Goal: Transaction & Acquisition: Purchase product/service

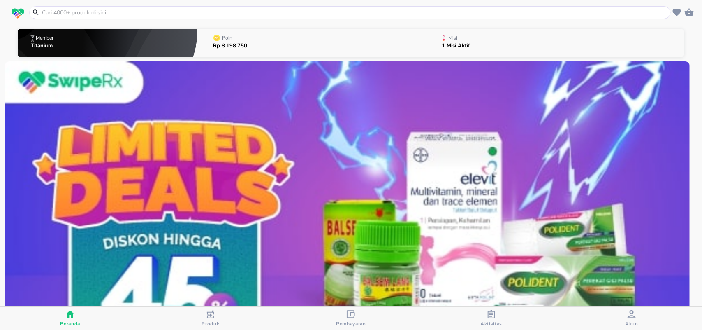
click at [177, 15] on input "text" at bounding box center [355, 12] width 628 height 9
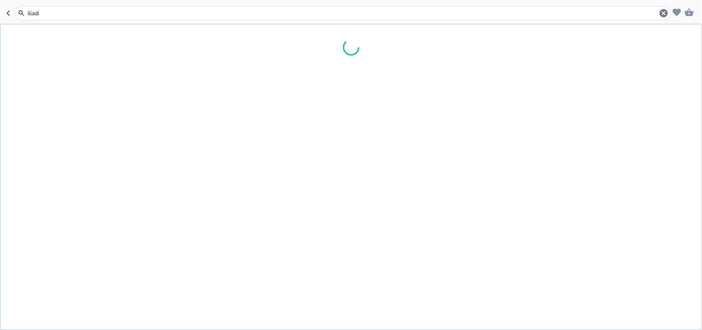
type input "iliadin"
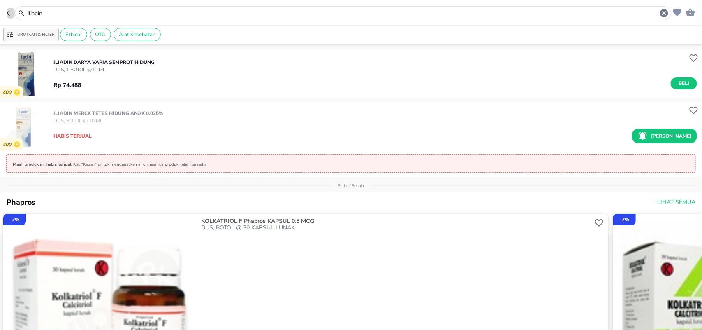
click at [7, 14] on icon "button" at bounding box center [10, 13] width 7 height 7
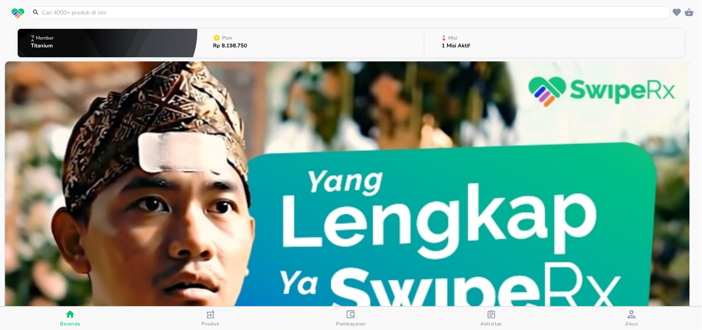
click at [71, 14] on input "text" at bounding box center [355, 12] width 628 height 9
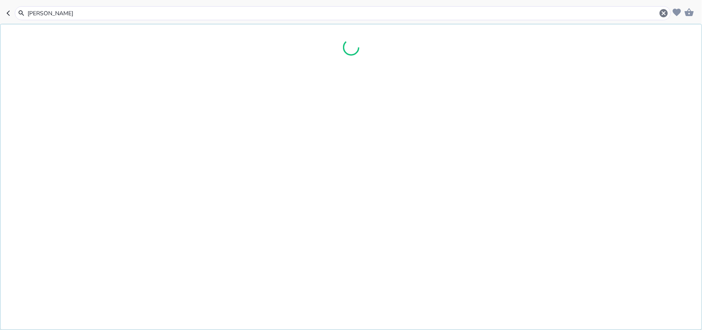
type input "[PERSON_NAME]"
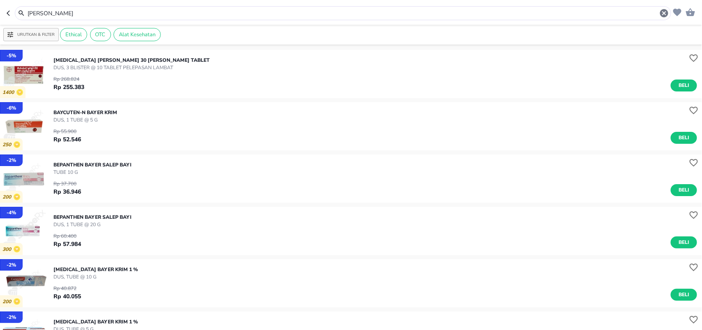
click at [100, 16] on input "[PERSON_NAME]" at bounding box center [343, 13] width 633 height 9
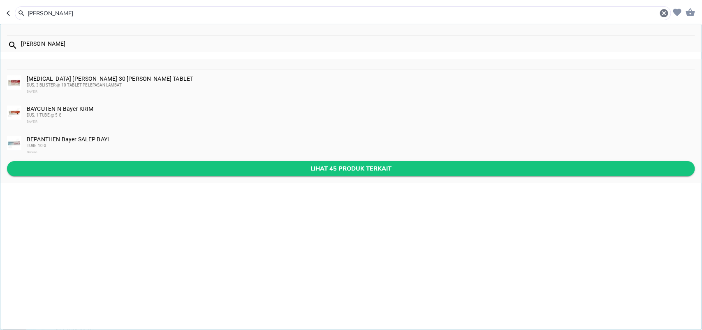
click at [125, 167] on span "Lihat 45 produk terkait" at bounding box center [351, 168] width 675 height 10
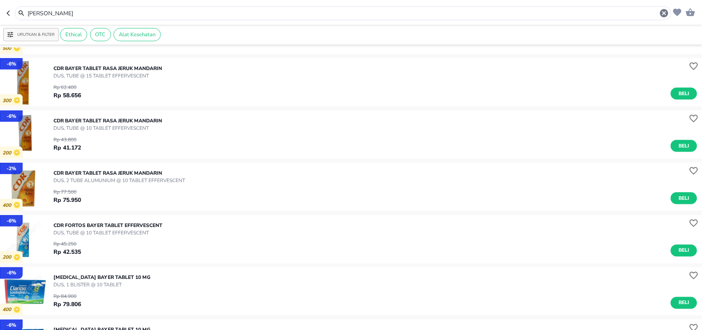
scroll to position [463, 0]
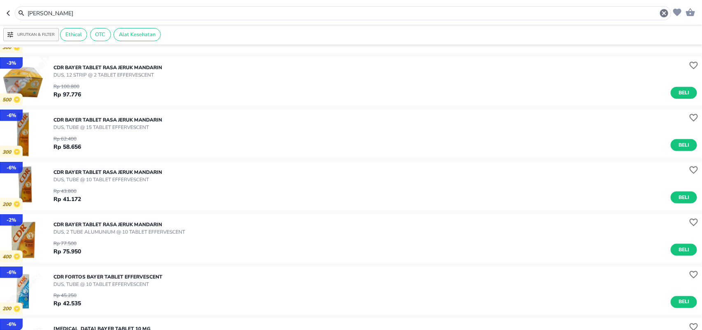
click at [100, 11] on input "[PERSON_NAME]" at bounding box center [343, 13] width 633 height 9
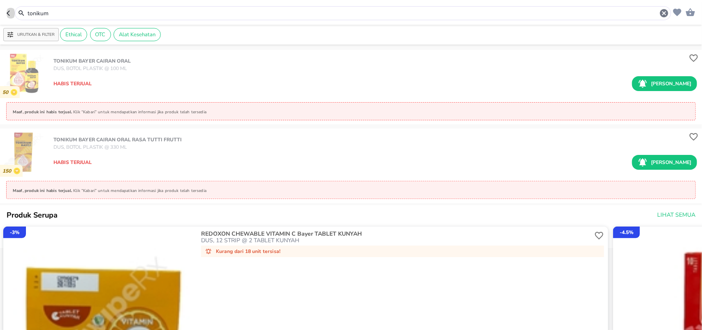
click at [7, 14] on icon "button" at bounding box center [10, 13] width 7 height 7
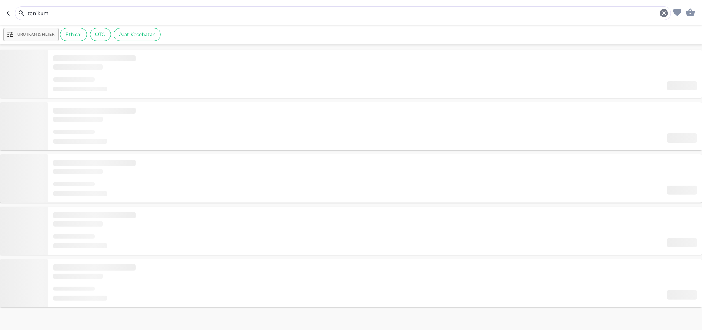
type input "[PERSON_NAME]"
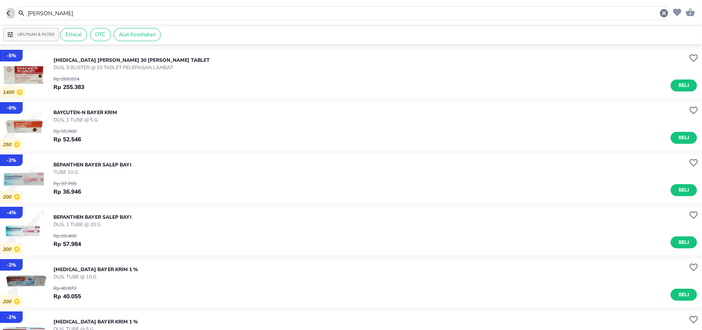
click at [11, 12] on icon "button" at bounding box center [10, 13] width 7 height 7
click at [9, 16] on icon "button" at bounding box center [10, 13] width 7 height 7
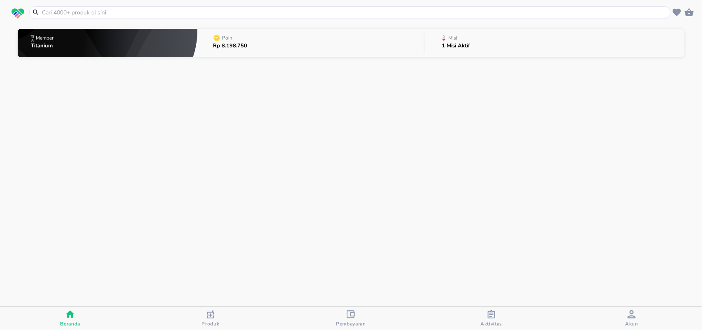
click at [58, 11] on input "text" at bounding box center [355, 12] width 628 height 9
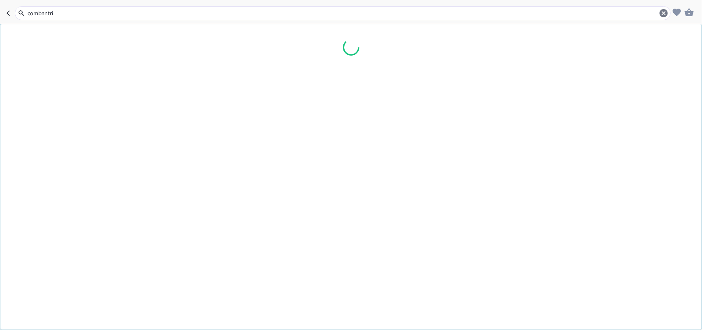
type input "combantrin"
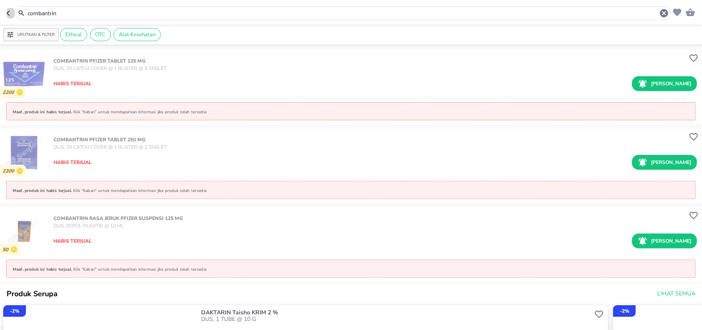
click at [11, 19] on button "button" at bounding box center [11, 13] width 8 height 14
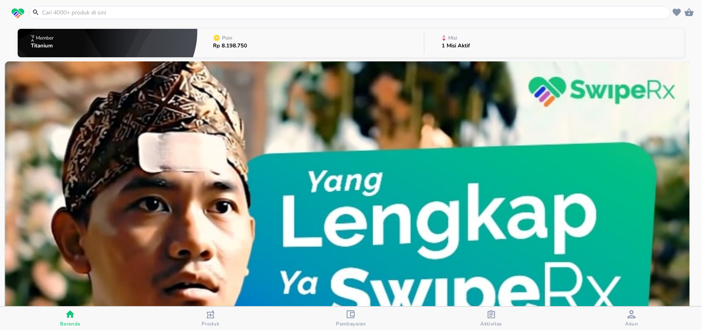
click at [139, 9] on input "text" at bounding box center [355, 12] width 628 height 9
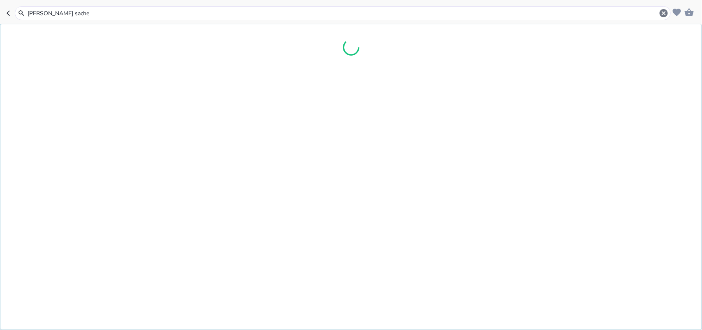
type input "[PERSON_NAME] sachet"
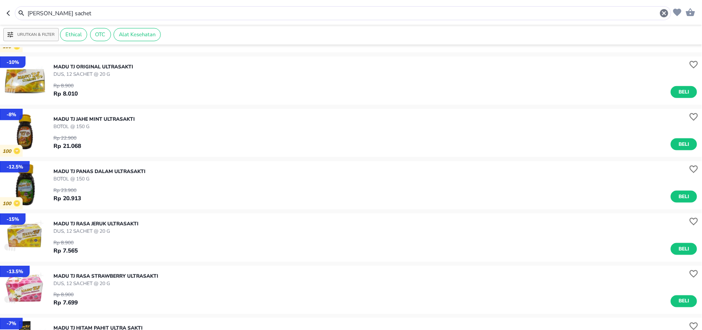
scroll to position [411, 0]
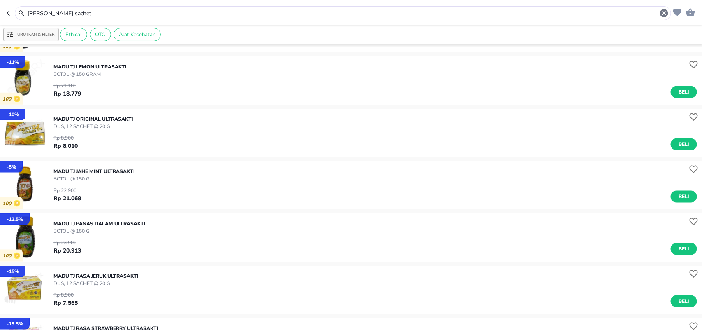
click at [103, 125] on p "DUS, 12 SACHET @ 20 g" at bounding box center [93, 126] width 80 height 7
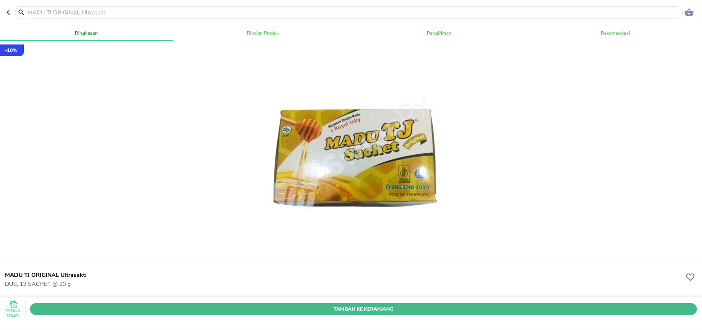
click at [321, 304] on span "Tambah Ke Keranjang" at bounding box center [363, 308] width 655 height 9
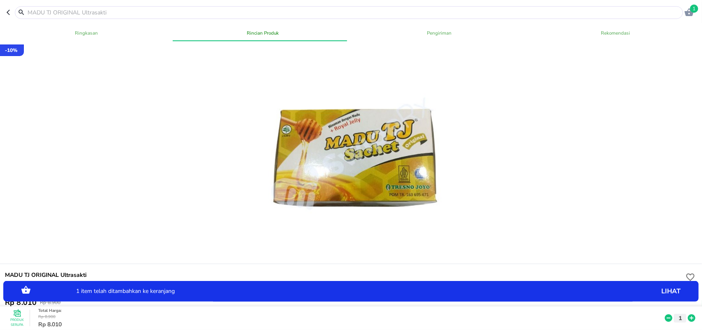
scroll to position [154, 0]
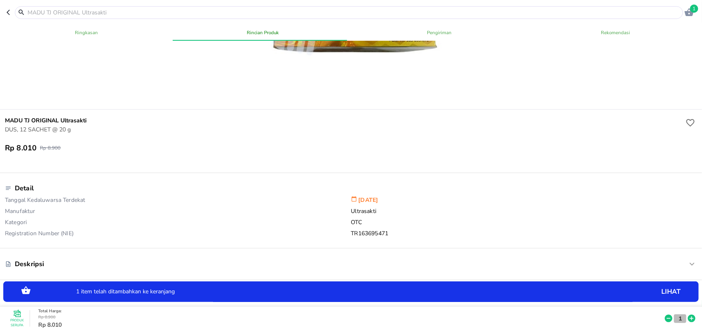
click at [677, 313] on button "1" at bounding box center [680, 317] width 12 height 9
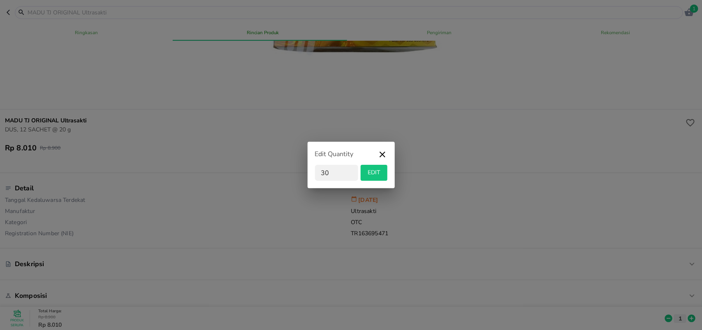
type input "30"
click at [380, 174] on span "EDIT" at bounding box center [374, 172] width 20 height 10
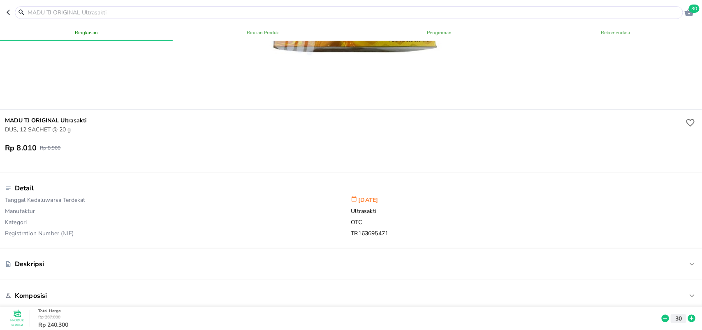
scroll to position [0, 0]
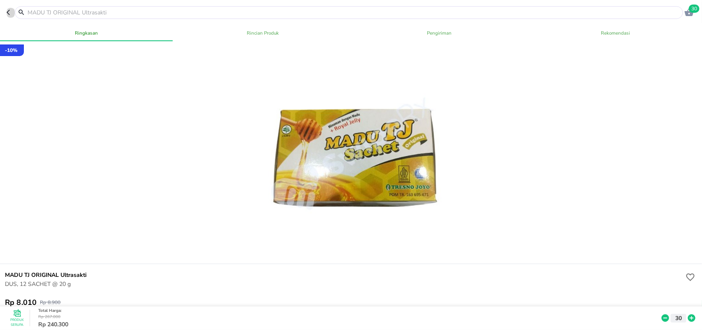
click at [9, 10] on icon "button" at bounding box center [8, 12] width 3 height 5
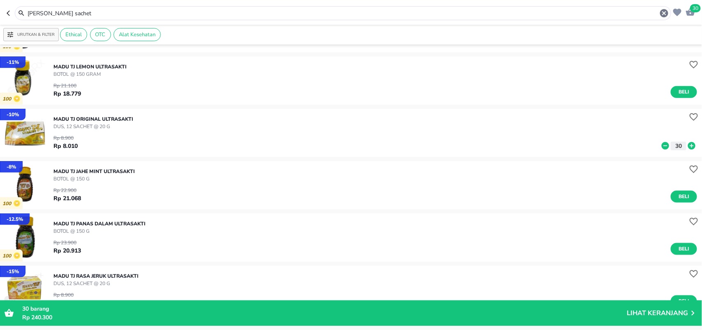
click at [9, 12] on icon "button" at bounding box center [10, 13] width 7 height 7
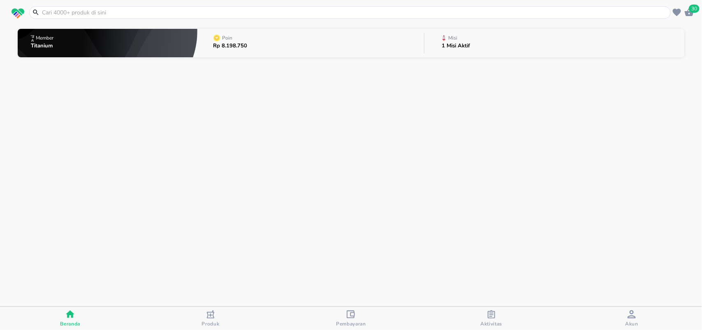
click at [54, 9] on input "text" at bounding box center [355, 12] width 628 height 9
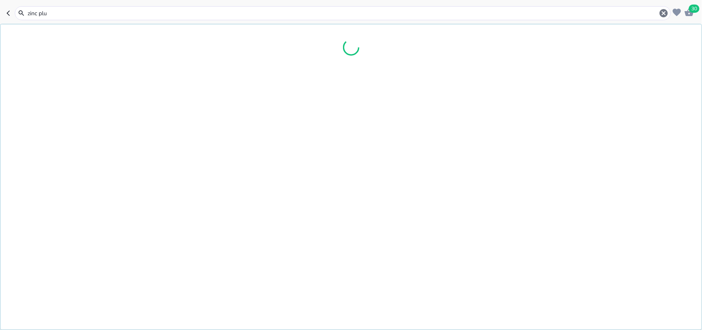
type input "zinc plus"
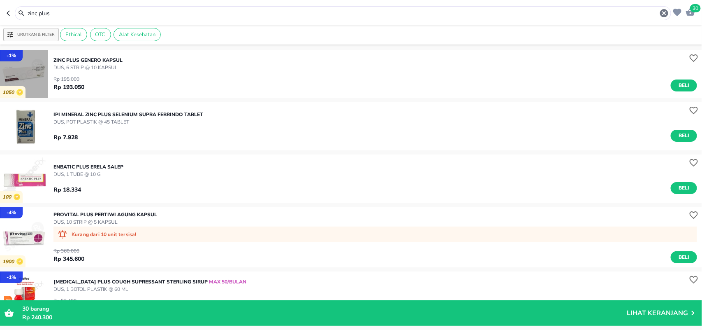
click at [37, 84] on img "button" at bounding box center [24, 74] width 48 height 48
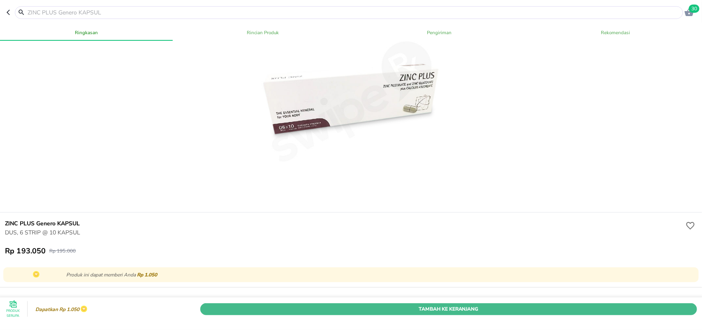
scroll to position [103, 0]
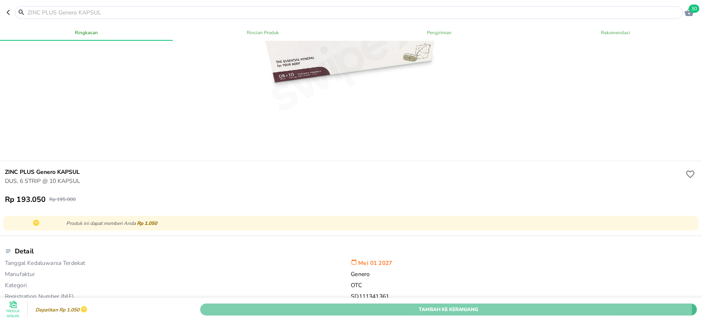
click at [380, 304] on span "Tambah Ke Keranjang" at bounding box center [449, 308] width 485 height 9
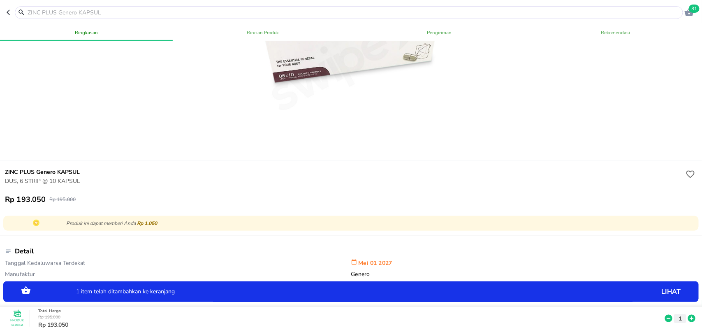
scroll to position [0, 0]
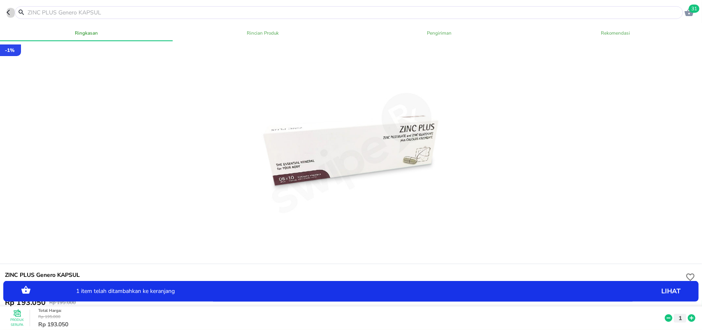
click at [7, 14] on icon "button" at bounding box center [10, 12] width 7 height 7
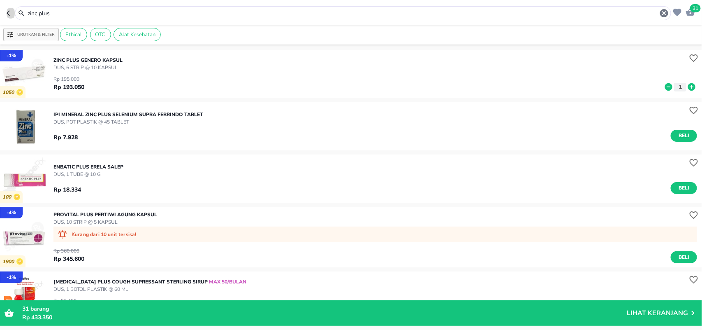
click at [7, 13] on icon "button" at bounding box center [8, 12] width 3 height 5
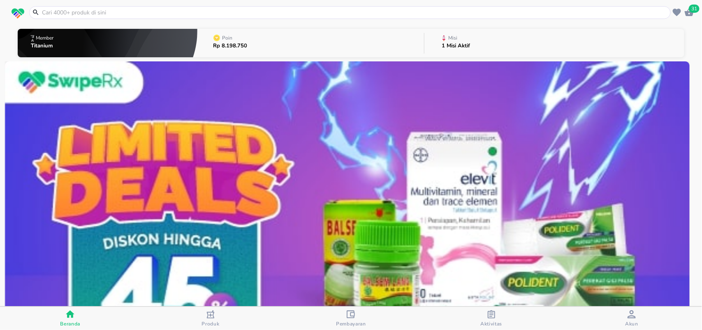
click at [53, 15] on input "text" at bounding box center [355, 12] width 628 height 9
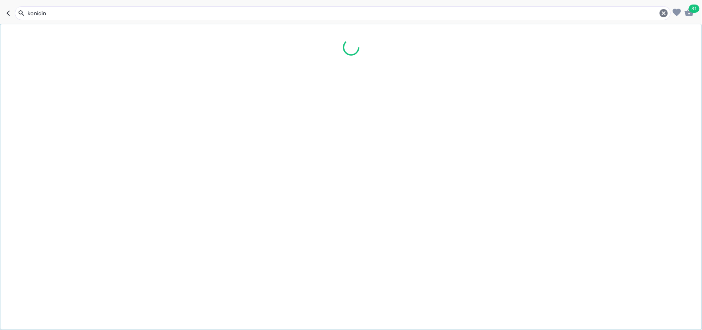
type input "konidin"
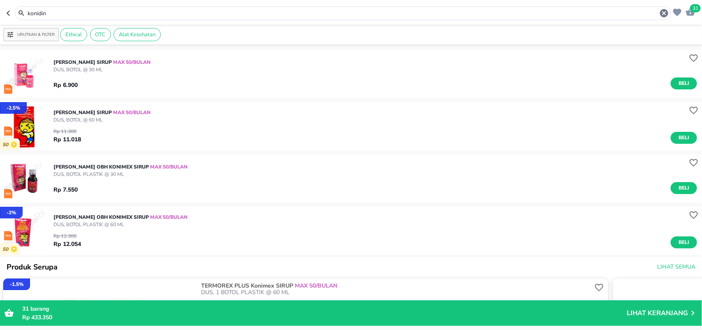
click at [7, 12] on header "31 konidin" at bounding box center [351, 12] width 702 height 25
click at [9, 15] on icon "button" at bounding box center [10, 13] width 7 height 7
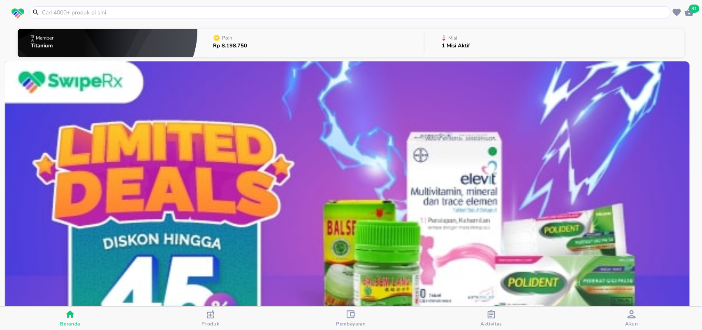
click at [39, 9] on icon at bounding box center [36, 12] width 10 height 7
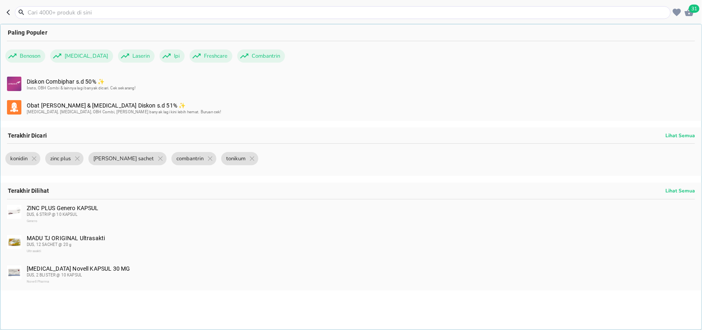
click at [165, 97] on div "Obat [PERSON_NAME] & [MEDICAL_DATA] Diskon s.d 51% ✨ [MEDICAL_DATA], [MEDICAL_D…" at bounding box center [350, 109] width 701 height 24
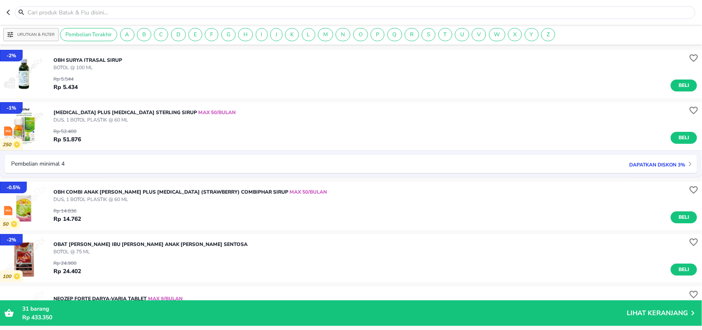
click at [383, 7] on div at bounding box center [355, 12] width 681 height 13
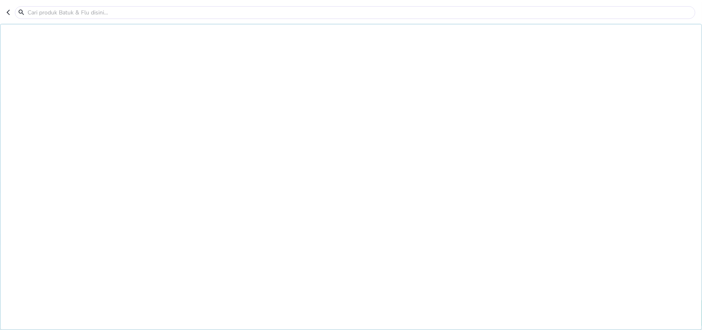
click at [381, 12] on input "text" at bounding box center [360, 12] width 667 height 9
click at [11, 13] on icon "button" at bounding box center [10, 12] width 7 height 7
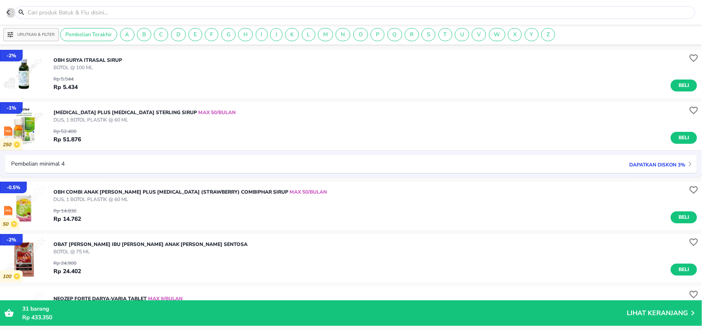
click at [11, 13] on icon "button" at bounding box center [10, 12] width 7 height 7
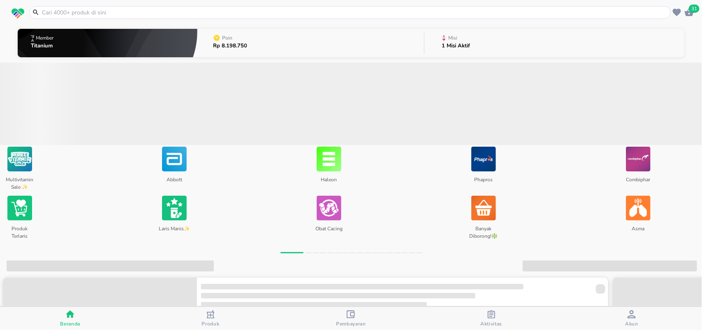
click at [59, 15] on input "text" at bounding box center [355, 12] width 628 height 9
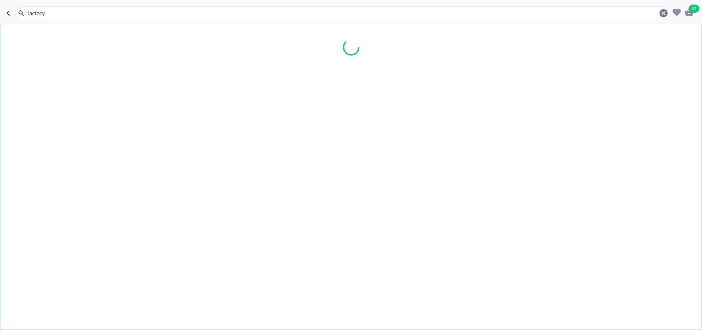
type input "lactacyd"
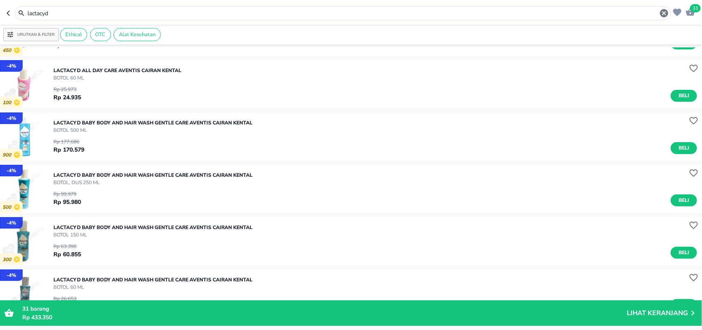
scroll to position [51, 0]
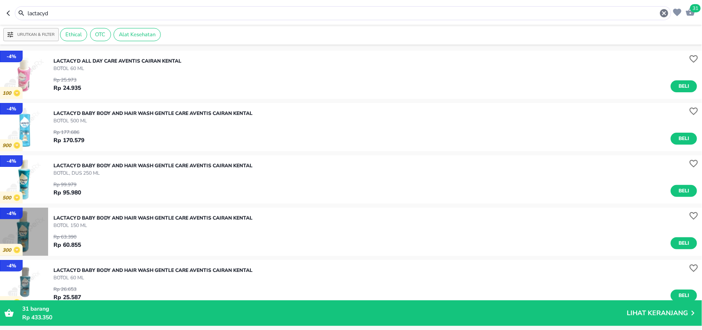
click at [38, 230] on img "button" at bounding box center [24, 231] width 48 height 48
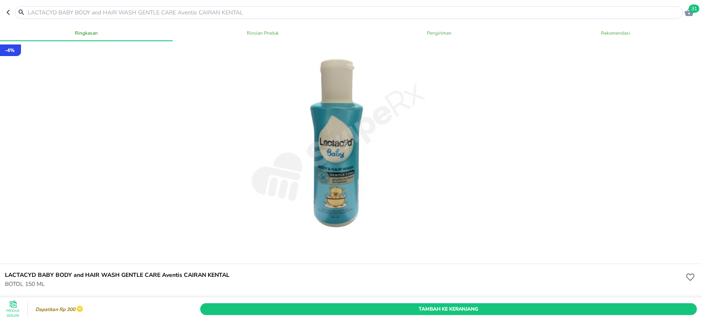
scroll to position [51, 0]
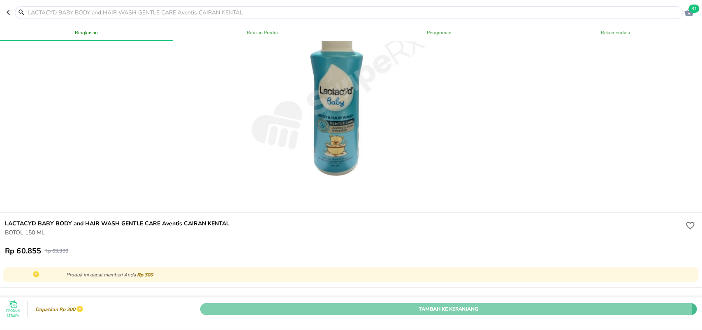
click at [376, 304] on span "Tambah Ke Keranjang" at bounding box center [449, 308] width 485 height 9
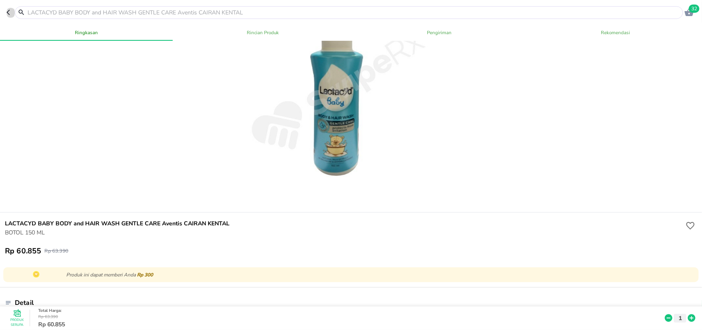
click at [7, 9] on icon "button" at bounding box center [10, 12] width 7 height 7
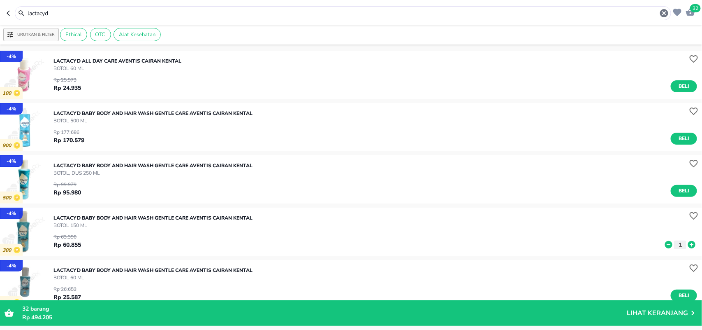
click at [7, 13] on icon "button" at bounding box center [8, 12] width 3 height 5
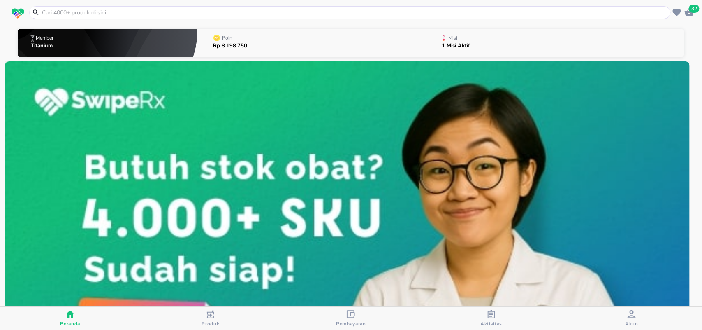
click at [62, 10] on input "text" at bounding box center [355, 12] width 628 height 9
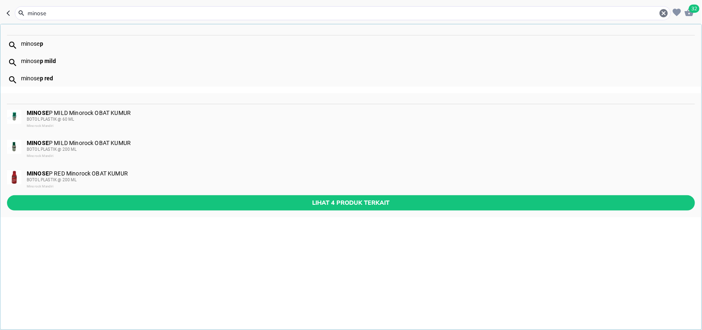
type input "minosep"
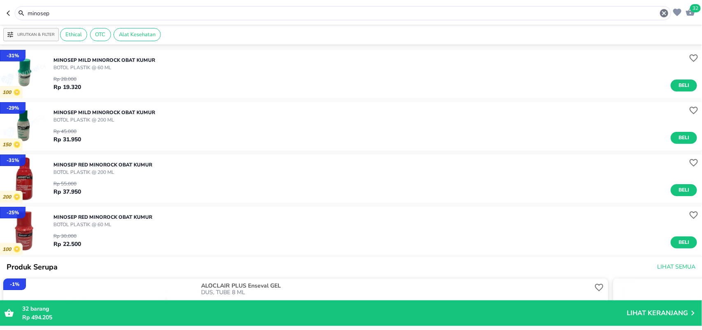
click at [25, 229] on img "button" at bounding box center [24, 231] width 48 height 48
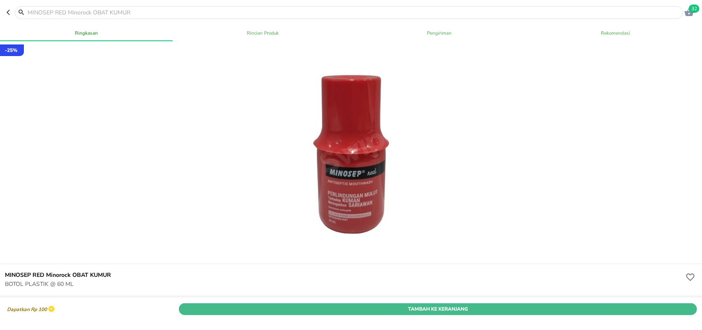
click at [321, 304] on span "Tambah Ke Keranjang" at bounding box center [438, 308] width 506 height 9
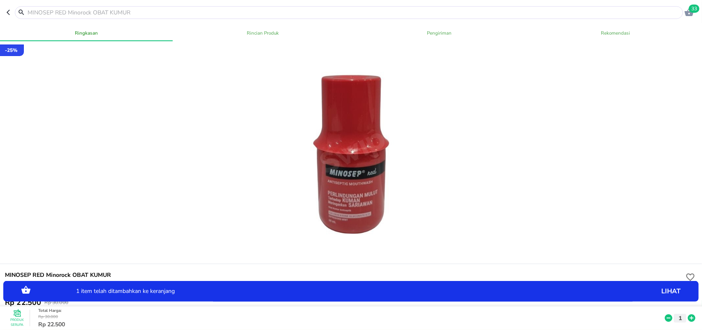
click at [688, 314] on icon at bounding box center [691, 317] width 7 height 7
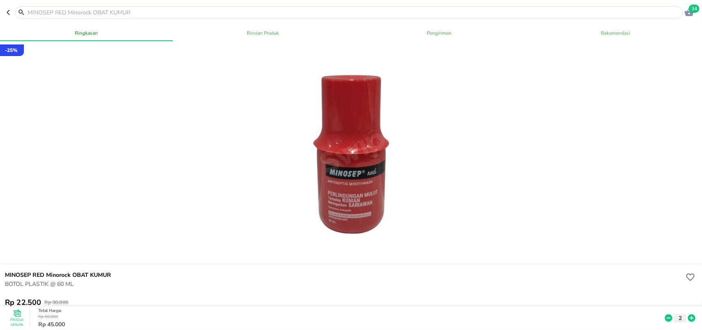
click at [688, 314] on icon at bounding box center [691, 317] width 7 height 7
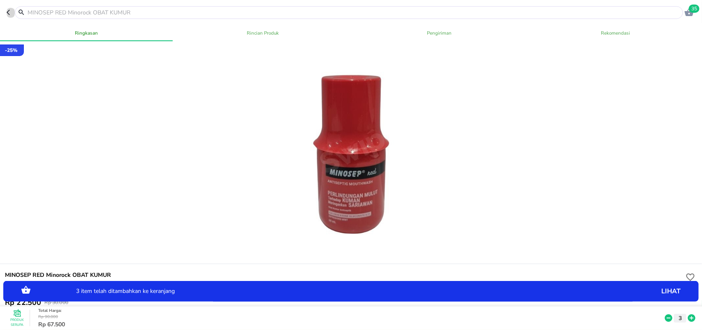
click at [8, 14] on icon "button" at bounding box center [8, 12] width 3 height 5
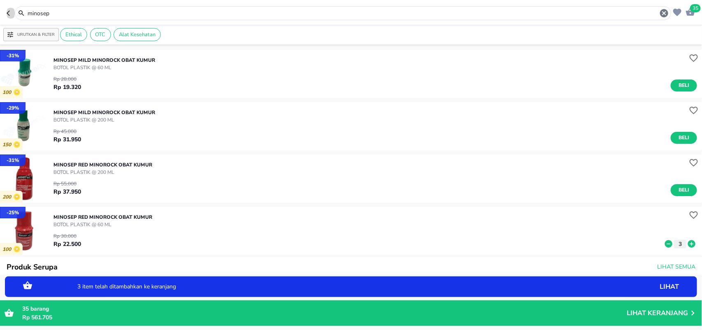
click at [9, 17] on button "button" at bounding box center [11, 13] width 8 height 14
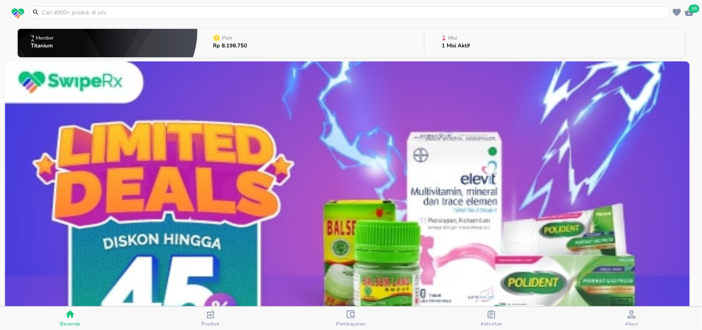
click at [47, 11] on input "text" at bounding box center [355, 12] width 628 height 9
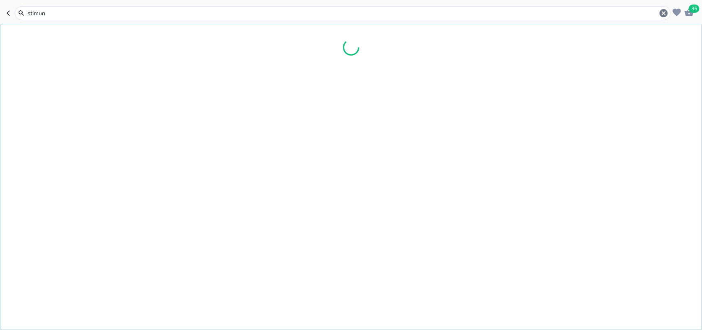
type input "stimuno"
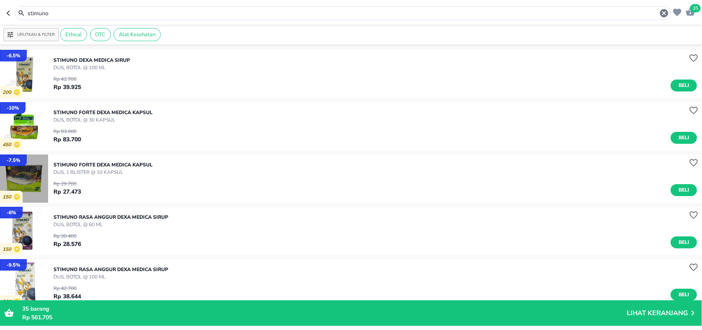
click at [40, 182] on img "button" at bounding box center [24, 178] width 48 height 48
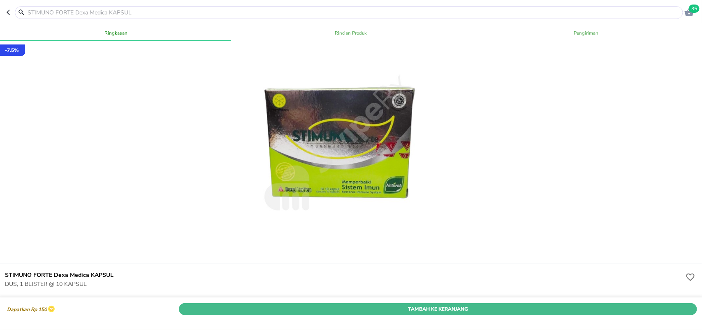
click at [300, 304] on span "Tambah Ke Keranjang" at bounding box center [438, 308] width 506 height 9
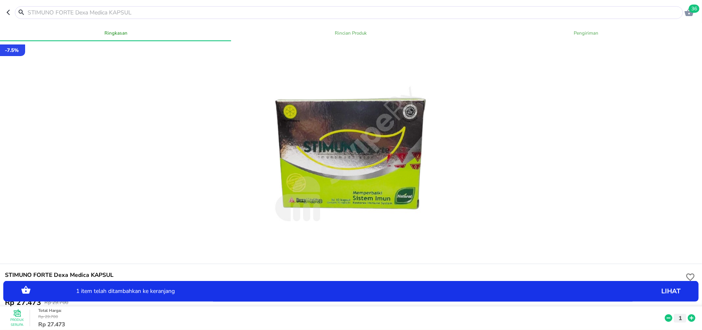
click at [688, 314] on icon at bounding box center [691, 317] width 7 height 7
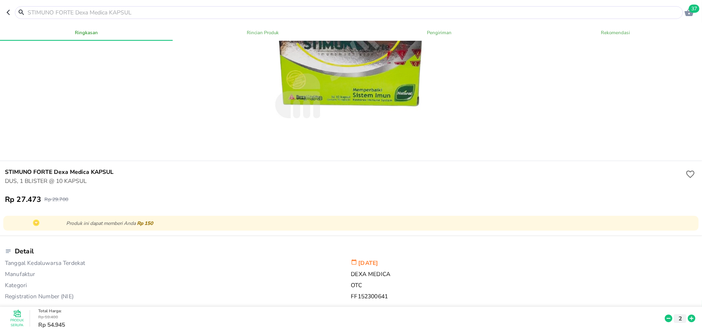
scroll to position [51, 0]
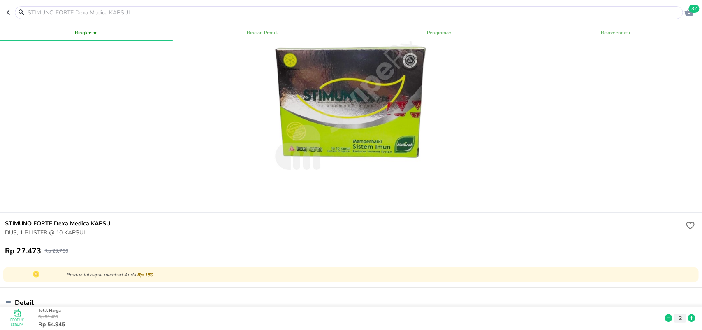
click at [11, 15] on icon "button" at bounding box center [10, 12] width 7 height 7
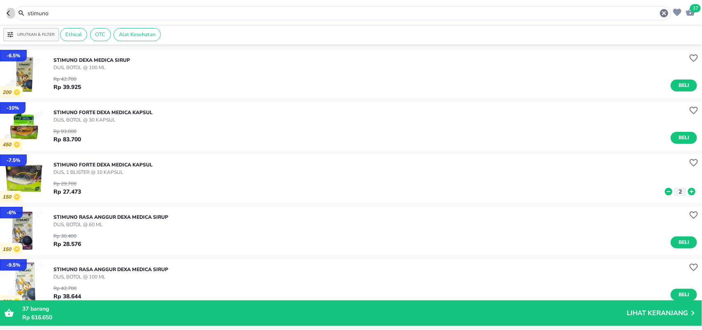
click at [11, 15] on icon "button" at bounding box center [10, 13] width 7 height 7
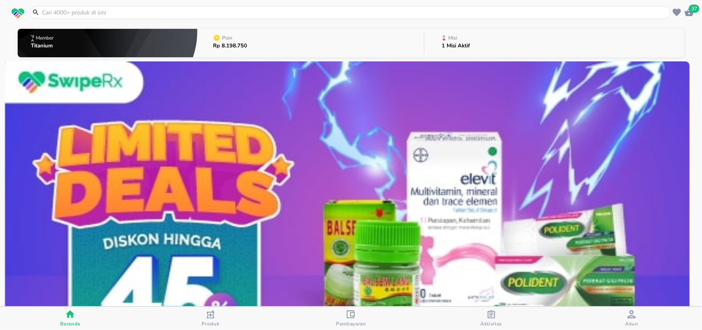
click at [54, 9] on input "text" at bounding box center [355, 12] width 628 height 9
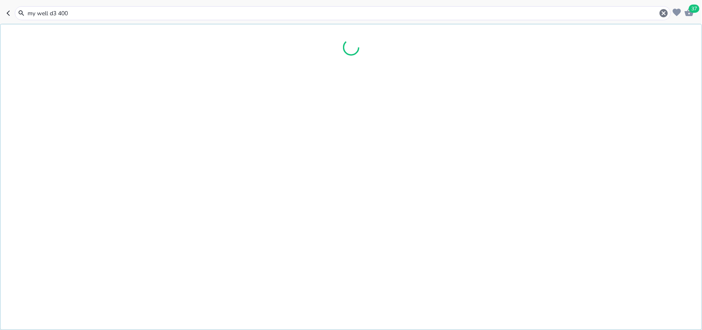
type input "my well d3 4000"
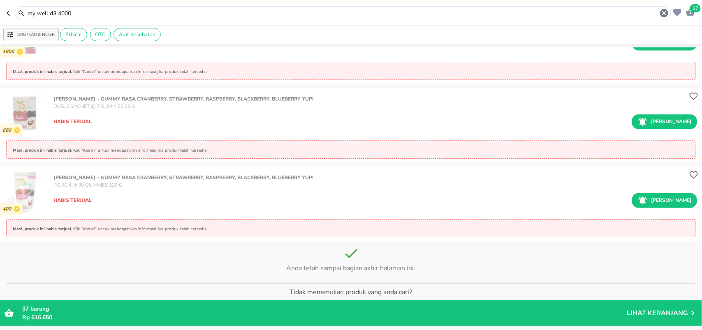
scroll to position [4950, 0]
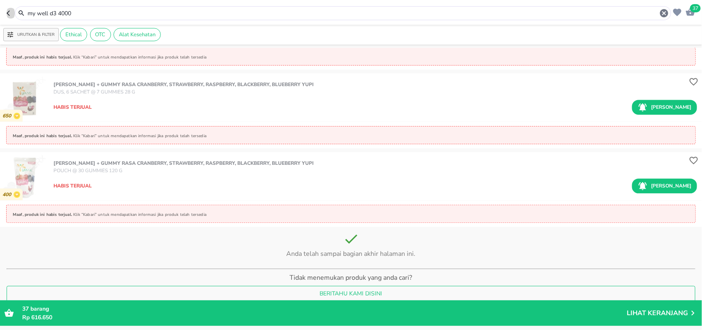
click at [9, 14] on icon "button" at bounding box center [10, 13] width 7 height 7
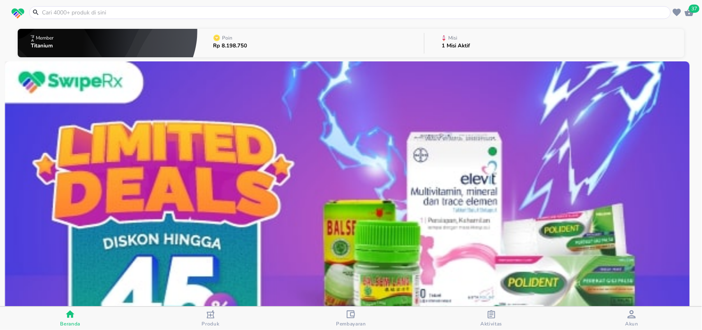
click at [44, 13] on input "text" at bounding box center [355, 12] width 628 height 9
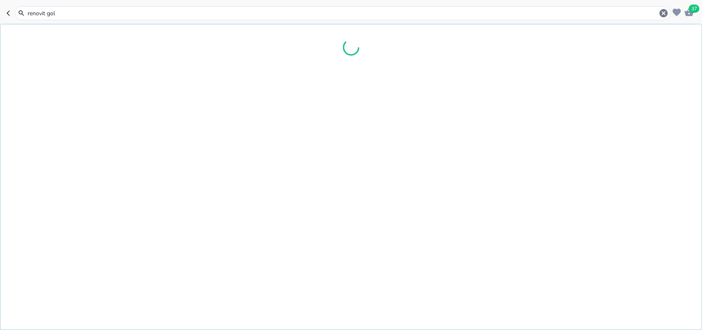
type input "renovit gold"
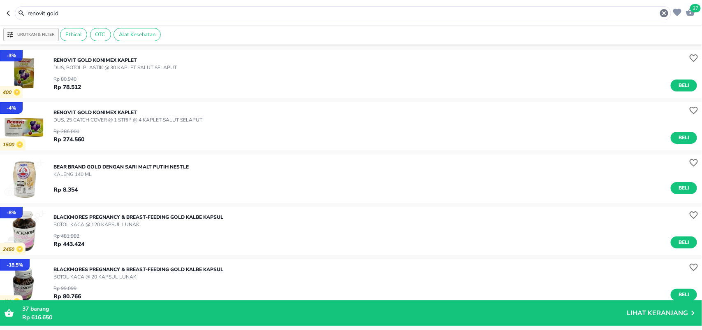
click at [100, 79] on div "Rp 80.940 Rp 78.512 Beli" at bounding box center [375, 81] width 644 height 20
click at [38, 75] on img "button" at bounding box center [24, 74] width 48 height 48
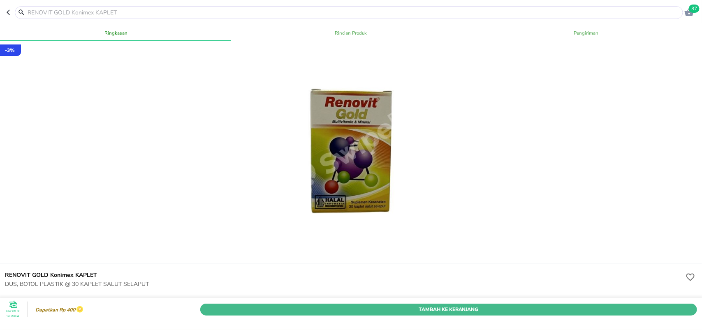
click at [397, 304] on span "Tambah Ke Keranjang" at bounding box center [449, 308] width 485 height 9
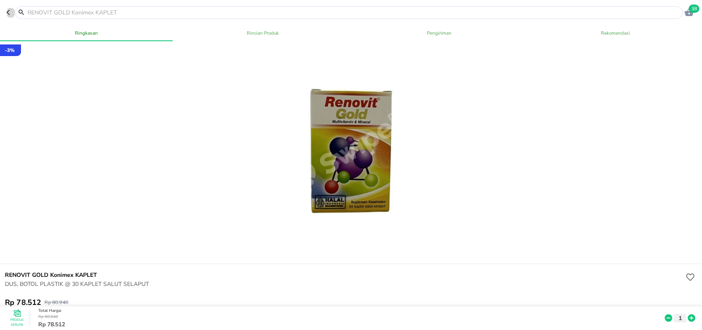
click at [7, 10] on icon "button" at bounding box center [10, 12] width 7 height 7
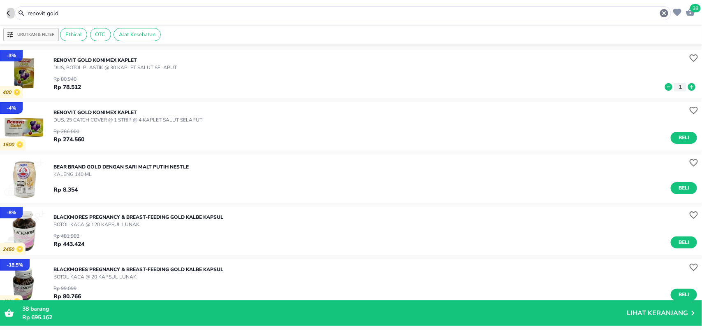
click at [12, 13] on icon "button" at bounding box center [10, 13] width 7 height 7
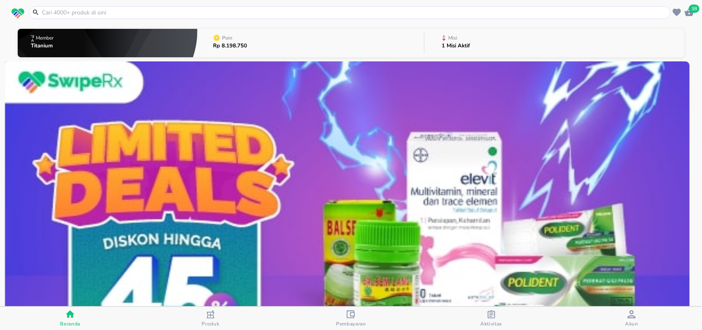
click at [51, 12] on input "text" at bounding box center [355, 12] width 628 height 9
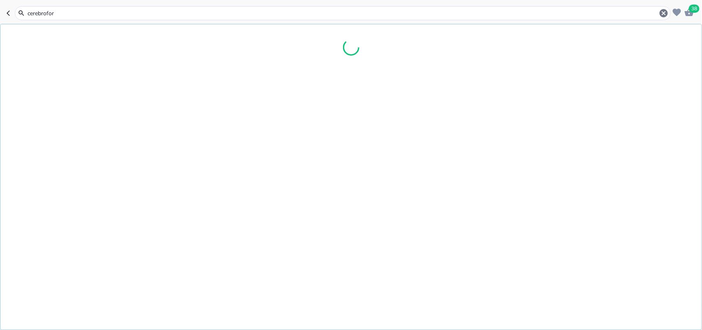
type input "cerebrofort"
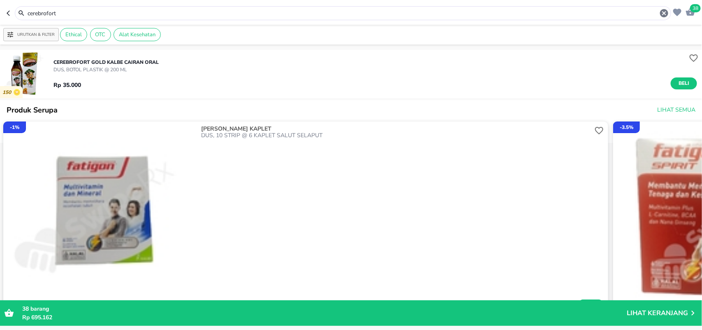
click at [161, 71] on div "CEREBROFORT GOLD Kalbe CAIRAN ORAL DUS, BOTOL PLASTIK @ 200 ML Rp 35.000 Beli" at bounding box center [377, 73] width 649 height 39
click at [29, 77] on img "button" at bounding box center [24, 74] width 48 height 48
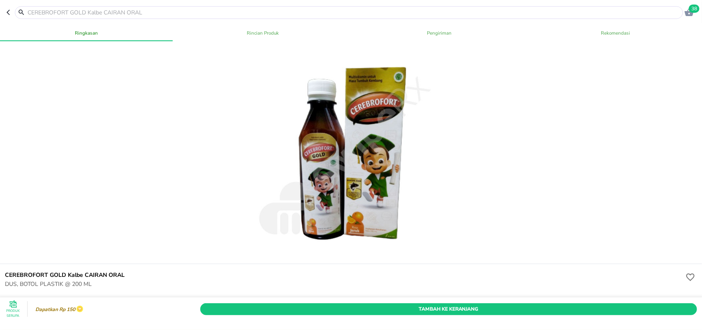
scroll to position [51, 0]
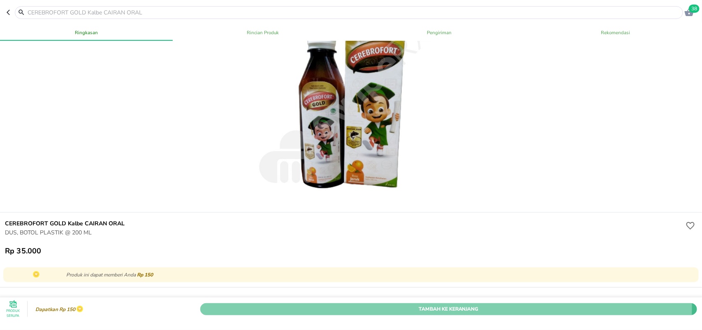
click at [428, 304] on span "Tambah Ke Keranjang" at bounding box center [449, 308] width 485 height 9
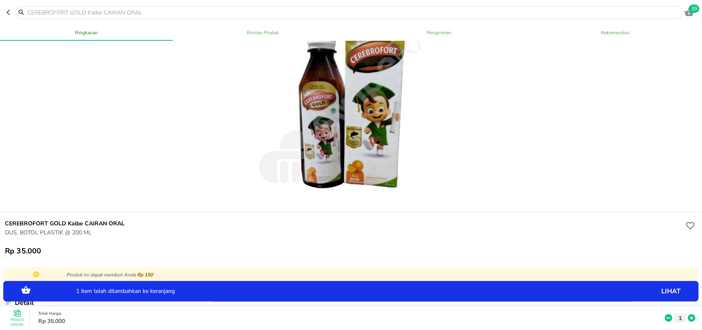
click at [688, 314] on icon at bounding box center [691, 317] width 7 height 7
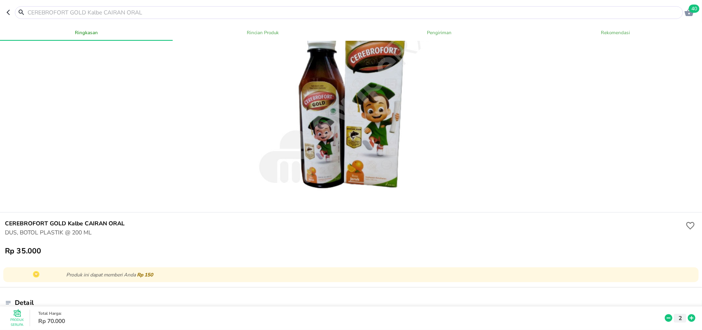
click at [11, 18] on button "button" at bounding box center [11, 12] width 8 height 13
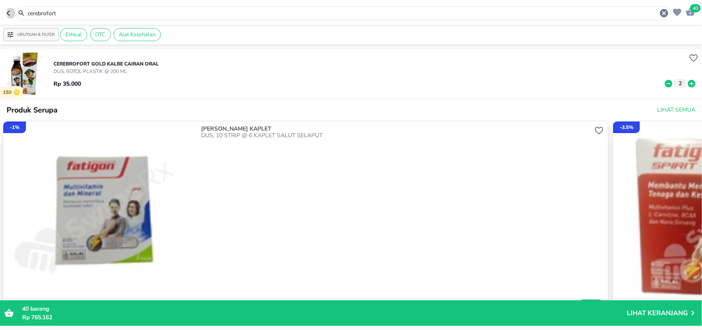
click at [9, 13] on icon "button" at bounding box center [10, 13] width 7 height 7
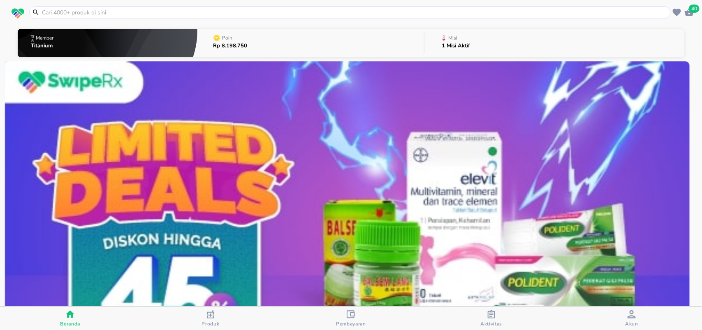
click at [53, 15] on input "text" at bounding box center [355, 12] width 628 height 9
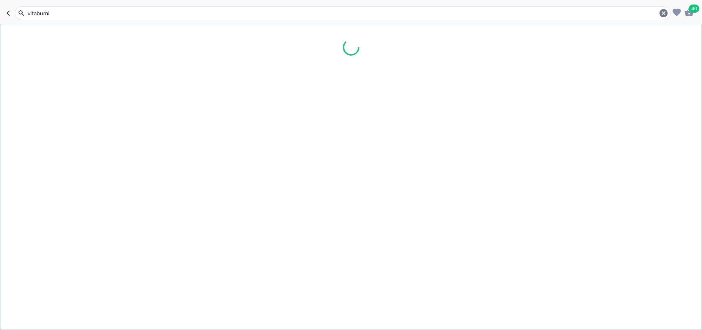
type input "vitabumin"
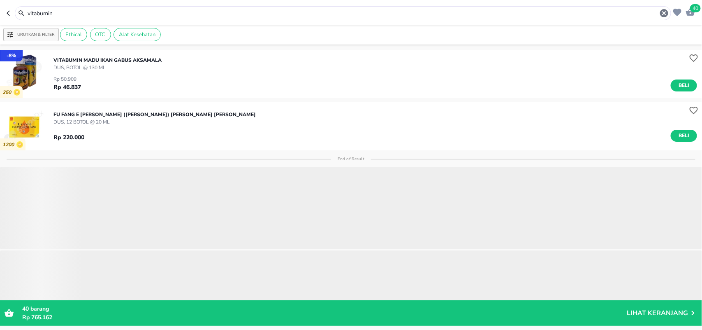
click at [29, 73] on img "button" at bounding box center [24, 74] width 48 height 48
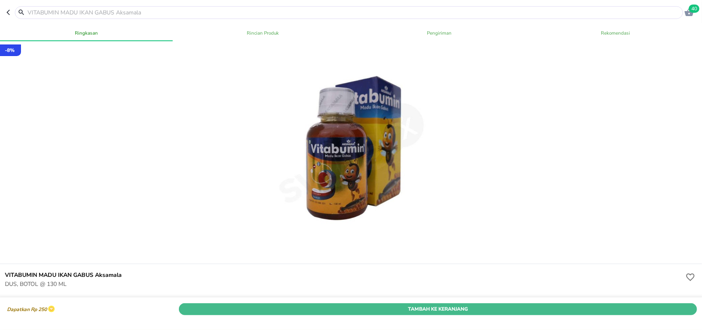
click at [350, 304] on span "Tambah Ke Keranjang" at bounding box center [438, 308] width 506 height 9
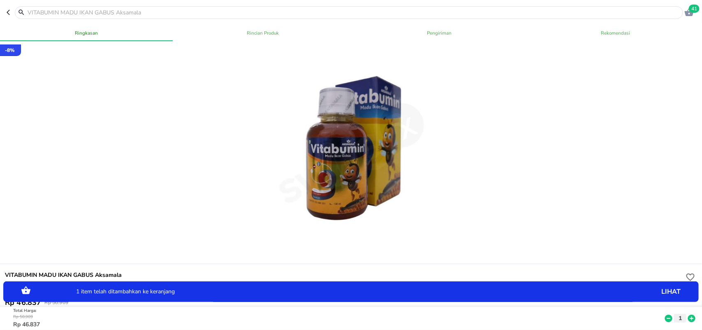
click at [687, 313] on icon at bounding box center [692, 317] width 11 height 9
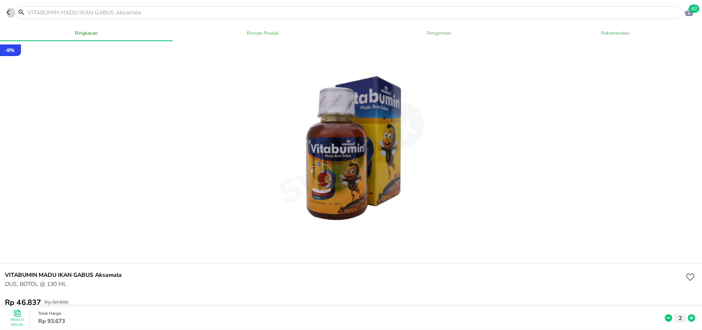
click at [9, 14] on icon "button" at bounding box center [8, 12] width 3 height 5
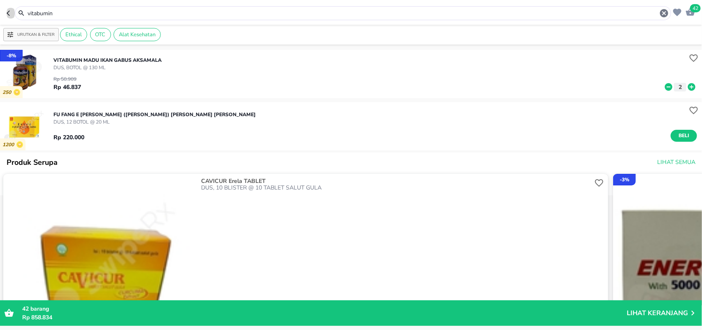
click at [7, 16] on icon "button" at bounding box center [10, 13] width 7 height 7
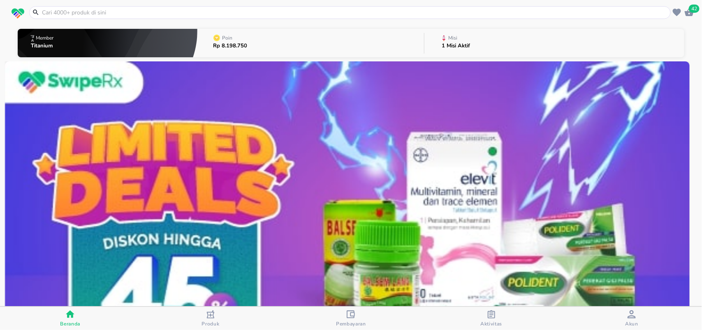
click at [51, 13] on input "text" at bounding box center [355, 12] width 628 height 9
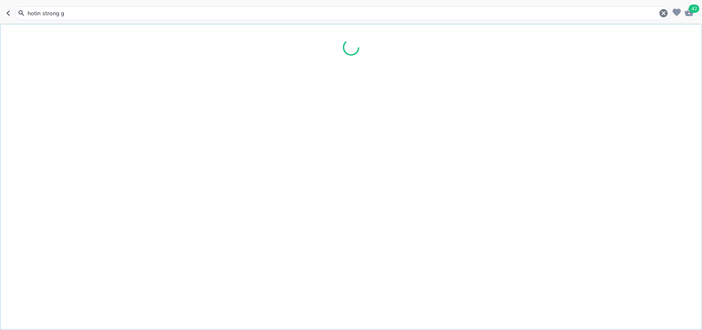
type input "hotin strong go"
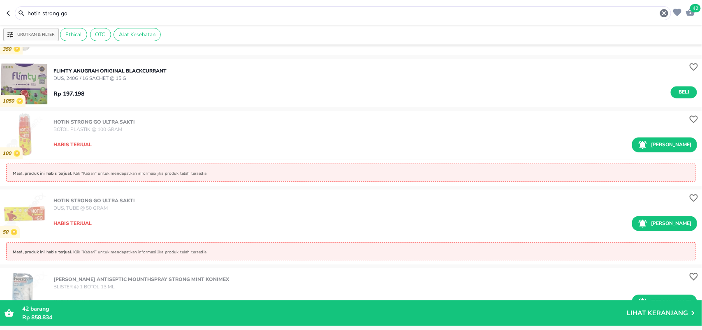
scroll to position [3470, 0]
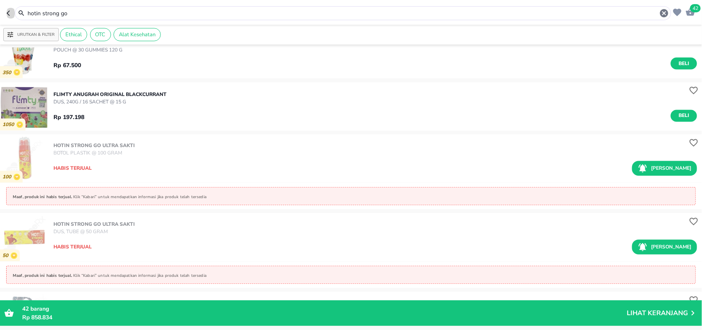
click at [7, 15] on icon "button" at bounding box center [10, 13] width 7 height 7
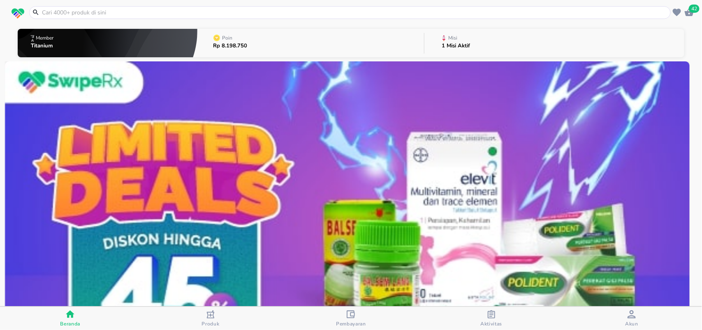
click at [56, 13] on input "text" at bounding box center [355, 12] width 628 height 9
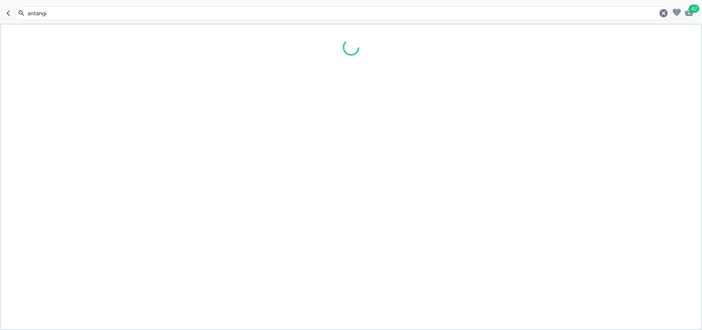
type input "antangi"
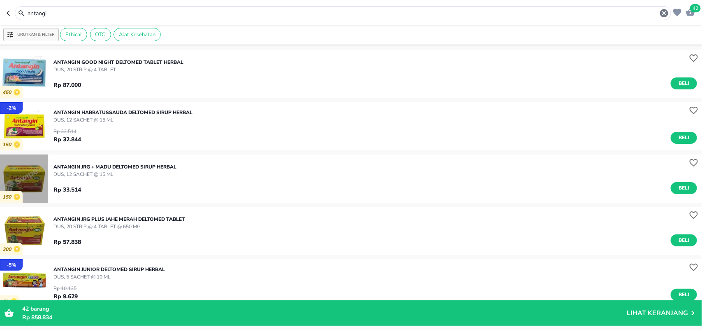
click at [30, 182] on img "button" at bounding box center [24, 178] width 48 height 48
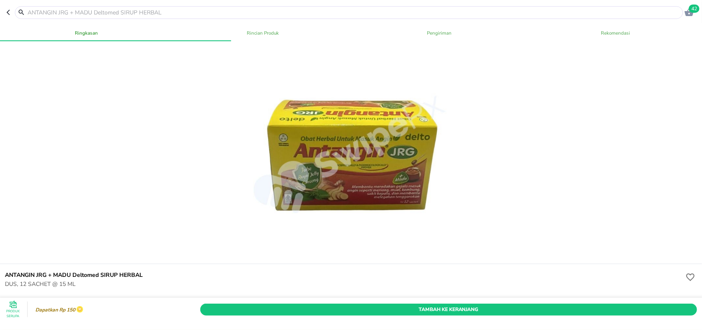
click at [7, 14] on icon "button" at bounding box center [10, 12] width 7 height 7
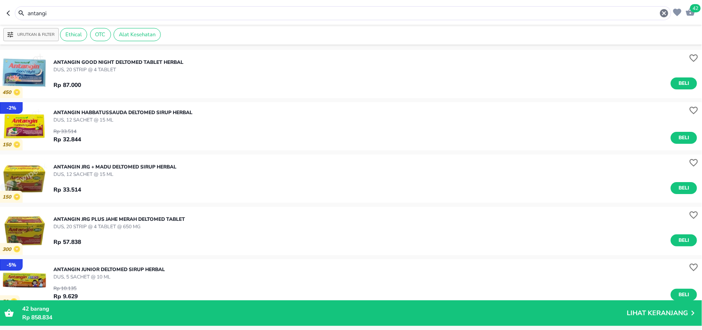
scroll to position [51, 0]
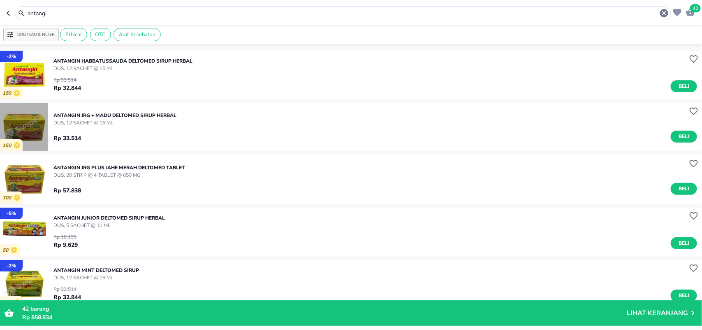
click at [39, 132] on img "button" at bounding box center [24, 127] width 48 height 48
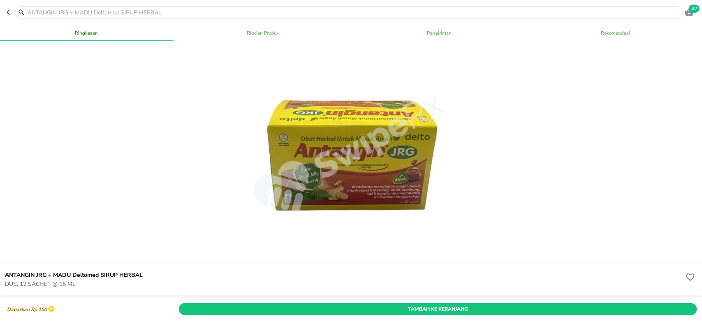
click at [385, 304] on span "Tambah Ke Keranjang" at bounding box center [438, 308] width 506 height 9
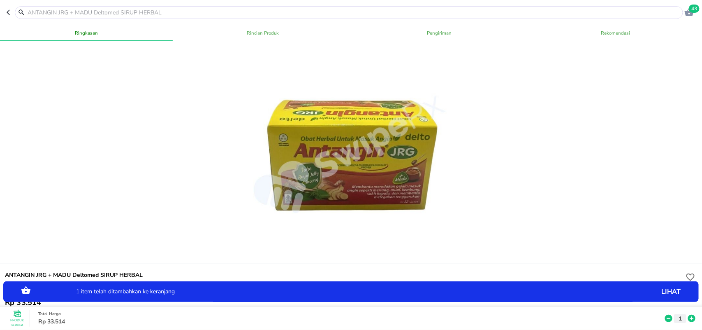
click at [688, 314] on icon at bounding box center [691, 317] width 7 height 7
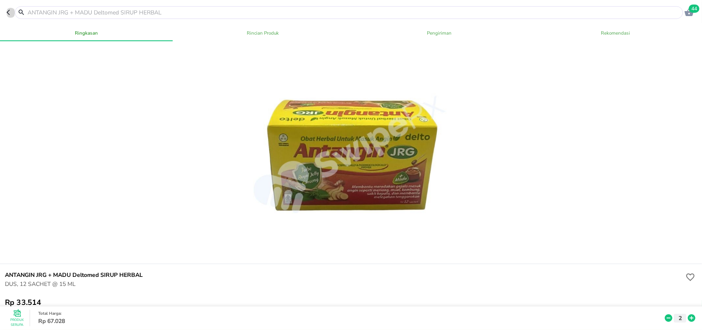
click at [8, 12] on icon "button" at bounding box center [10, 12] width 7 height 7
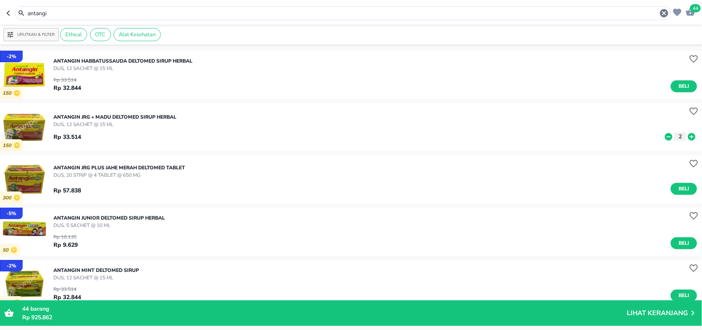
click at [7, 15] on icon "button" at bounding box center [10, 13] width 7 height 7
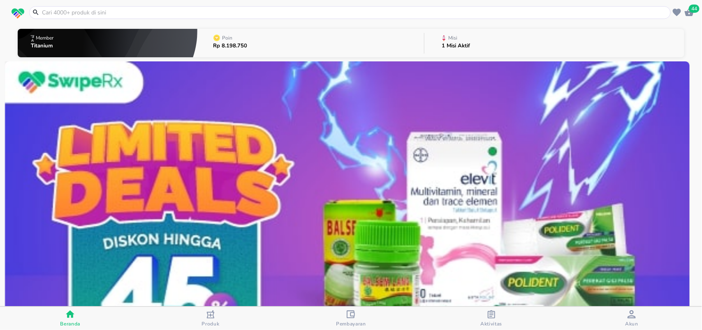
click at [42, 10] on input "text" at bounding box center [355, 12] width 628 height 9
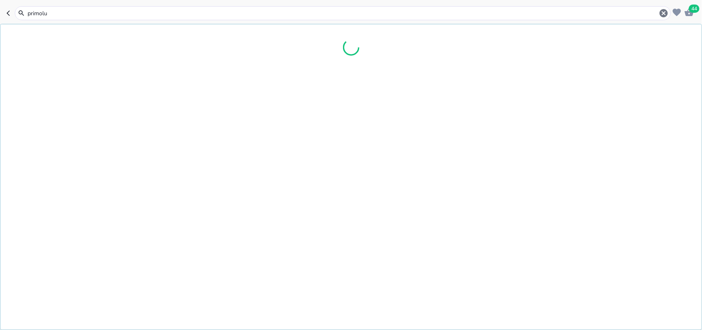
type input "primolut"
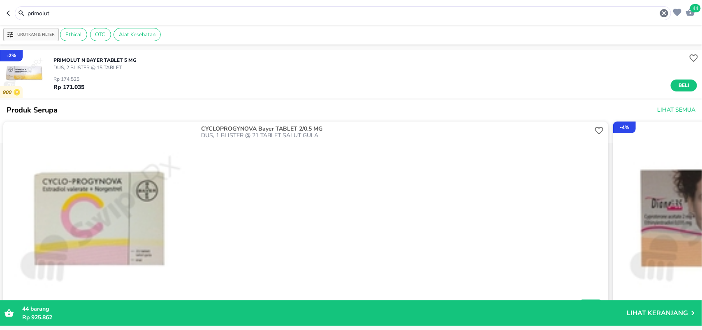
click at [42, 73] on img "button" at bounding box center [24, 74] width 48 height 48
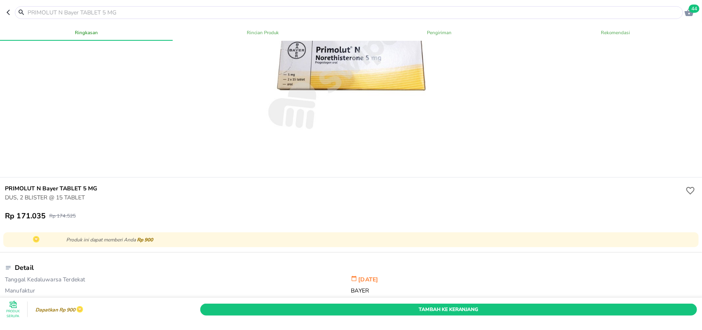
scroll to position [154, 0]
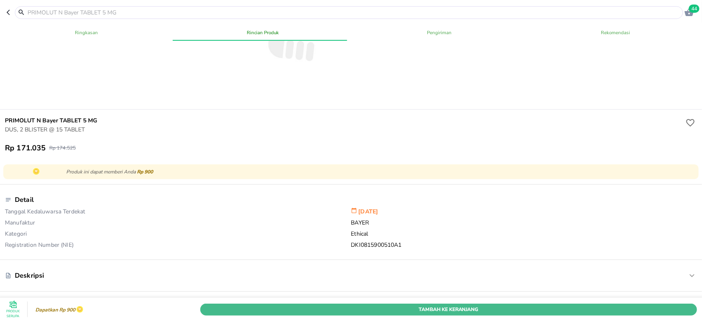
click at [334, 304] on span "Tambah Ke Keranjang" at bounding box center [449, 308] width 485 height 9
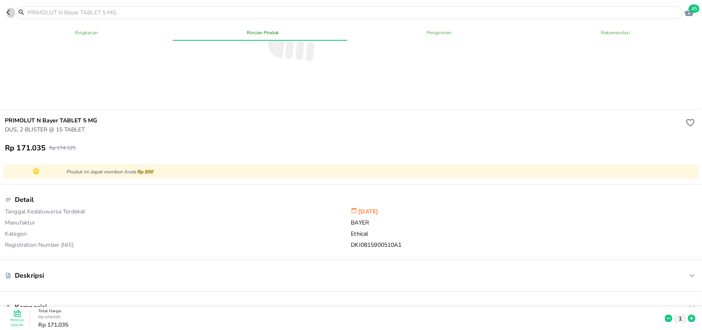
click at [9, 15] on icon "button" at bounding box center [10, 12] width 7 height 7
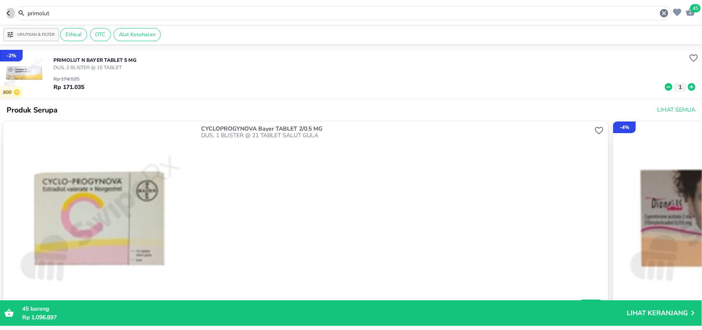
click at [7, 12] on icon "button" at bounding box center [10, 13] width 7 height 7
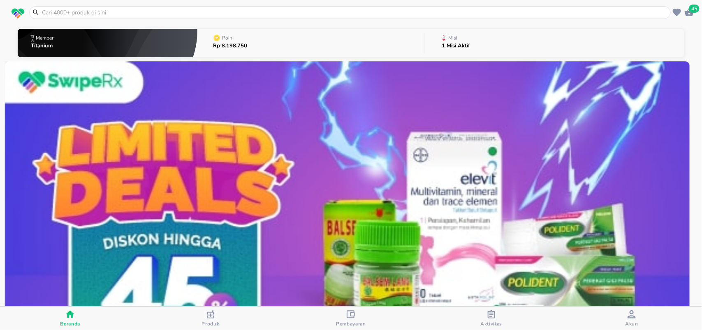
click at [51, 13] on input "text" at bounding box center [355, 12] width 628 height 9
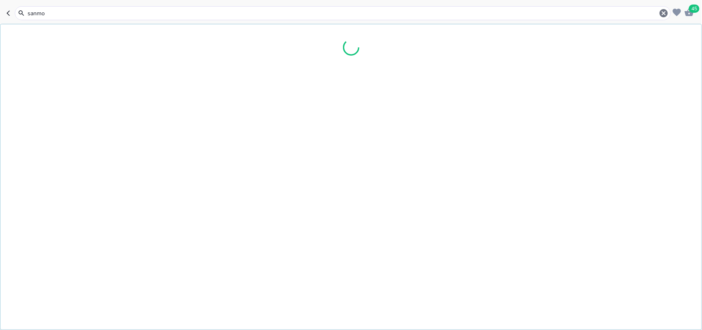
type input "sanmol"
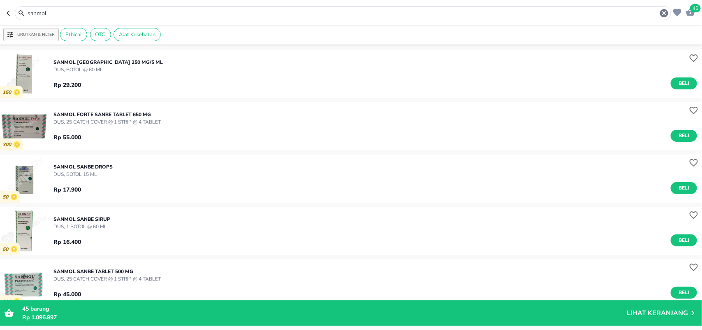
click at [42, 278] on img "button" at bounding box center [24, 283] width 48 height 48
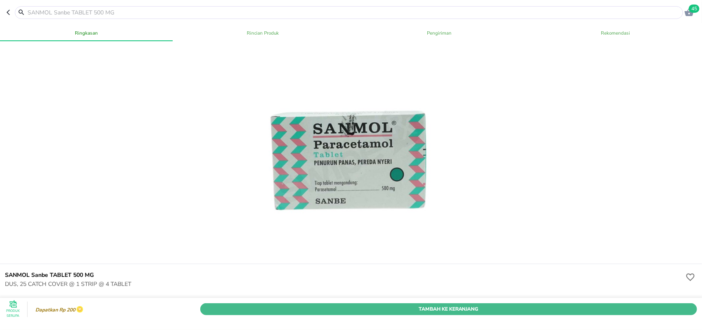
click at [424, 304] on span "Tambah Ke Keranjang" at bounding box center [449, 308] width 485 height 9
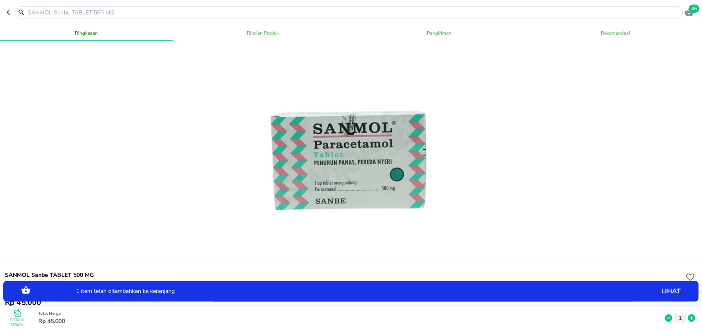
click at [450, 306] on div "Produk Serupa Total Harga : Rp 45.000 1" at bounding box center [352, 317] width 701 height 23
click at [688, 314] on icon at bounding box center [691, 317] width 7 height 7
click at [10, 14] on icon "button" at bounding box center [10, 12] width 7 height 7
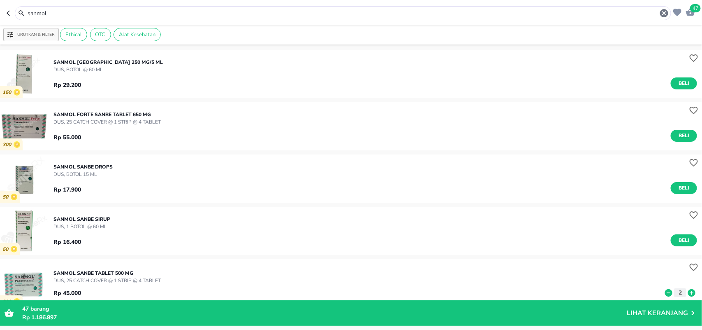
scroll to position [2, 0]
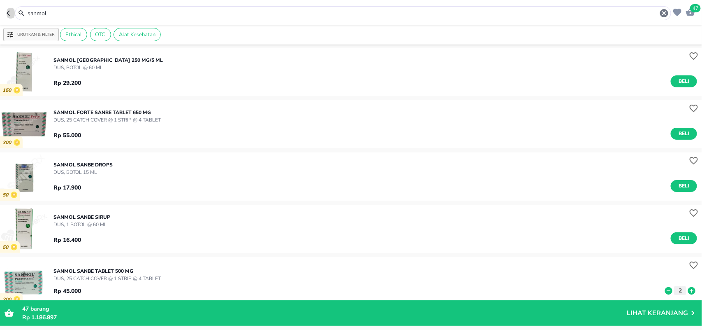
click at [11, 14] on icon "button" at bounding box center [10, 13] width 7 height 7
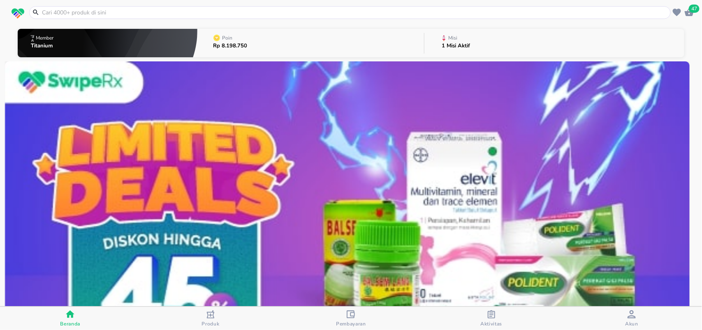
click at [44, 12] on input "text" at bounding box center [355, 12] width 628 height 9
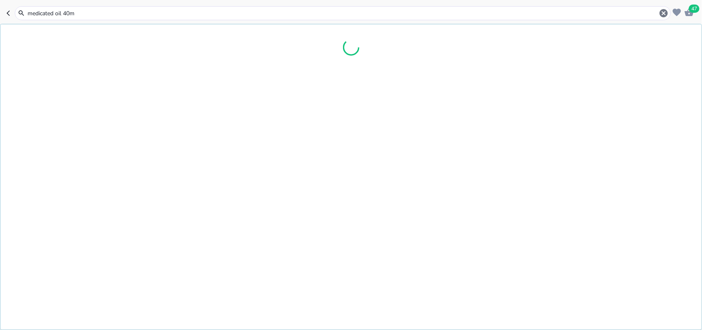
type input "medicated oil 40ml"
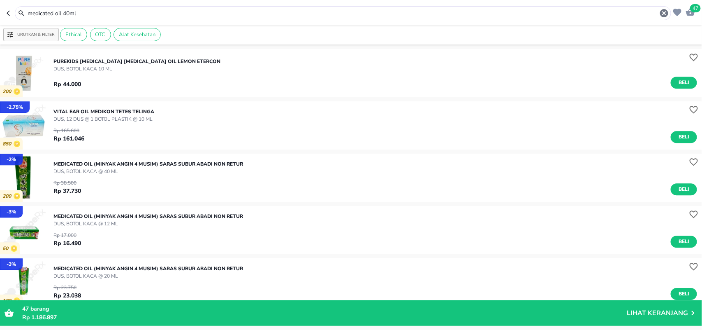
scroll to position [1006, 0]
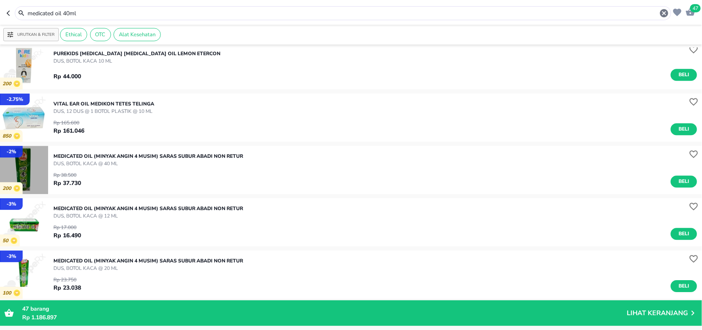
click at [37, 175] on img "button" at bounding box center [24, 170] width 48 height 48
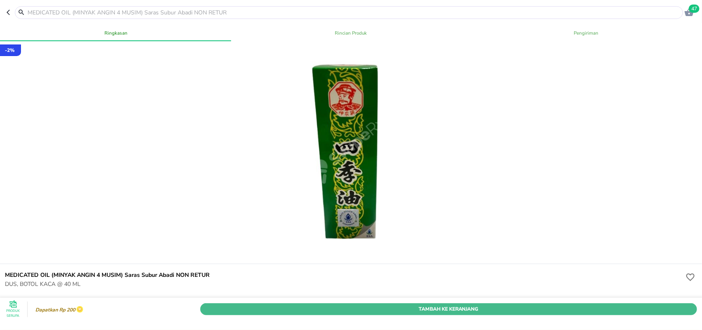
click at [307, 304] on span "Tambah Ke Keranjang" at bounding box center [449, 308] width 485 height 9
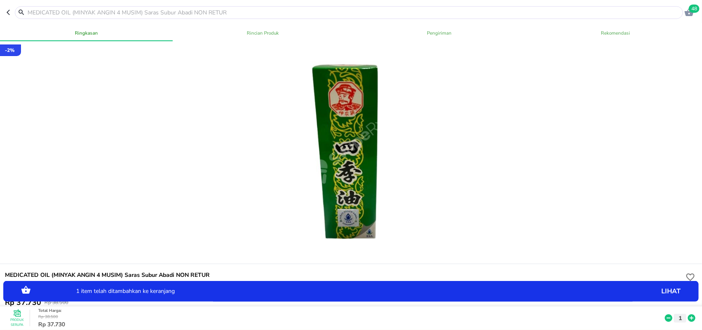
click at [687, 313] on icon at bounding box center [692, 317] width 11 height 9
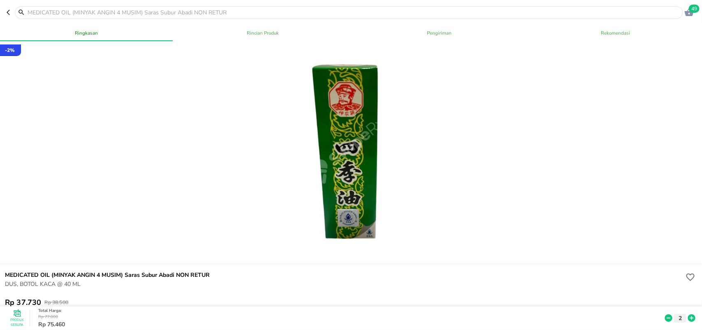
click at [7, 10] on icon "button" at bounding box center [10, 12] width 7 height 7
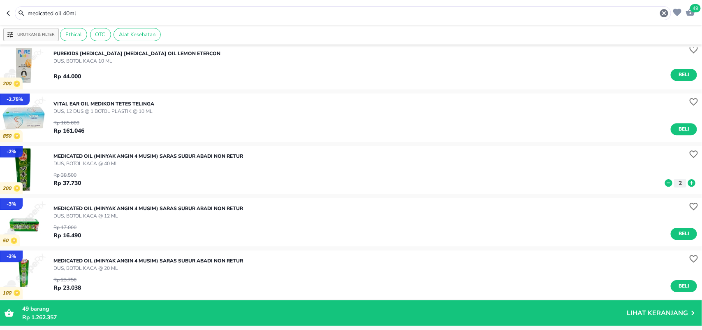
click at [9, 16] on icon "button" at bounding box center [10, 13] width 7 height 7
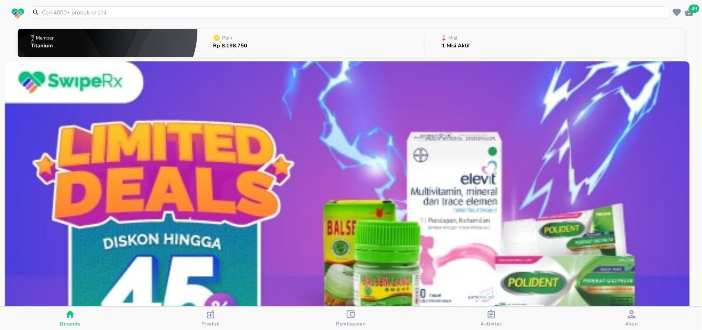
click at [54, 13] on input "text" at bounding box center [355, 12] width 628 height 9
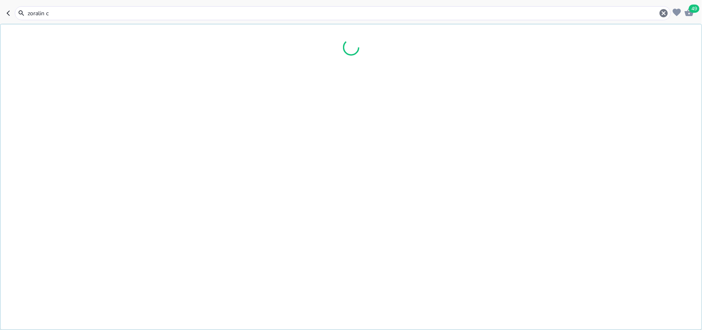
type input "zoralin cr"
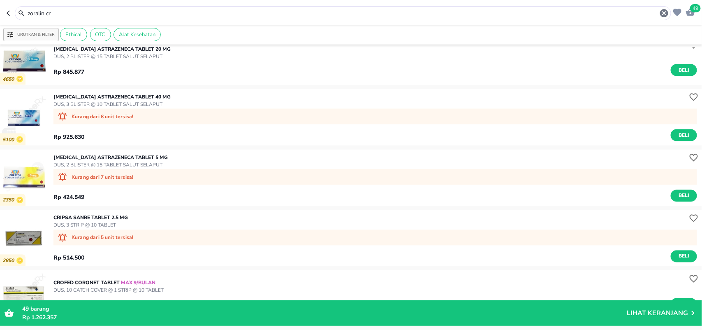
scroll to position [566, 0]
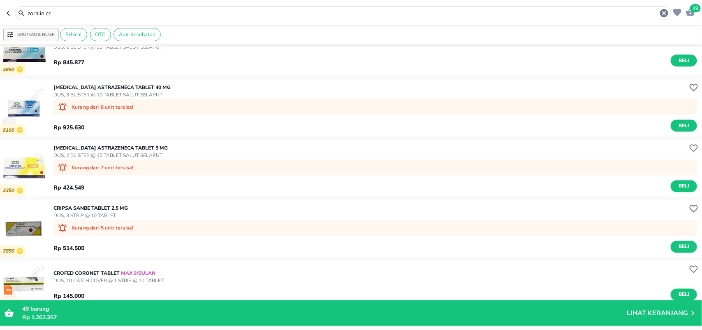
click at [75, 15] on input "zoralin cr" at bounding box center [343, 13] width 633 height 9
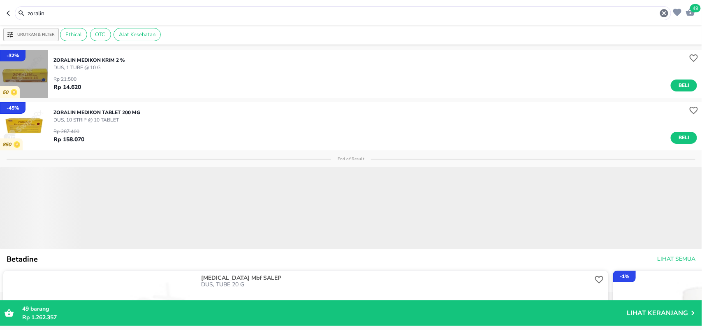
click at [19, 77] on img "button" at bounding box center [24, 74] width 48 height 48
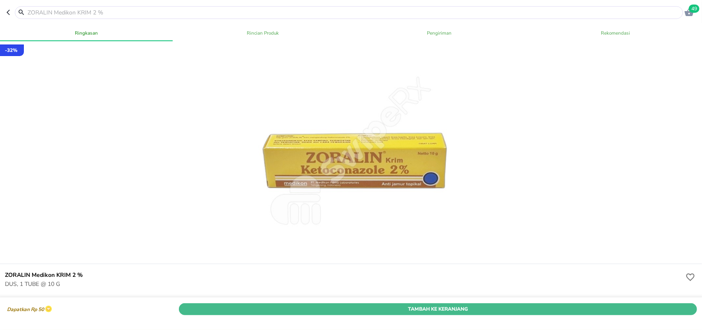
click at [355, 304] on span "Tambah Ke Keranjang" at bounding box center [438, 308] width 506 height 9
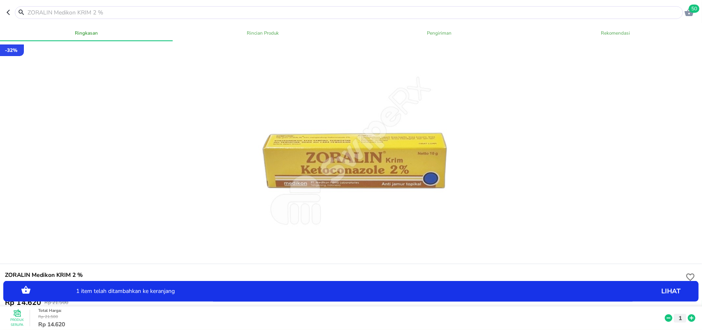
click at [688, 314] on icon at bounding box center [691, 317] width 7 height 7
click at [687, 313] on icon at bounding box center [692, 317] width 11 height 9
click at [665, 314] on icon at bounding box center [668, 317] width 7 height 7
click at [237, 7] on div at bounding box center [349, 12] width 668 height 13
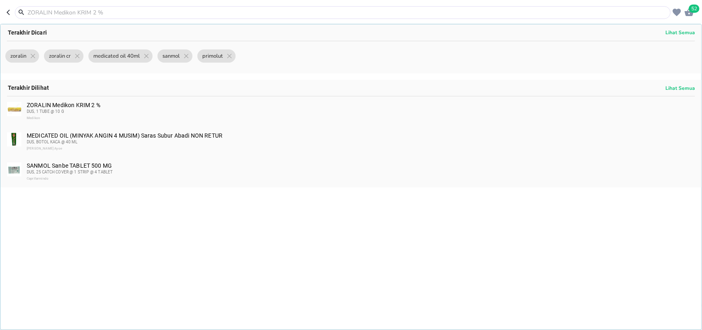
click at [240, 12] on input "text" at bounding box center [348, 12] width 642 height 9
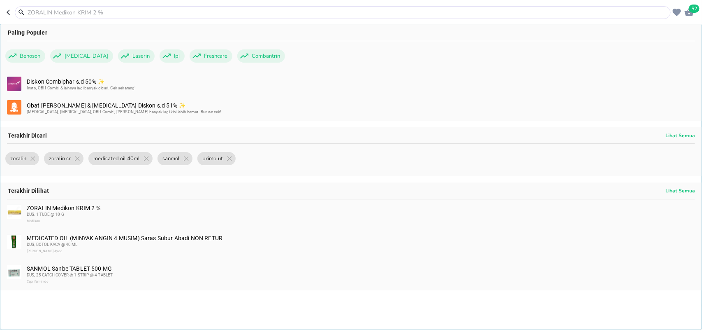
click at [7, 15] on icon "button" at bounding box center [10, 12] width 7 height 7
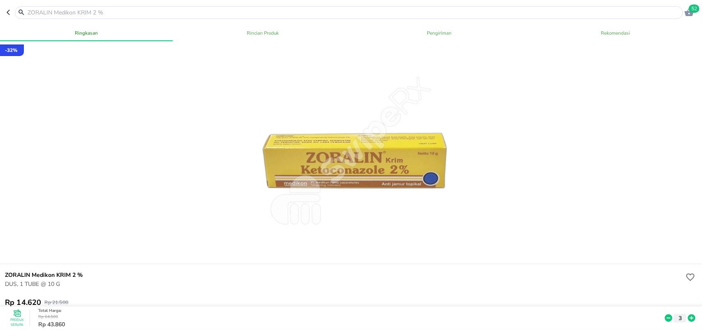
click at [9, 13] on icon "button" at bounding box center [10, 12] width 7 height 7
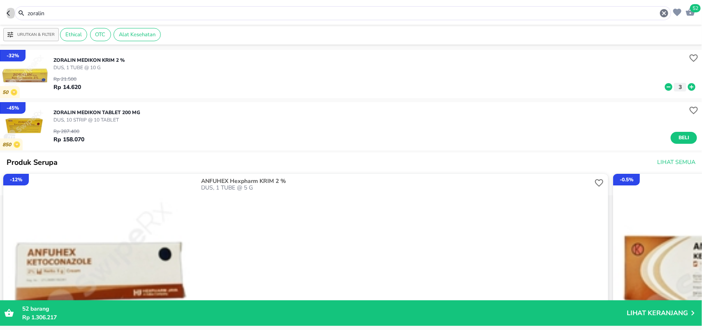
click at [9, 15] on icon "button" at bounding box center [10, 13] width 7 height 7
type input "zoralin cr"
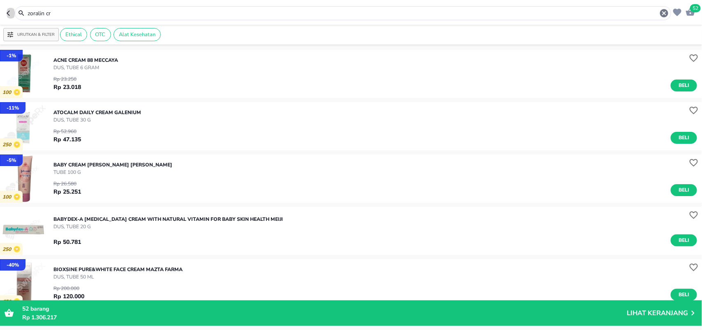
click at [7, 13] on icon "button" at bounding box center [10, 13] width 7 height 7
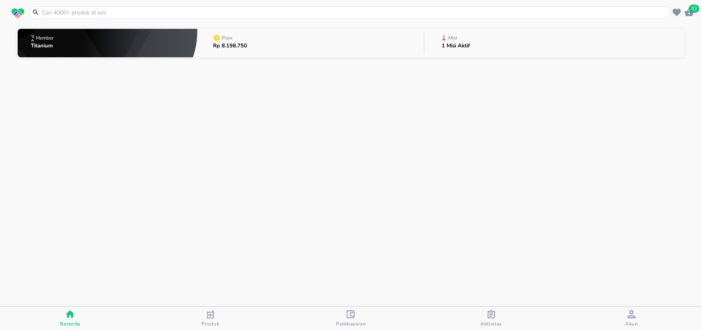
click at [46, 12] on input "text" at bounding box center [355, 12] width 628 height 9
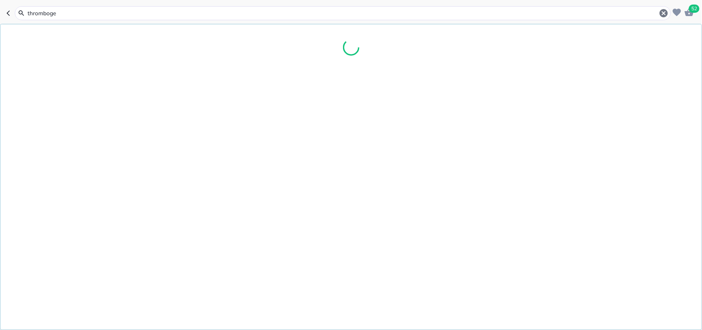
type input "thrombogel"
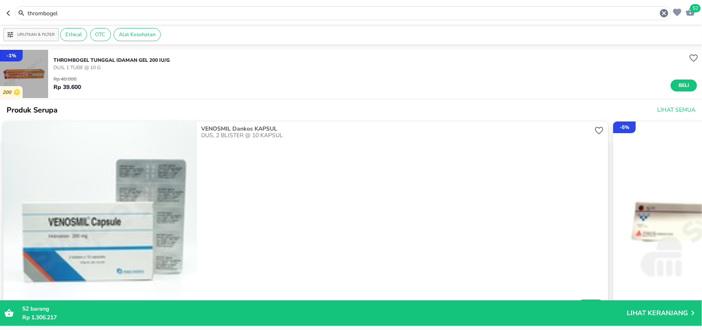
click at [27, 75] on img "button" at bounding box center [24, 74] width 48 height 48
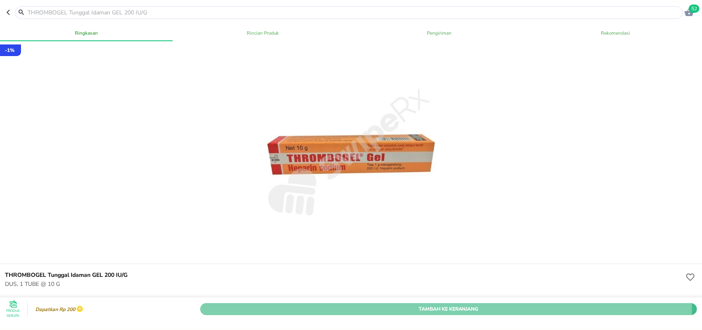
click at [262, 304] on span "Tambah Ke Keranjang" at bounding box center [449, 308] width 485 height 9
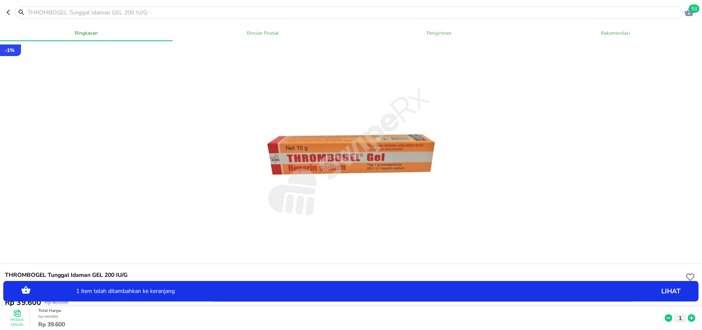
click at [687, 313] on icon at bounding box center [692, 317] width 11 height 9
click at [9, 12] on icon "button" at bounding box center [10, 12] width 7 height 7
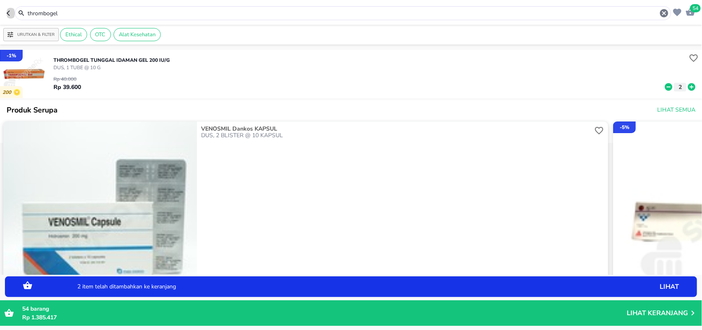
click at [11, 19] on button "button" at bounding box center [11, 13] width 8 height 14
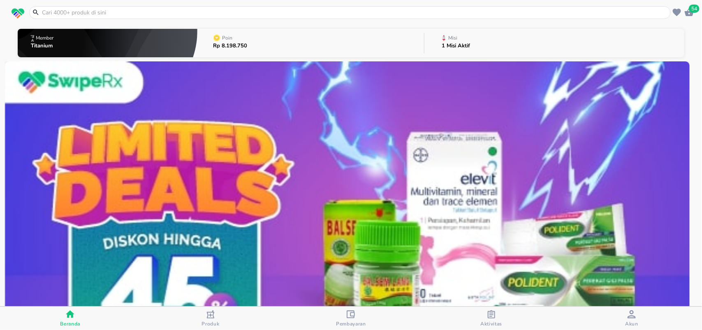
click at [49, 13] on input "text" at bounding box center [355, 12] width 628 height 9
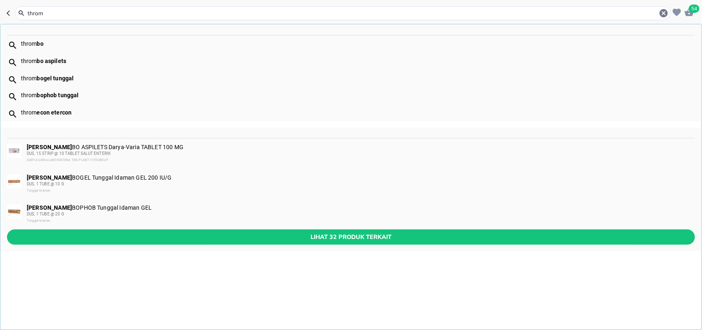
type input "throm"
click at [97, 210] on div "[PERSON_NAME] BOPHOB Tunggal Idaman GEL DUS, 1 TUBE @ 20 G Tunggal Idaman" at bounding box center [361, 214] width 668 height 20
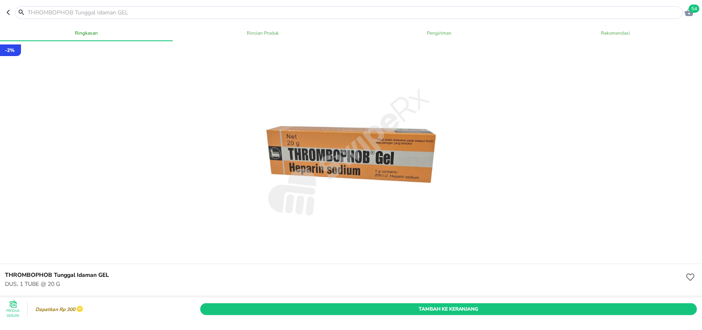
scroll to position [103, 0]
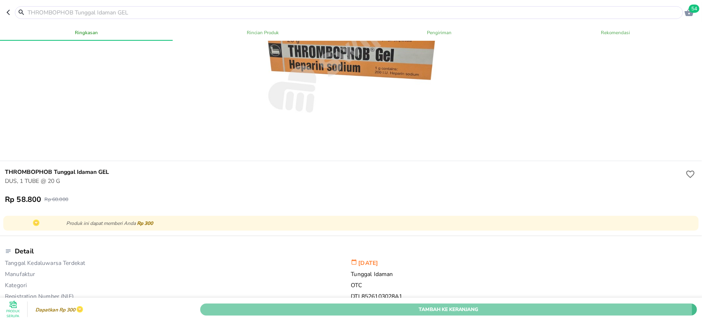
click at [373, 304] on span "Tambah Ke Keranjang" at bounding box center [449, 308] width 485 height 9
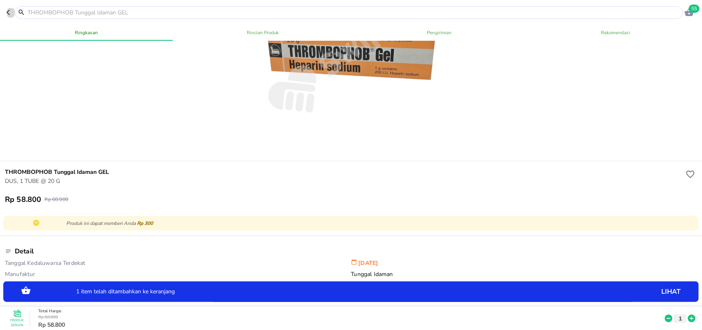
click at [9, 12] on icon "button" at bounding box center [10, 12] width 7 height 7
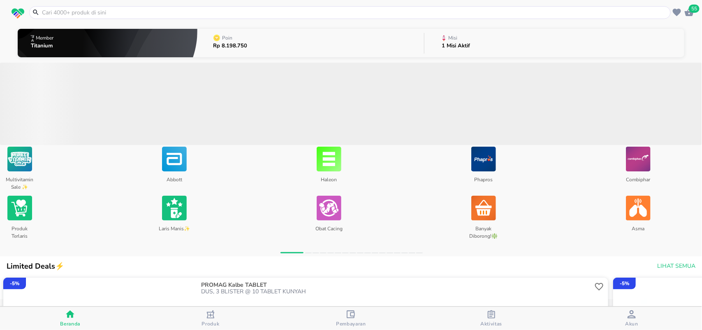
click at [42, 12] on input "text" at bounding box center [355, 12] width 628 height 9
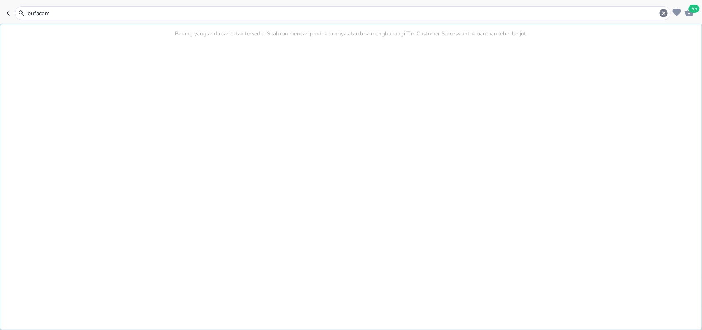
type input "bufacomb"
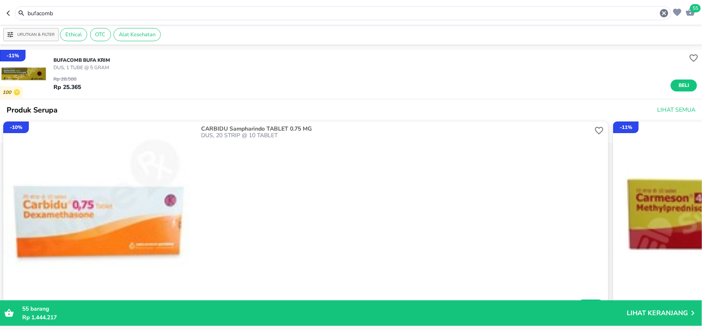
click at [9, 12] on icon "button" at bounding box center [10, 13] width 7 height 7
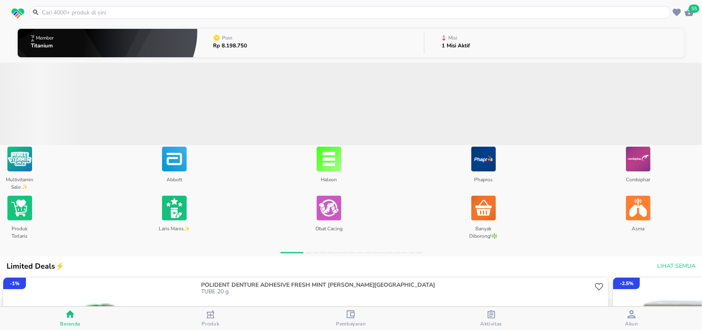
click at [56, 12] on input "text" at bounding box center [355, 12] width 628 height 9
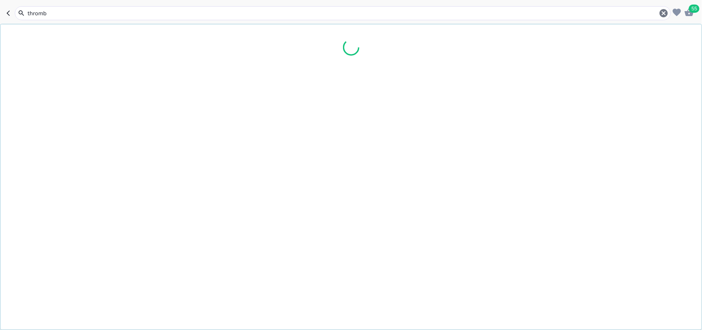
type input "thrombo"
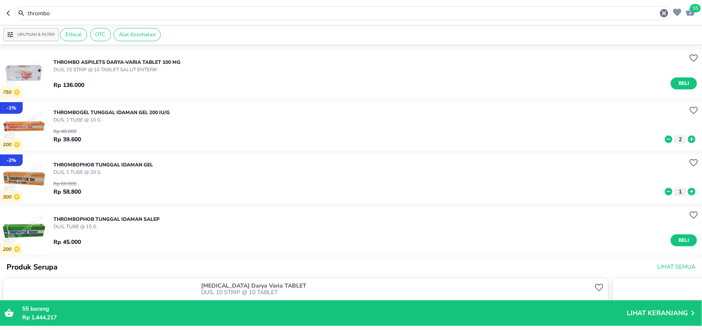
click at [8, 12] on icon "button" at bounding box center [8, 12] width 3 height 5
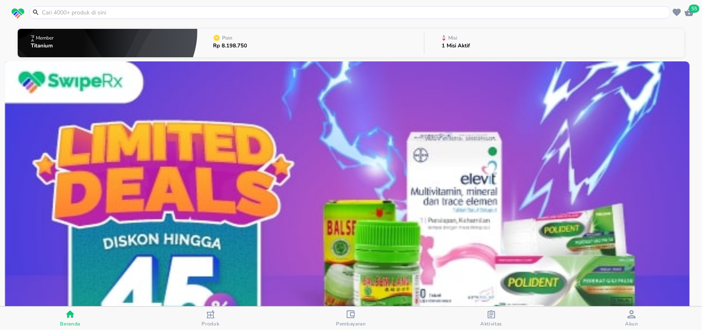
click at [45, 9] on input "text" at bounding box center [355, 12] width 628 height 9
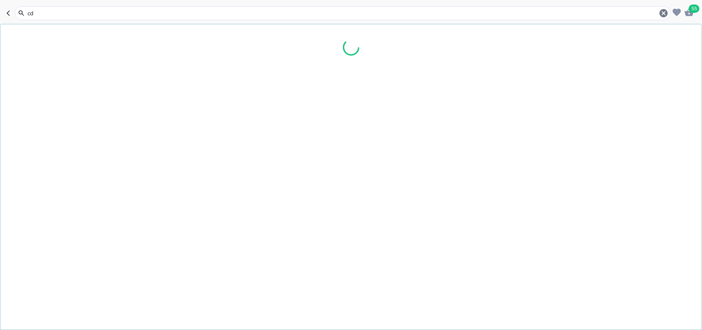
type input "cdr"
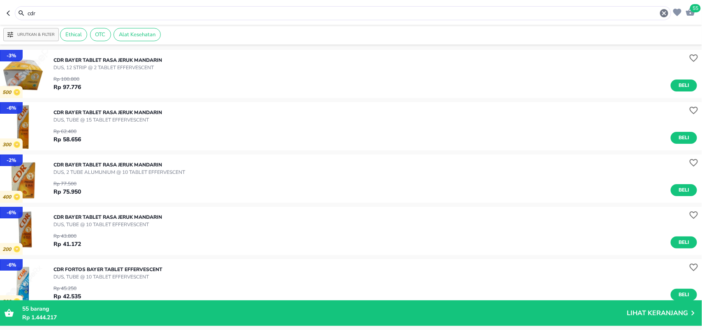
click at [40, 69] on img "button" at bounding box center [24, 74] width 48 height 48
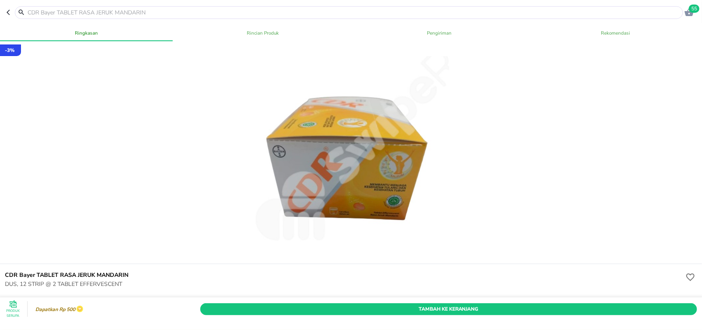
scroll to position [206, 0]
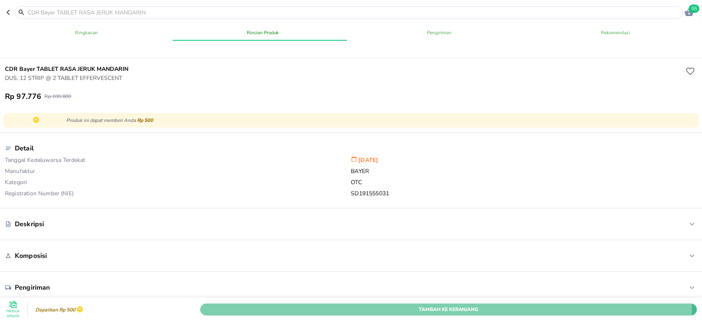
click at [256, 304] on span "Tambah Ke Keranjang" at bounding box center [449, 308] width 485 height 9
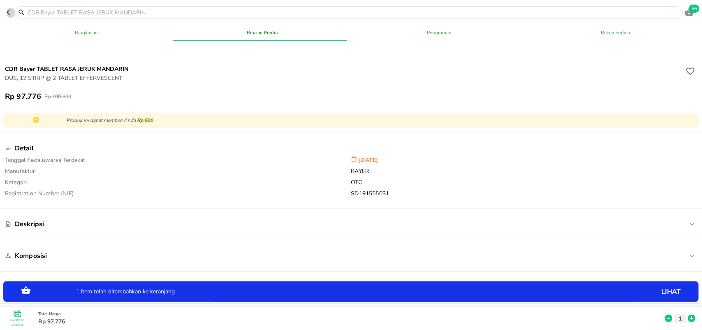
click at [9, 13] on icon "button" at bounding box center [10, 12] width 7 height 7
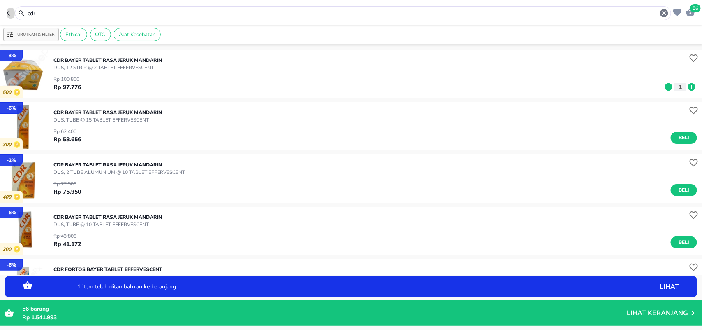
click at [9, 13] on icon "button" at bounding box center [10, 13] width 7 height 7
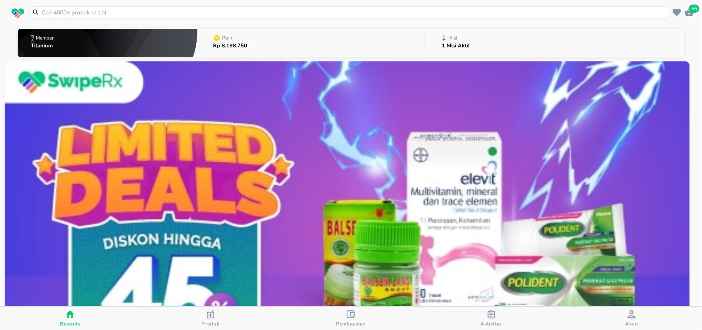
click at [57, 13] on input "text" at bounding box center [355, 12] width 628 height 9
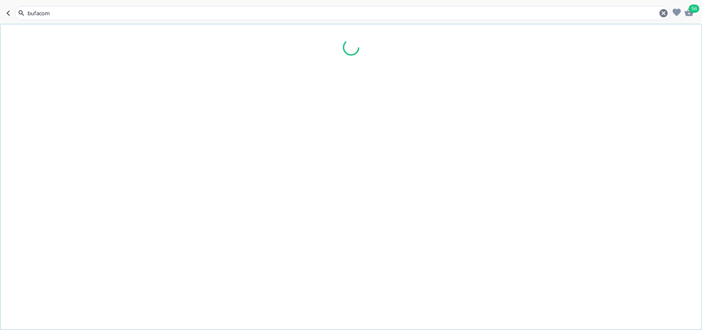
type input "bufacomb"
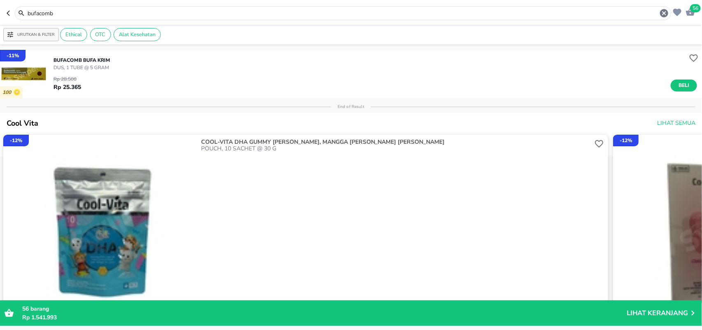
click at [127, 74] on div "Rp 28.500 Rp 25.365 Beli" at bounding box center [375, 81] width 644 height 20
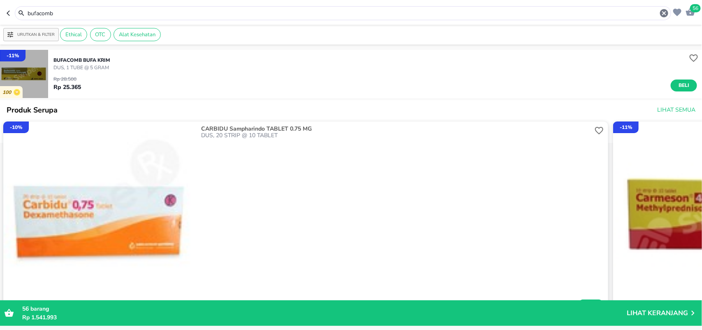
click at [38, 80] on img "button" at bounding box center [24, 74] width 48 height 48
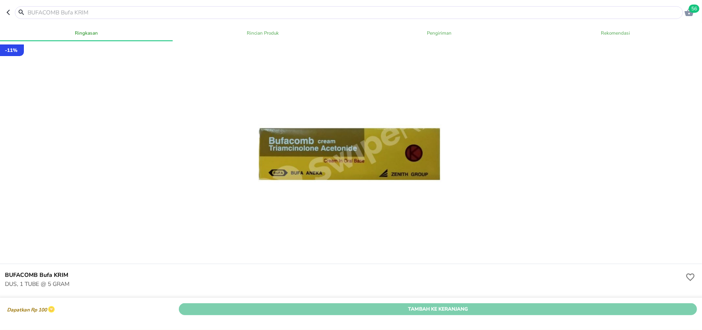
click at [477, 304] on span "Tambah Ke Keranjang" at bounding box center [438, 308] width 506 height 9
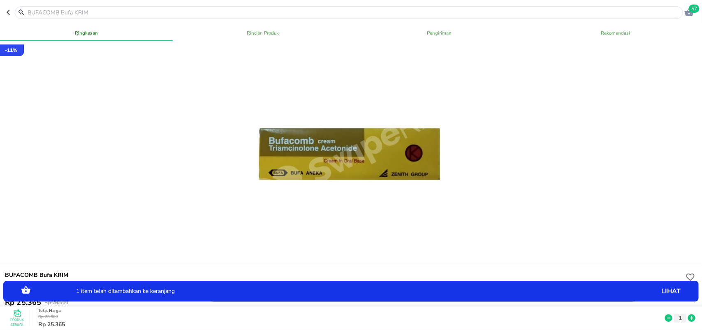
click at [687, 313] on icon at bounding box center [692, 317] width 11 height 9
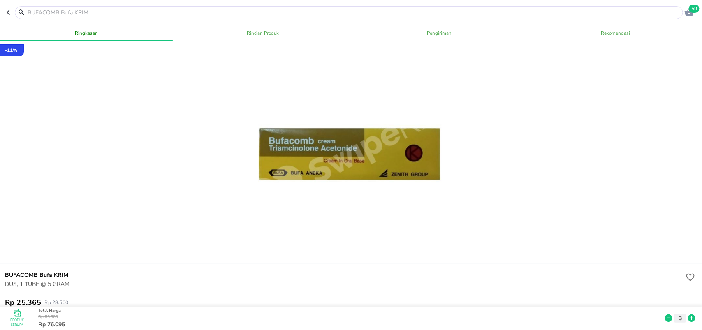
click at [34, 9] on input "text" at bounding box center [354, 12] width 654 height 9
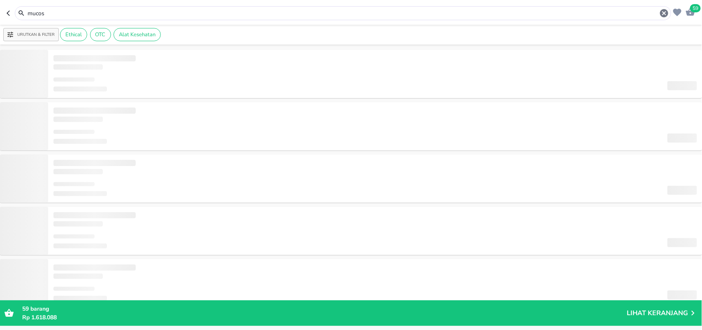
type input "mucos"
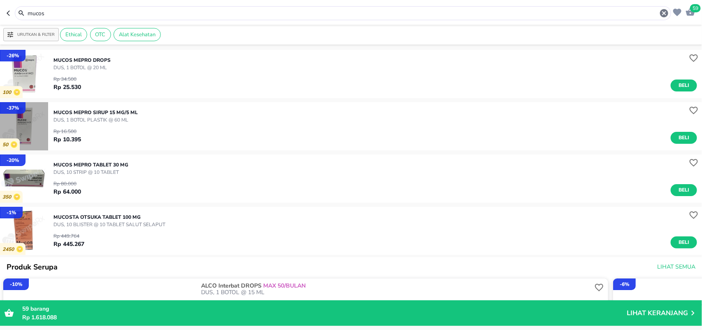
click at [25, 132] on img "button" at bounding box center [24, 126] width 48 height 48
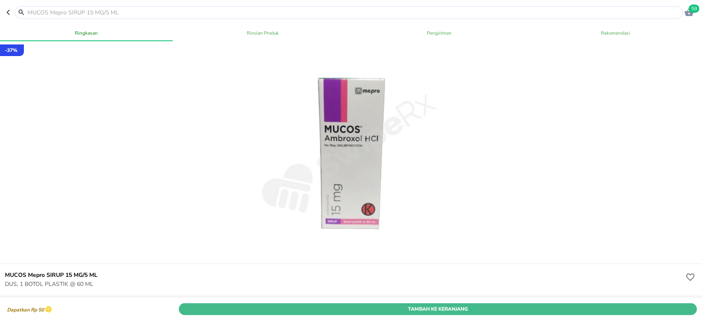
click at [499, 304] on span "Tambah Ke Keranjang" at bounding box center [438, 308] width 506 height 9
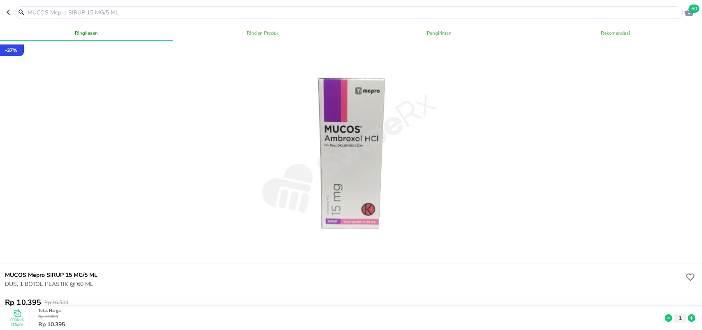
click at [688, 314] on icon at bounding box center [691, 317] width 7 height 7
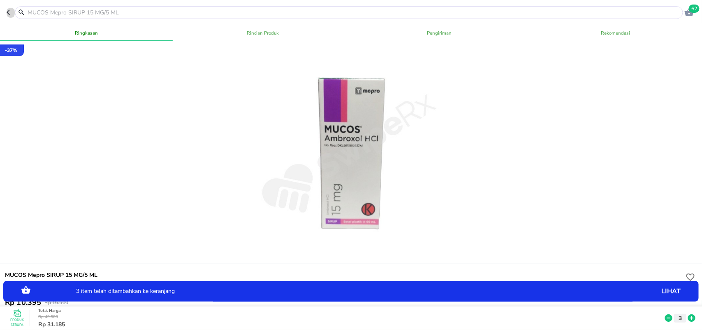
click at [11, 14] on icon "button" at bounding box center [10, 12] width 7 height 7
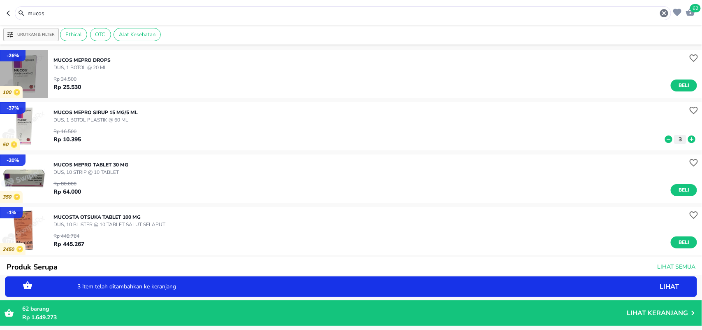
click at [45, 69] on img "button" at bounding box center [24, 74] width 48 height 48
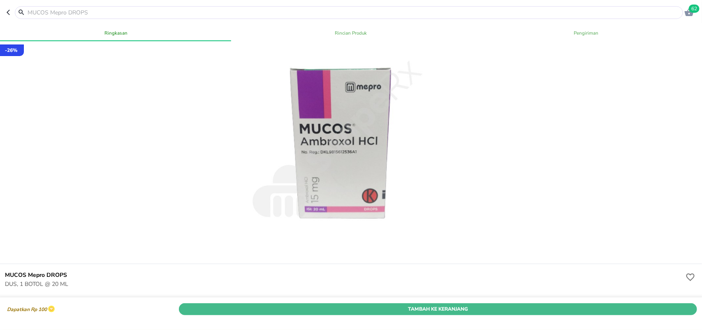
click at [363, 304] on span "Tambah Ke Keranjang" at bounding box center [438, 308] width 506 height 9
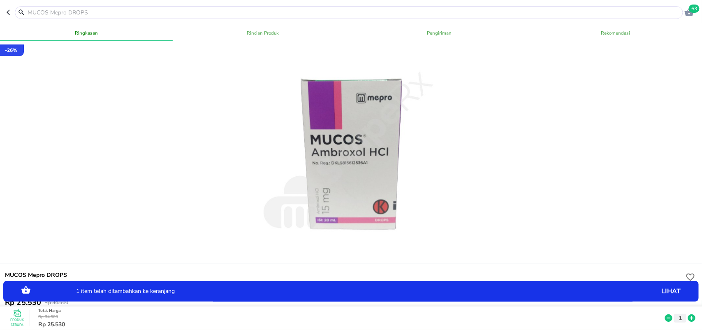
click at [687, 313] on icon at bounding box center [692, 317] width 11 height 9
click at [688, 314] on icon at bounding box center [691, 317] width 7 height 7
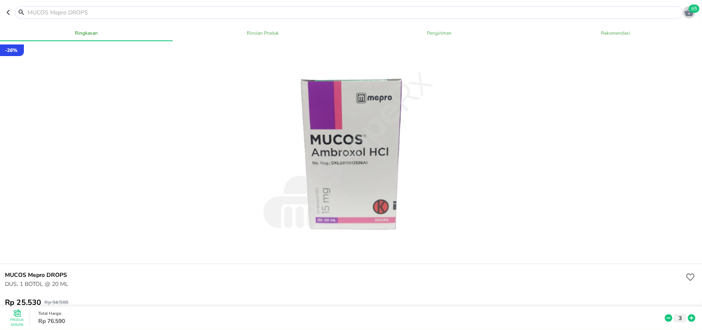
click at [686, 13] on icon "button" at bounding box center [689, 12] width 9 height 8
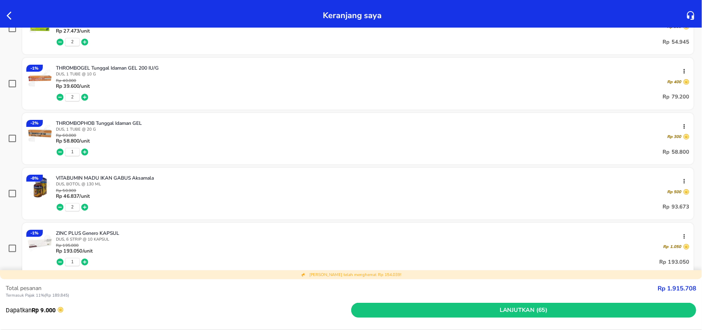
scroll to position [874, 0]
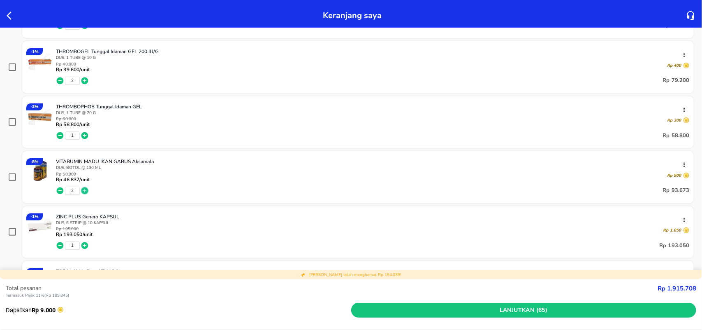
click at [86, 190] on icon "button" at bounding box center [84, 190] width 7 height 7
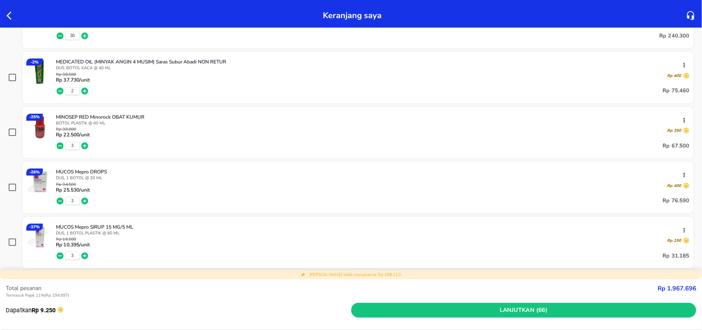
scroll to position [411, 0]
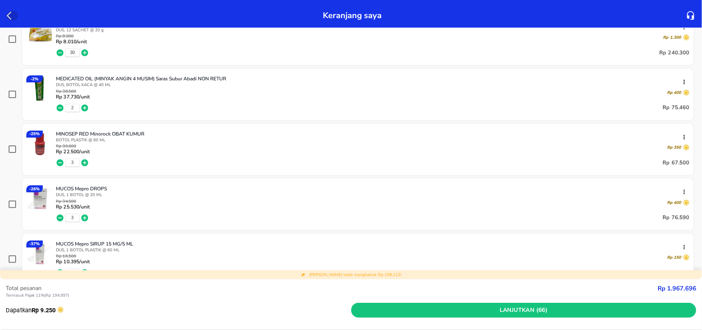
click at [11, 17] on icon "button" at bounding box center [12, 16] width 10 height 10
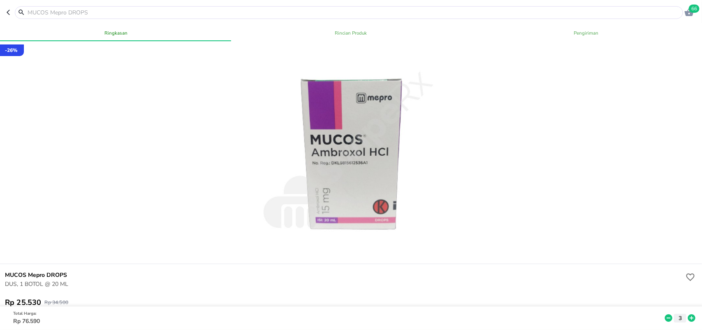
click at [33, 13] on input "text" at bounding box center [354, 12] width 654 height 9
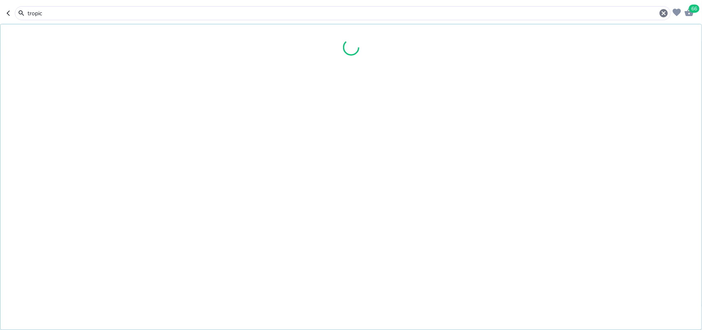
type input "tropica"
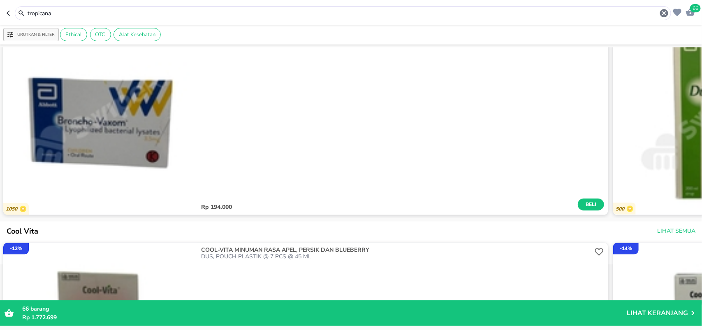
scroll to position [771, 0]
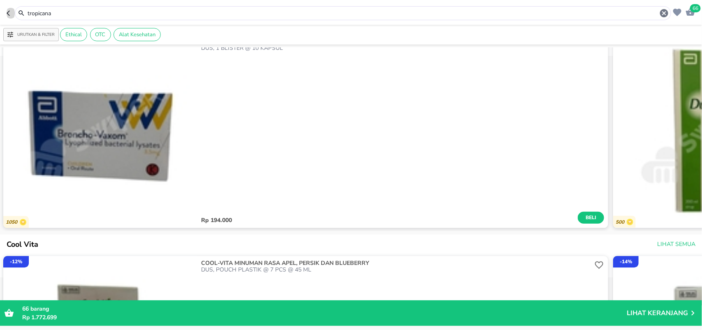
click at [9, 11] on icon "button" at bounding box center [8, 12] width 3 height 5
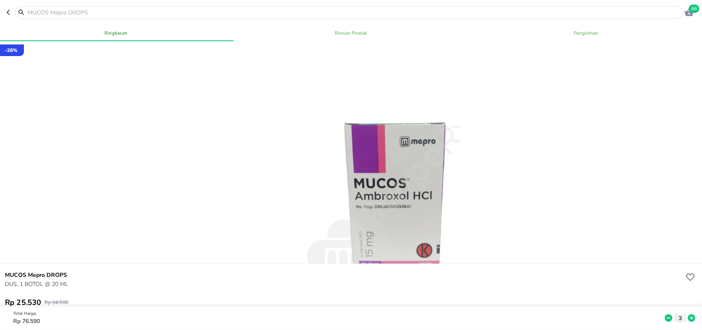
type input "mucos"
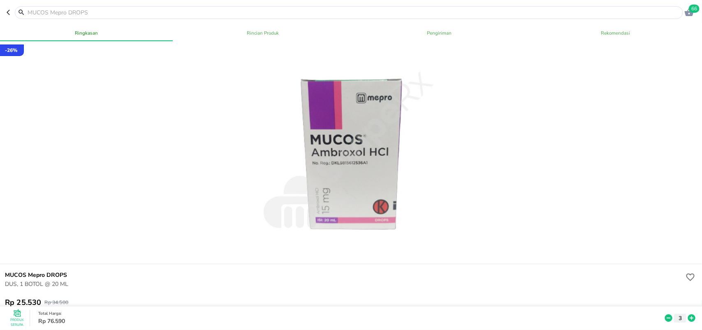
click at [64, 13] on input "text" at bounding box center [354, 12] width 654 height 9
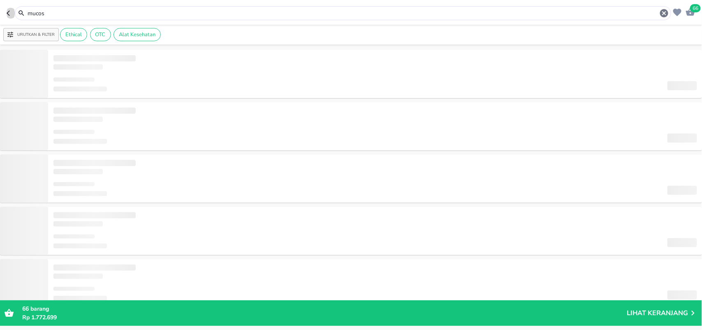
type input "dettol"
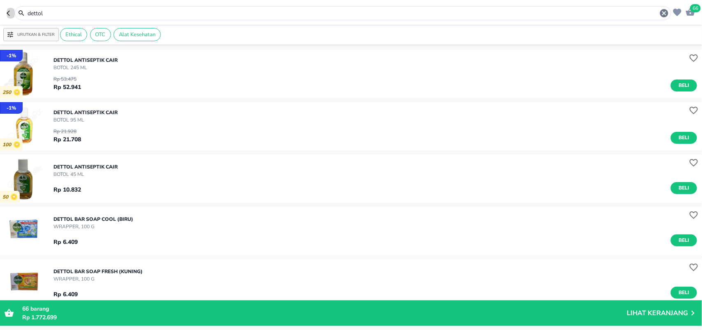
click at [34, 78] on img "button" at bounding box center [24, 74] width 48 height 48
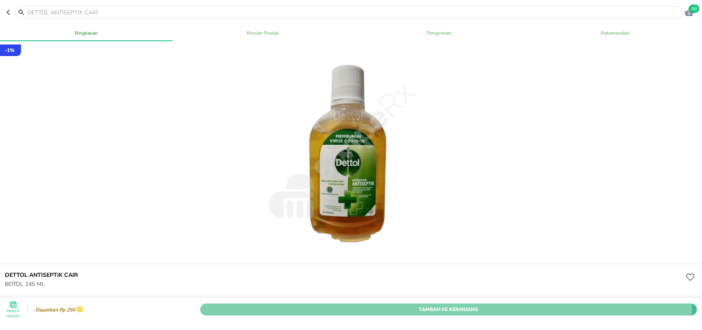
click at [399, 304] on span "Tambah Ke Keranjang" at bounding box center [449, 308] width 485 height 9
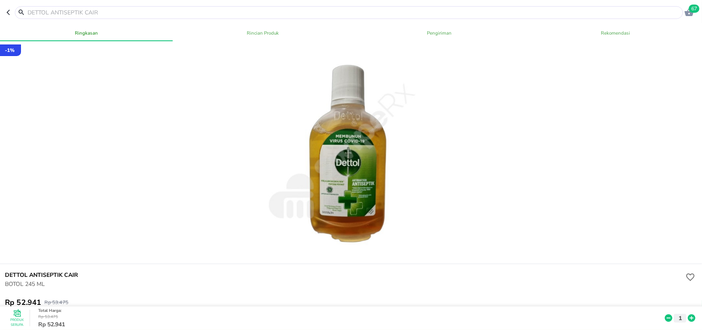
click at [697, 13] on header "67" at bounding box center [351, 12] width 702 height 25
click at [692, 12] on span "67" at bounding box center [694, 9] width 11 height 8
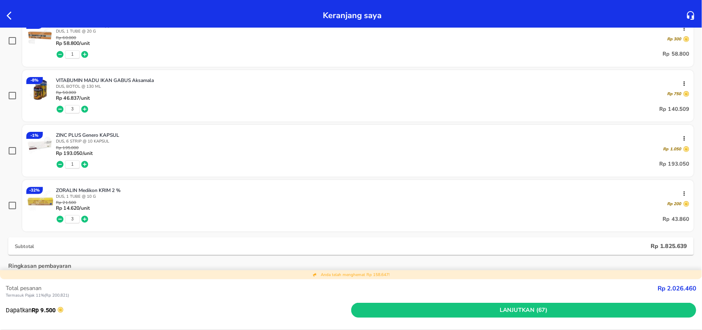
scroll to position [977, 0]
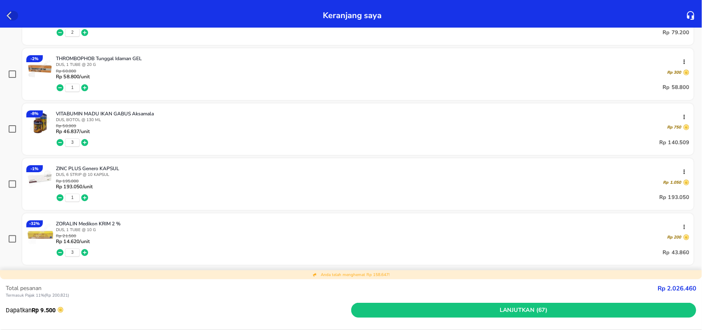
click at [11, 16] on icon "button" at bounding box center [12, 16] width 10 height 10
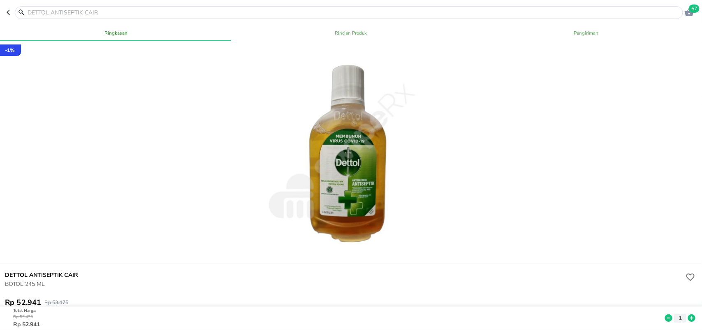
click at [61, 12] on input "text" at bounding box center [354, 12] width 654 height 9
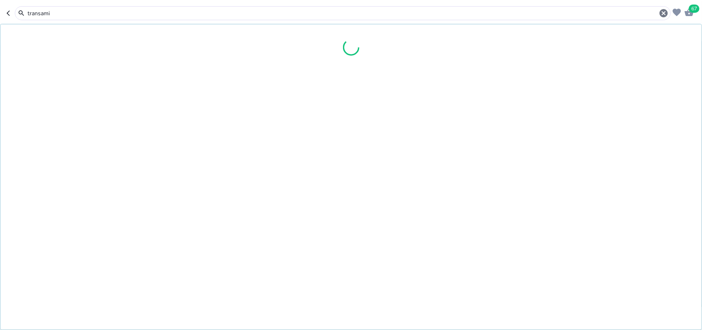
type input "transamin"
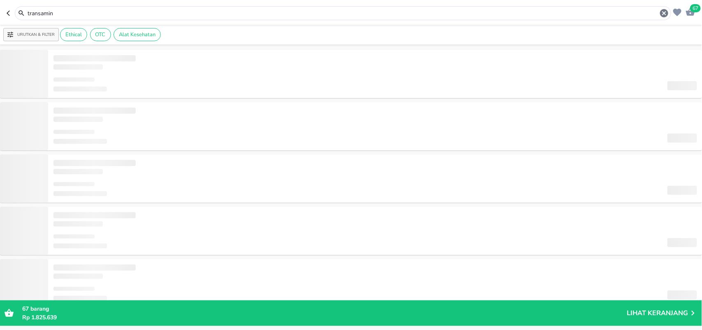
type input "transamin"
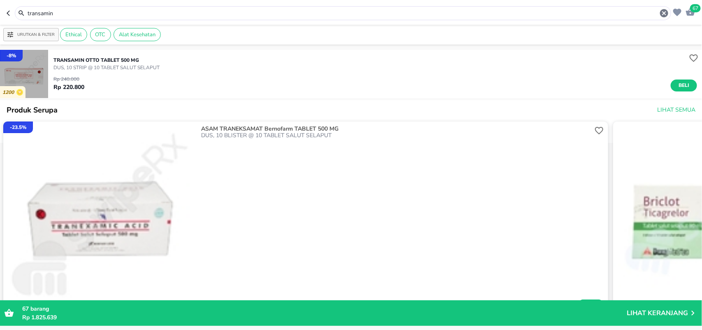
click at [41, 75] on img "button" at bounding box center [24, 74] width 48 height 48
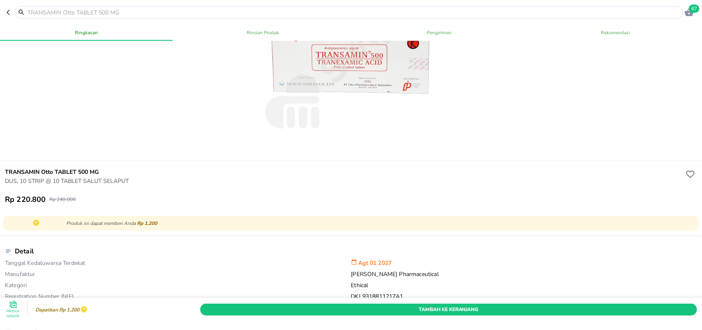
scroll to position [51, 0]
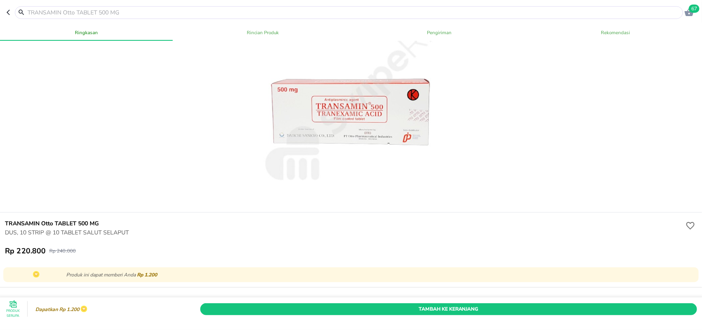
click at [203, 11] on input "text" at bounding box center [354, 12] width 654 height 9
type input "hufabet"
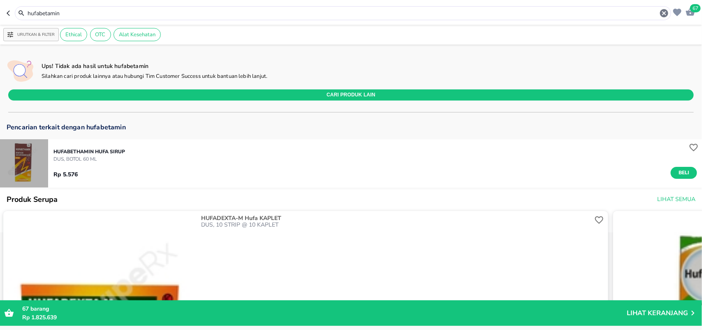
click at [36, 168] on img "button" at bounding box center [24, 163] width 48 height 48
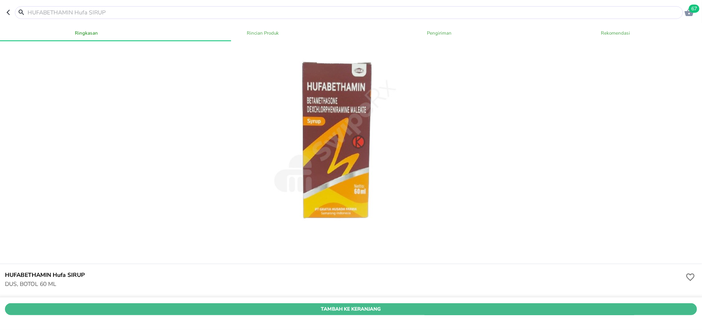
click at [359, 303] on button "Tambah Ke Keranjang" at bounding box center [351, 309] width 692 height 12
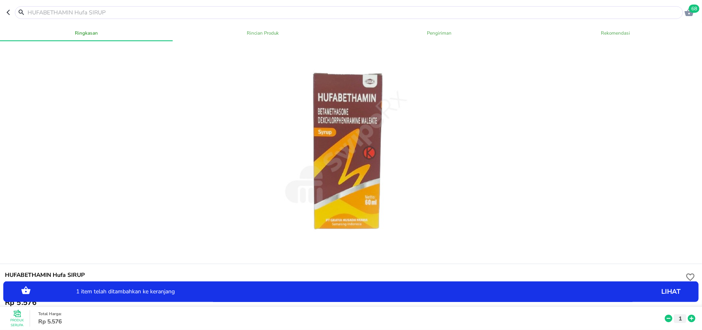
click at [688, 314] on icon at bounding box center [691, 317] width 7 height 7
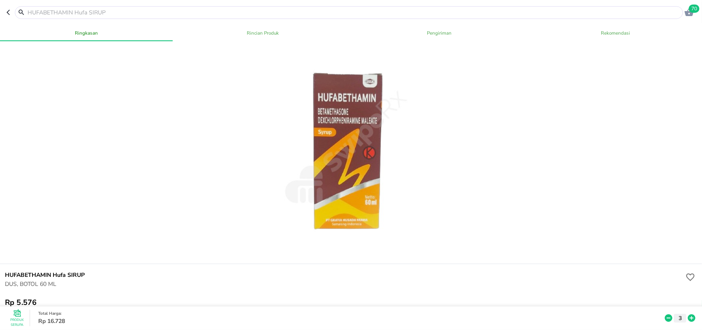
click at [9, 12] on icon "button" at bounding box center [10, 12] width 7 height 7
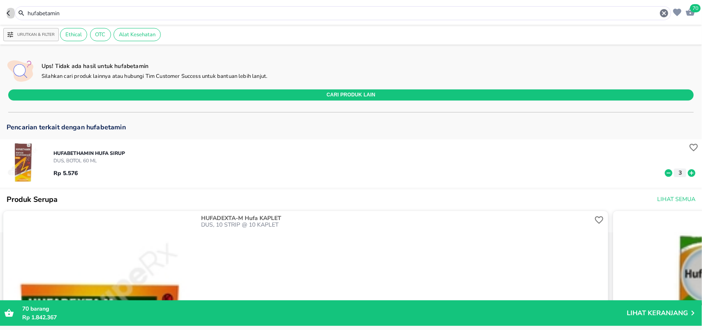
click at [8, 16] on icon "button" at bounding box center [10, 13] width 7 height 7
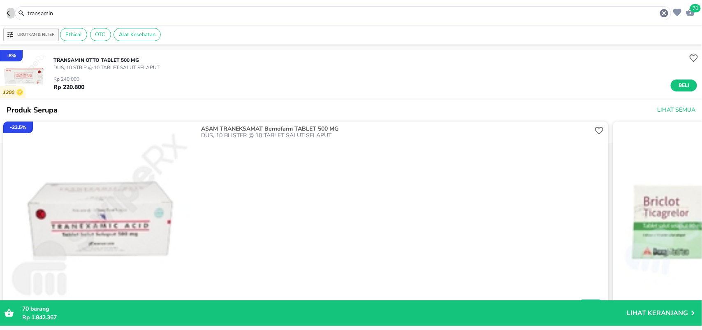
click at [9, 12] on icon "button" at bounding box center [10, 13] width 7 height 7
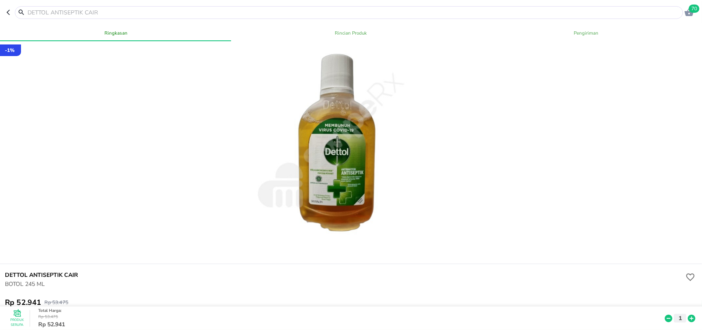
click at [9, 12] on icon "button" at bounding box center [10, 12] width 7 height 7
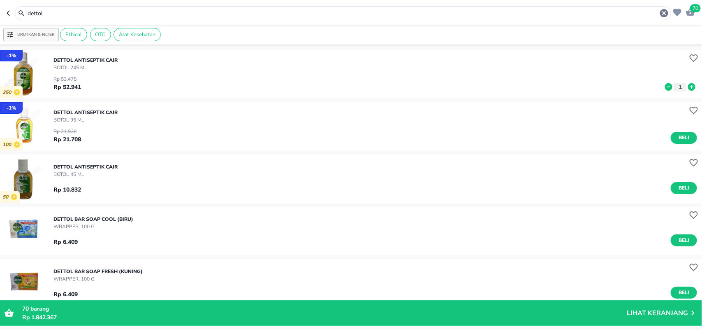
click at [9, 12] on icon "button" at bounding box center [10, 13] width 7 height 7
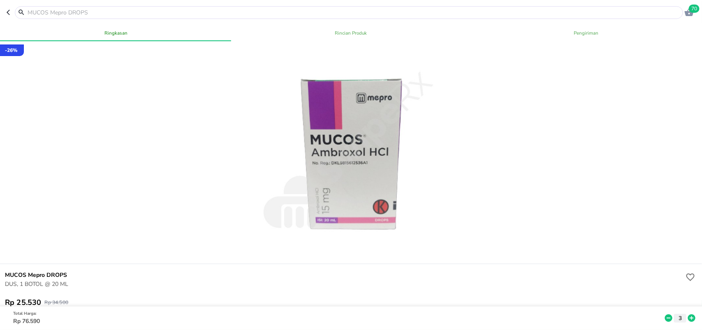
click at [9, 12] on icon "button" at bounding box center [10, 12] width 7 height 7
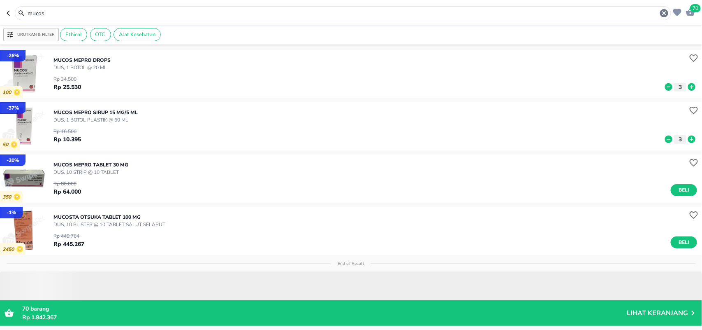
click at [9, 12] on icon "button" at bounding box center [10, 13] width 7 height 7
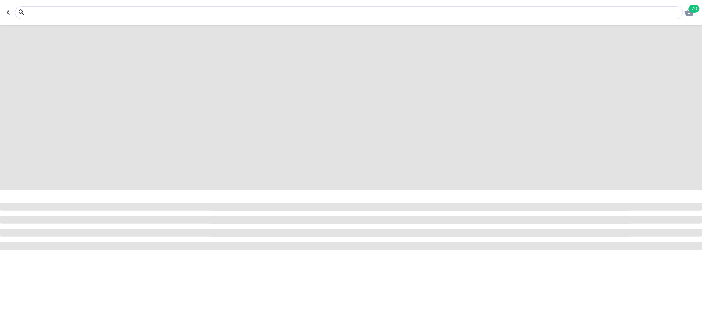
type input "bufacomb"
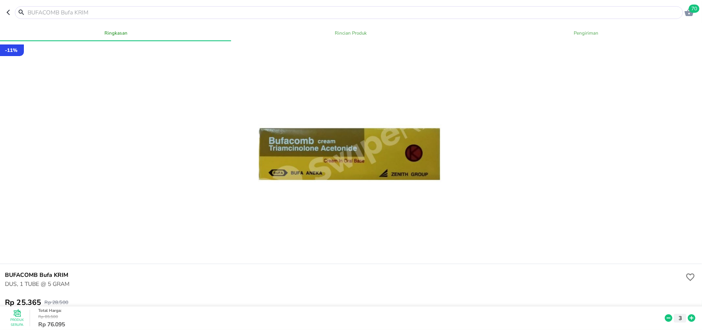
click at [11, 16] on button "button" at bounding box center [11, 12] width 8 height 13
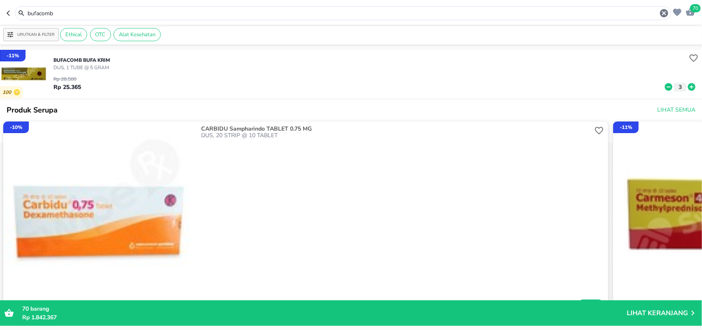
click at [11, 16] on icon "button" at bounding box center [10, 13] width 7 height 7
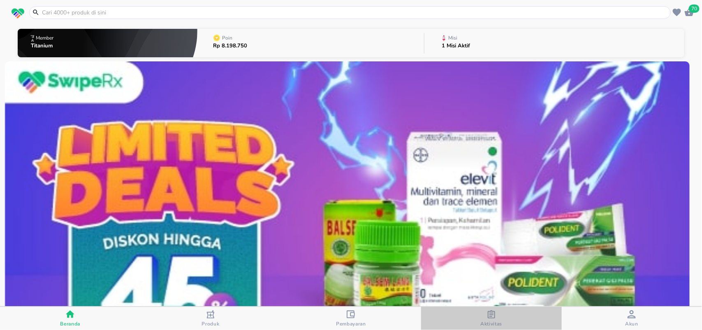
click at [501, 322] on span "Aktivitas" at bounding box center [491, 323] width 22 height 7
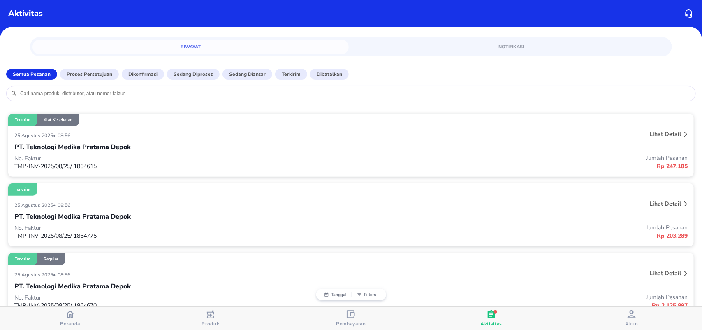
click at [219, 95] on input "search" at bounding box center [355, 93] width 672 height 7
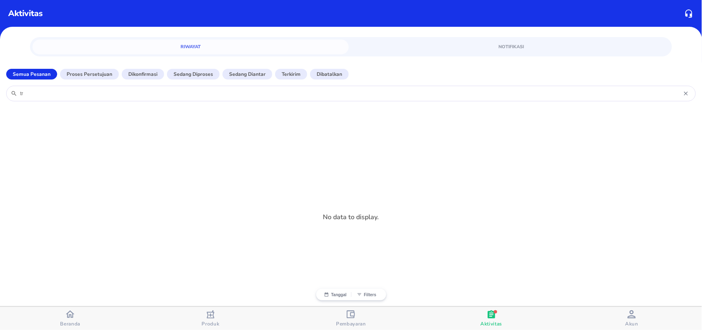
type input "t"
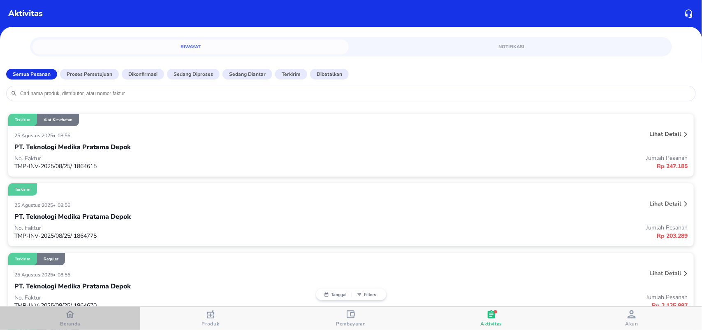
click at [76, 316] on div "Beranda" at bounding box center [70, 317] width 20 height 17
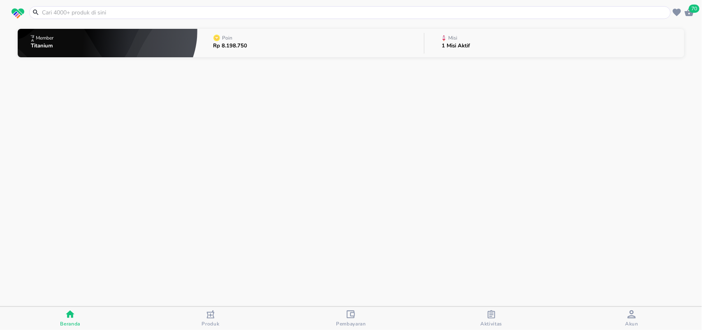
click at [95, 14] on input "text" at bounding box center [355, 12] width 628 height 9
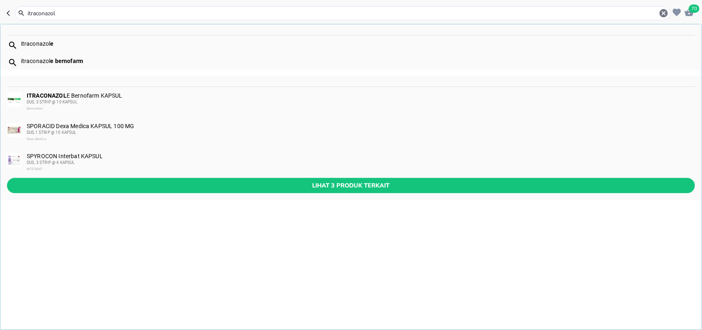
type input "itraconazol"
click at [88, 44] on div "itraconazol e" at bounding box center [358, 43] width 674 height 7
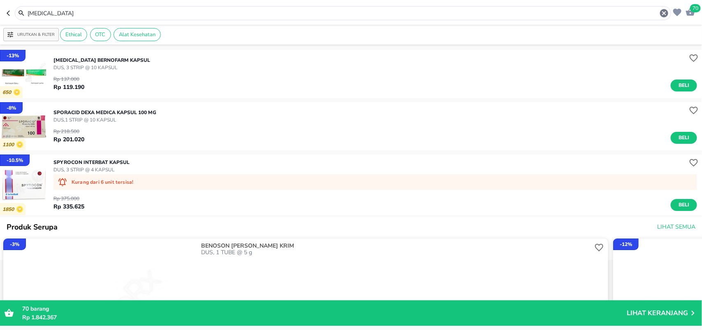
click at [34, 79] on img "button" at bounding box center [24, 74] width 48 height 48
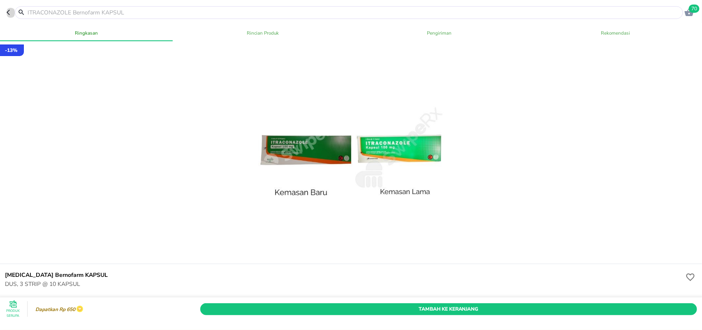
click at [7, 12] on icon "button" at bounding box center [8, 12] width 3 height 5
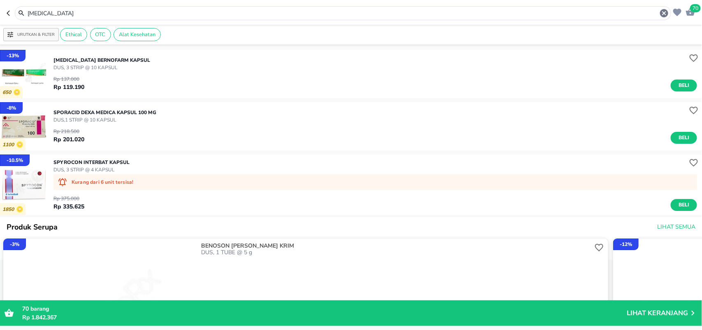
click at [12, 11] on icon "button" at bounding box center [10, 13] width 7 height 7
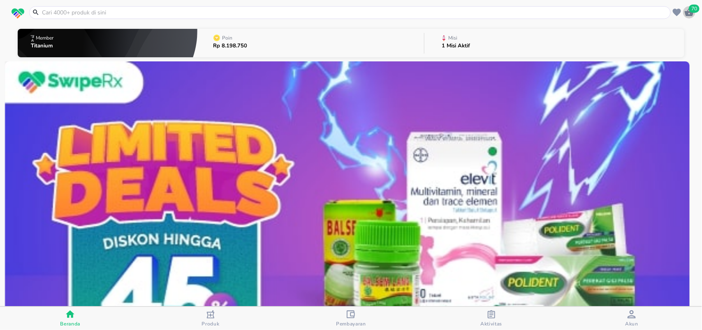
click at [694, 11] on span "70" at bounding box center [694, 9] width 11 height 8
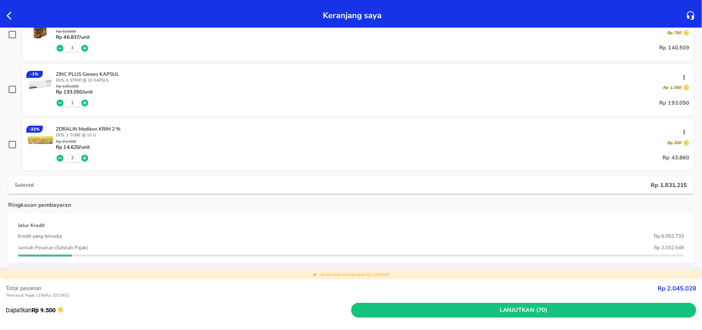
scroll to position [1131, 0]
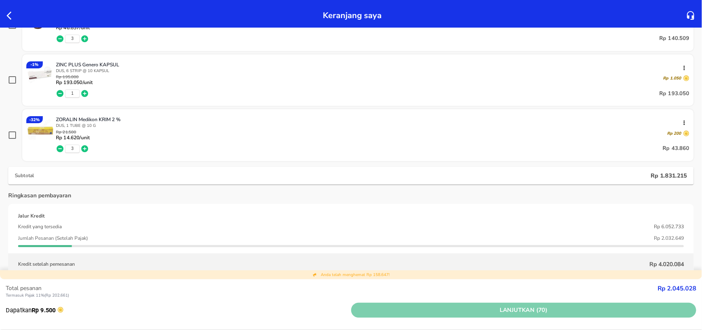
click at [538, 311] on span "Lanjutkan (70)" at bounding box center [524, 310] width 339 height 10
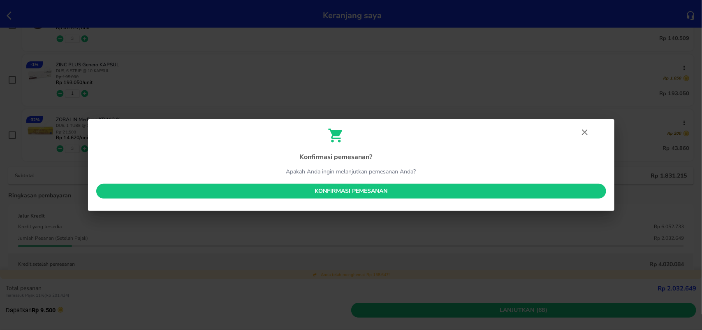
click at [542, 190] on span "Konfirmasi pemesanan" at bounding box center [351, 191] width 497 height 10
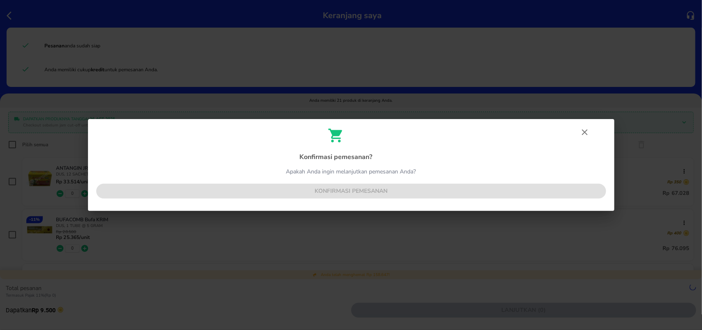
scroll to position [1131, 0]
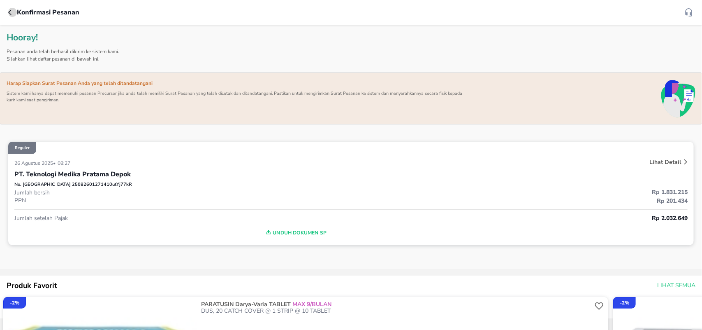
click at [11, 12] on icon "button" at bounding box center [11, 12] width 7 height 7
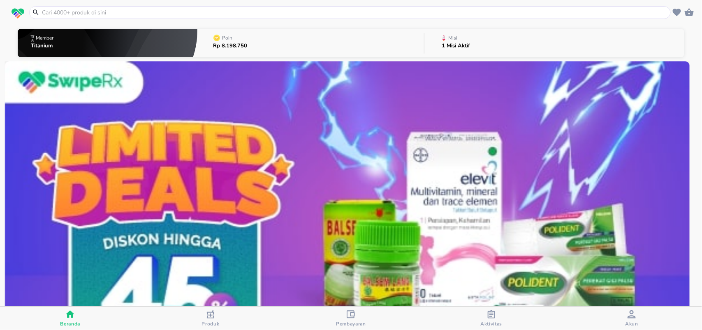
click at [118, 12] on input "text" at bounding box center [355, 12] width 628 height 9
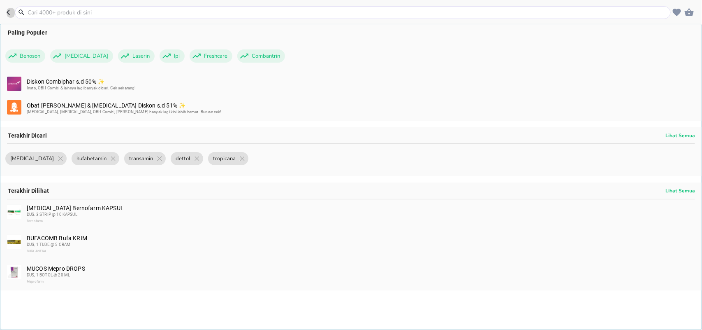
click at [11, 9] on icon "button" at bounding box center [10, 12] width 7 height 7
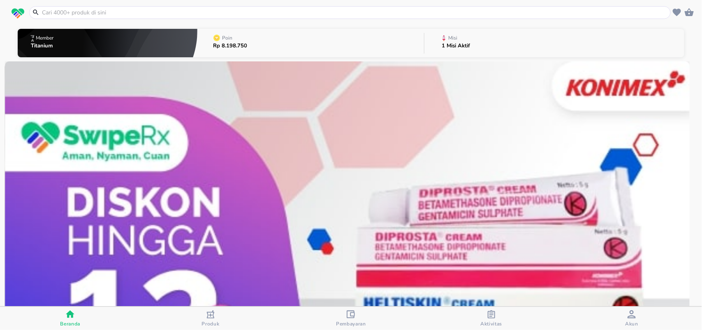
click at [120, 9] on input "text" at bounding box center [355, 12] width 628 height 9
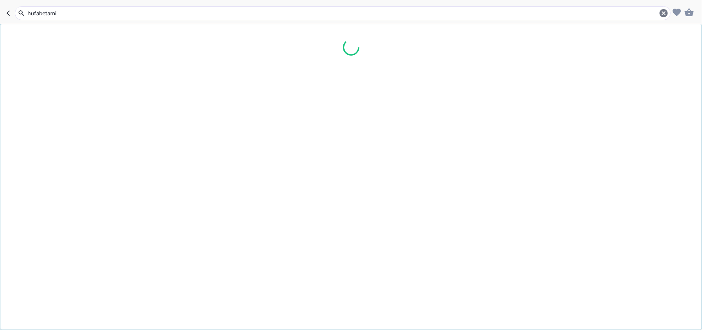
type input "hufabetamin"
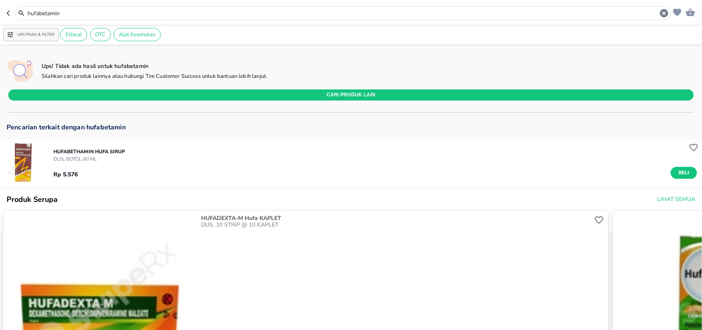
click at [145, 145] on div "HUFABETHAMIN Hufa SIRUP DUS, BOTOL 60 ML Rp 5.576 Beli" at bounding box center [377, 163] width 649 height 39
click at [31, 155] on img "button" at bounding box center [24, 163] width 48 height 48
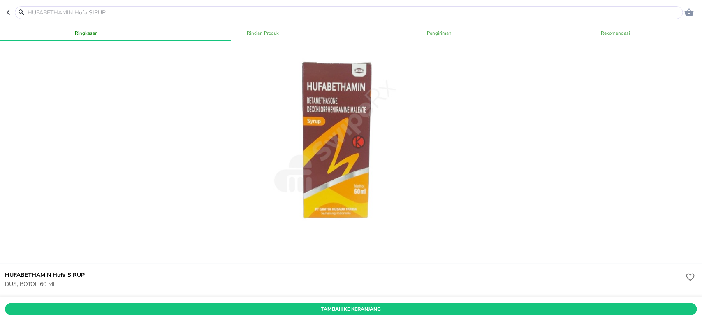
click at [161, 304] on span "Tambah Ke Keranjang" at bounding box center [351, 308] width 680 height 9
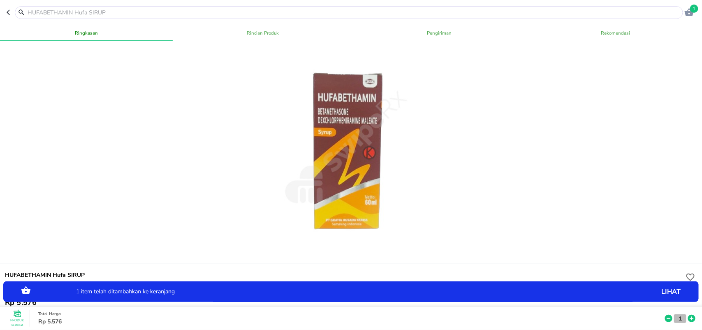
click at [677, 313] on p "1" at bounding box center [680, 317] width 7 height 9
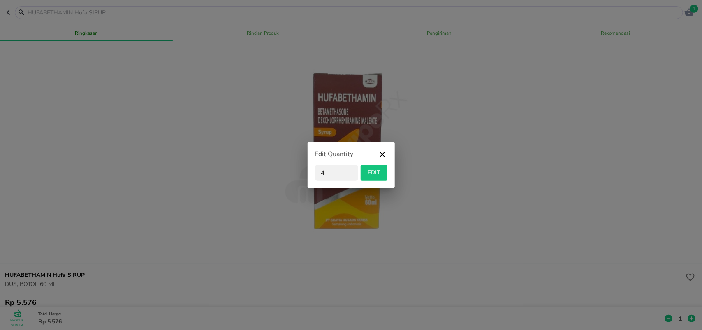
type input "4"
click at [381, 172] on span "EDIT" at bounding box center [374, 172] width 20 height 10
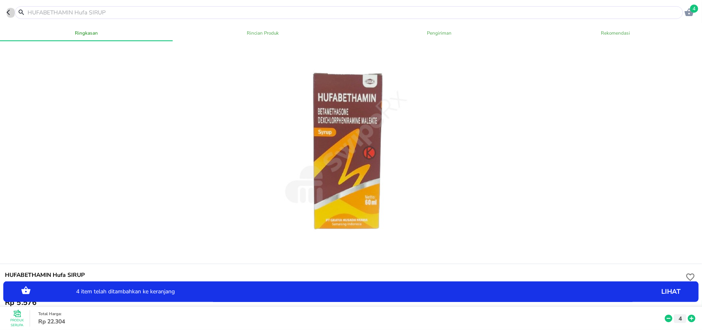
click at [7, 13] on icon "button" at bounding box center [10, 12] width 7 height 7
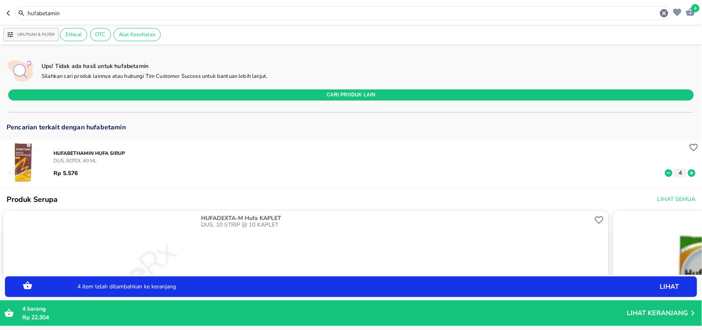
click at [11, 15] on icon "button" at bounding box center [10, 13] width 7 height 7
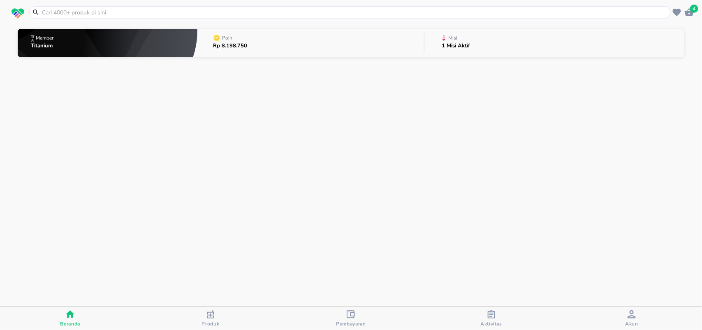
click at [46, 13] on input "text" at bounding box center [355, 12] width 628 height 9
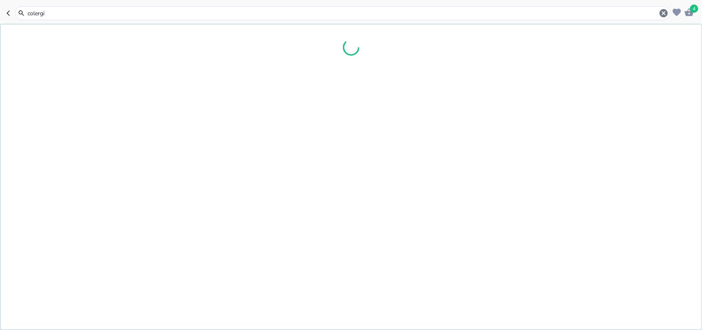
type input "colergis"
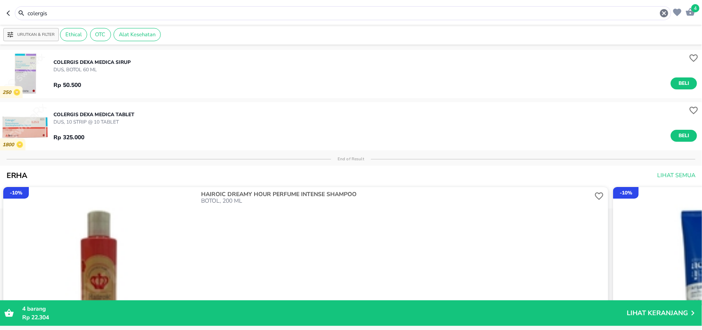
click at [37, 72] on img "button" at bounding box center [24, 74] width 48 height 48
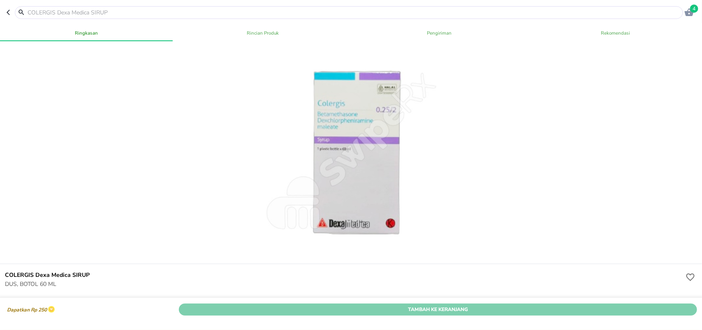
click at [515, 303] on button "Tambah Ke Keranjang" at bounding box center [438, 309] width 518 height 12
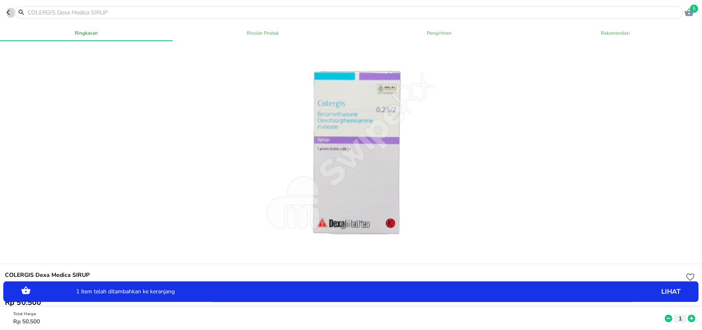
click at [9, 15] on icon "button" at bounding box center [8, 12] width 3 height 5
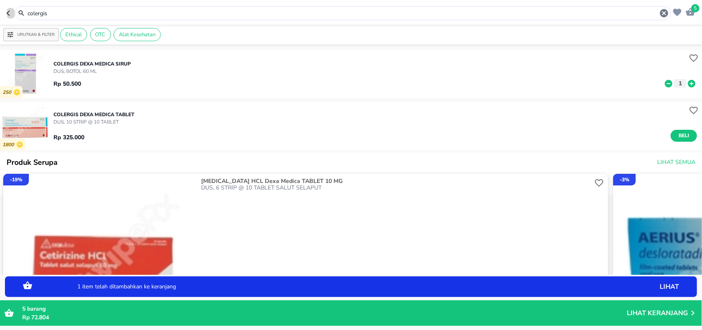
click at [8, 13] on icon "button" at bounding box center [10, 13] width 7 height 7
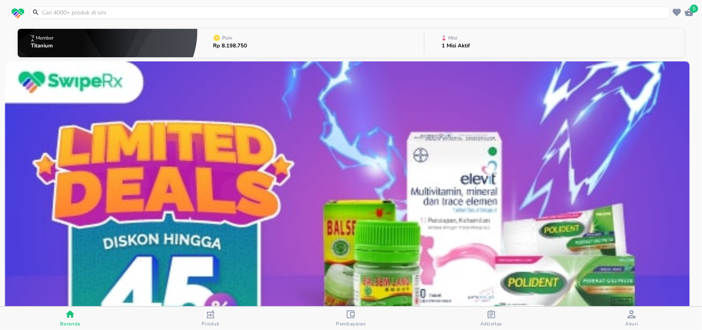
click at [85, 14] on input "text" at bounding box center [355, 12] width 628 height 9
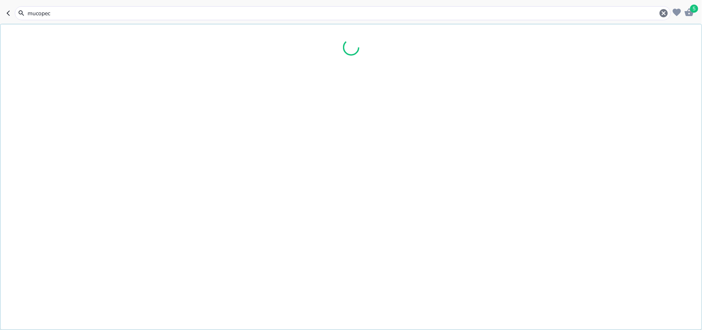
type input "mucopect"
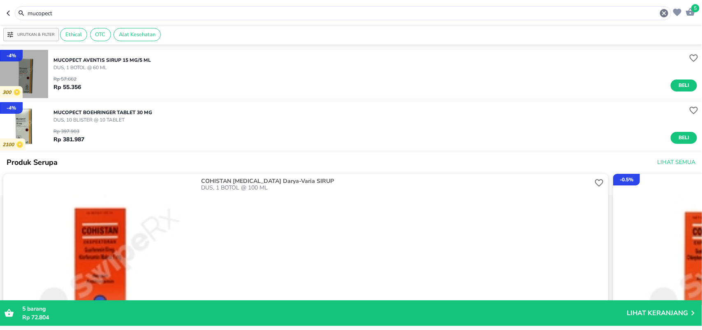
click at [34, 83] on img "button" at bounding box center [24, 74] width 48 height 48
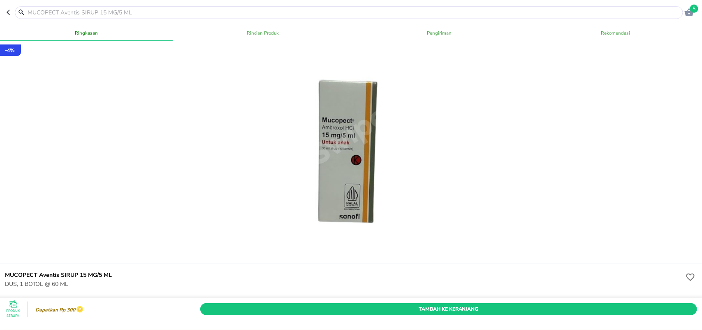
click at [428, 304] on span "Tambah Ke Keranjang" at bounding box center [449, 308] width 485 height 9
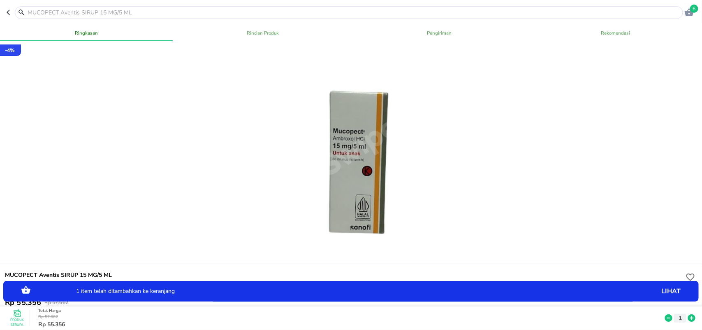
click at [688, 314] on icon at bounding box center [691, 317] width 7 height 7
click at [8, 12] on icon "button" at bounding box center [8, 12] width 3 height 5
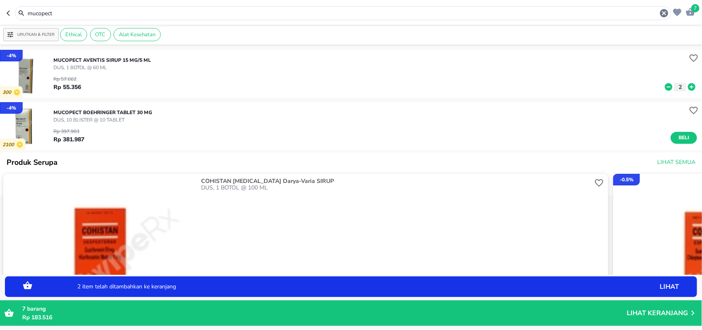
click at [7, 16] on icon "button" at bounding box center [10, 13] width 7 height 7
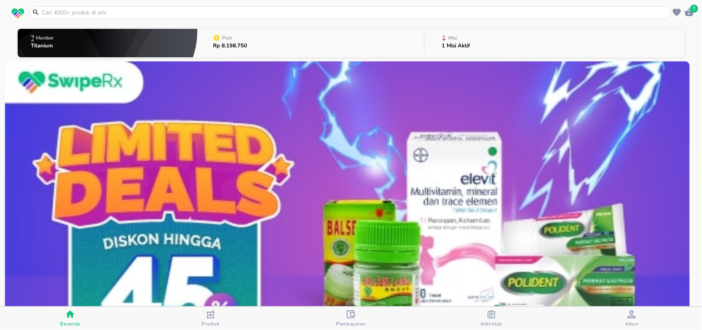
click at [47, 12] on input "text" at bounding box center [355, 12] width 628 height 9
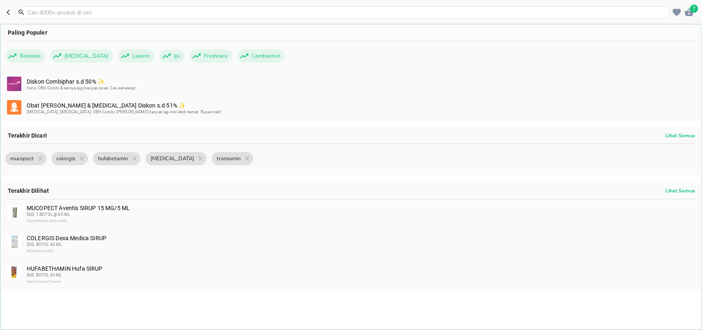
click at [89, 12] on input "text" at bounding box center [348, 12] width 642 height 9
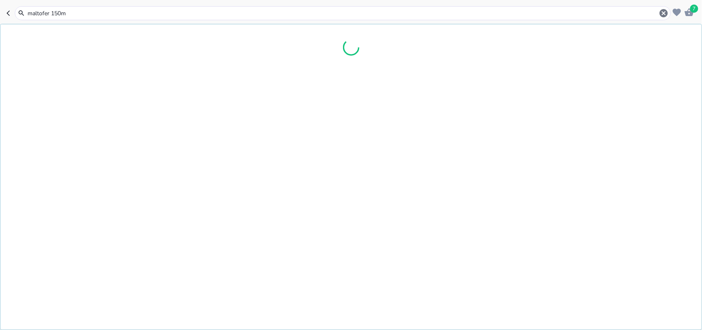
type input "maltofer 150ml"
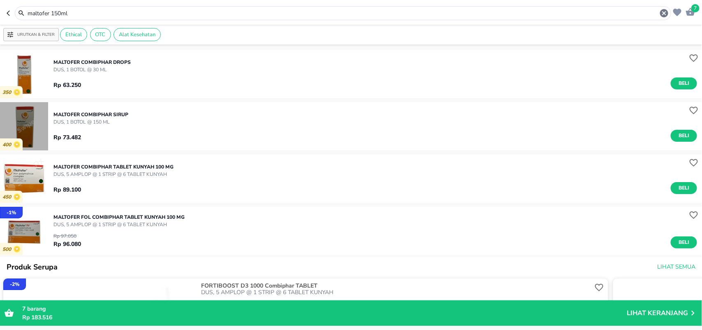
click at [38, 120] on img "button" at bounding box center [24, 126] width 48 height 48
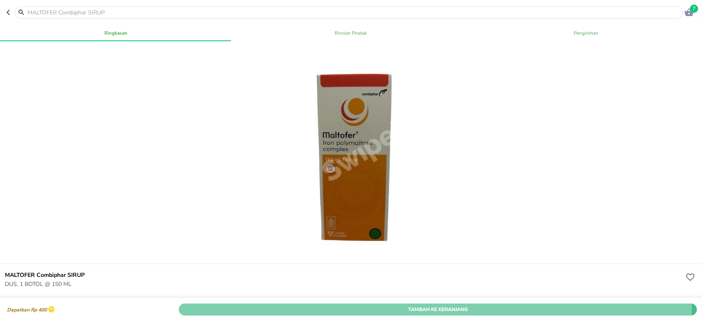
click at [420, 304] on span "Tambah Ke Keranjang" at bounding box center [438, 308] width 506 height 9
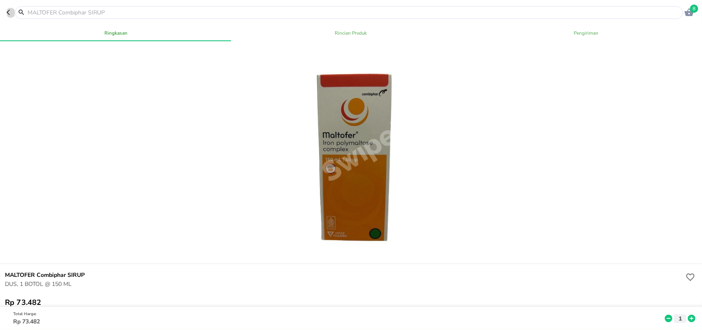
click at [9, 15] on icon "button" at bounding box center [8, 12] width 3 height 5
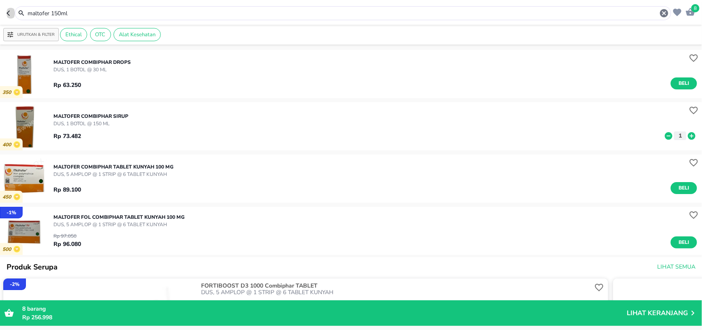
click at [12, 11] on icon "button" at bounding box center [10, 13] width 7 height 7
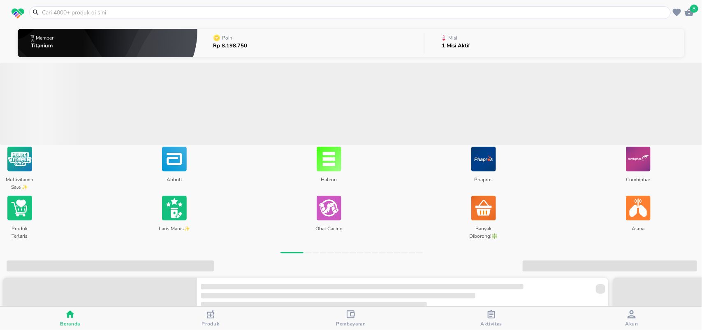
click at [62, 12] on input "text" at bounding box center [355, 12] width 628 height 9
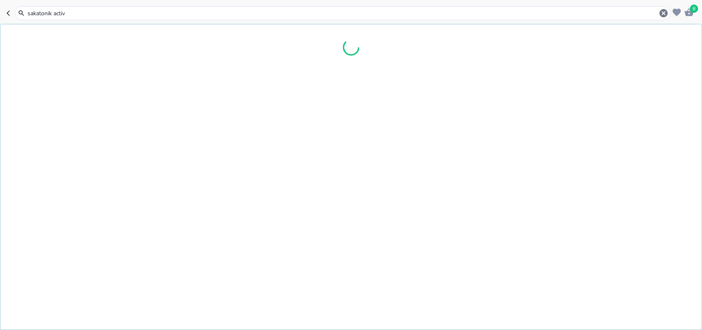
type input "sakatonik active"
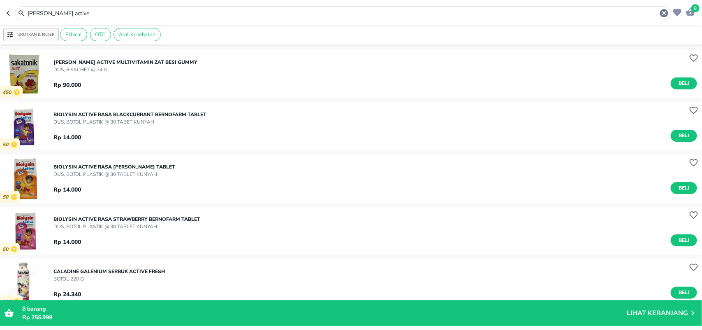
click at [106, 13] on input "sakatonik active" at bounding box center [343, 13] width 633 height 9
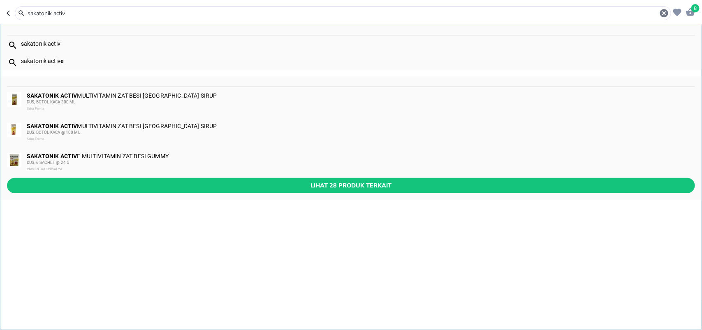
type input "sakatonik activ"
click at [110, 124] on div "SAKATONIK ACTIV MULTIVITAMIN ZAT BESI Saka Farma SIRUP DUS, BOTOL KACA @ 100 ML…" at bounding box center [361, 133] width 668 height 20
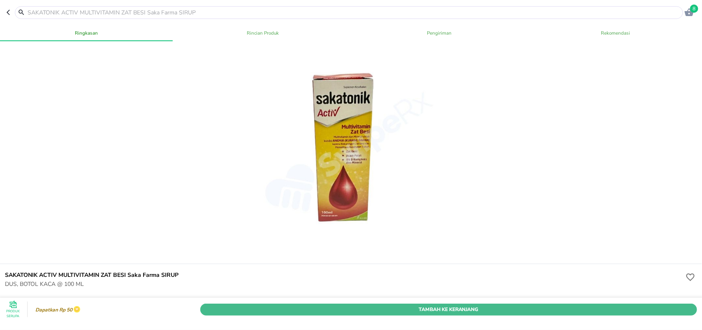
click at [325, 304] on span "Tambah Ke Keranjang" at bounding box center [449, 308] width 485 height 9
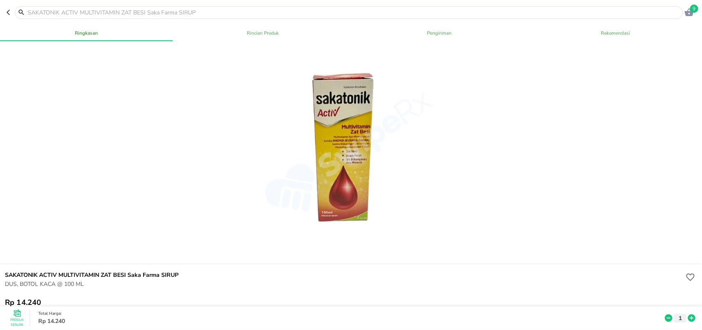
click at [687, 313] on icon at bounding box center [692, 317] width 11 height 9
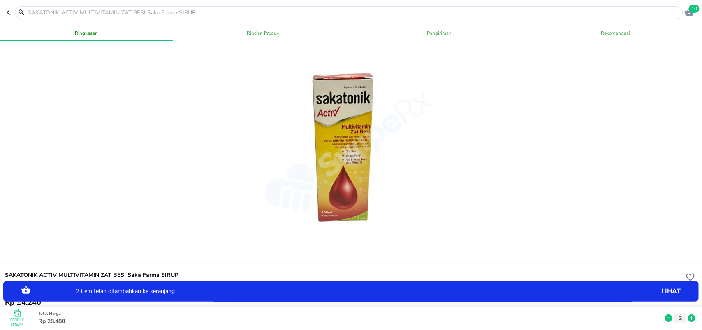
click at [687, 313] on icon at bounding box center [692, 317] width 11 height 9
click at [10, 11] on icon "button" at bounding box center [10, 12] width 7 height 7
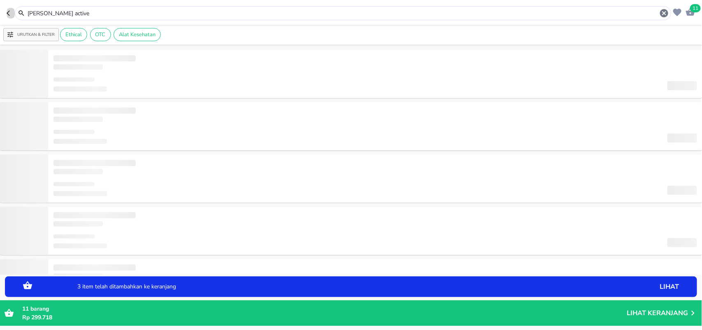
click at [11, 11] on icon "button" at bounding box center [10, 13] width 7 height 7
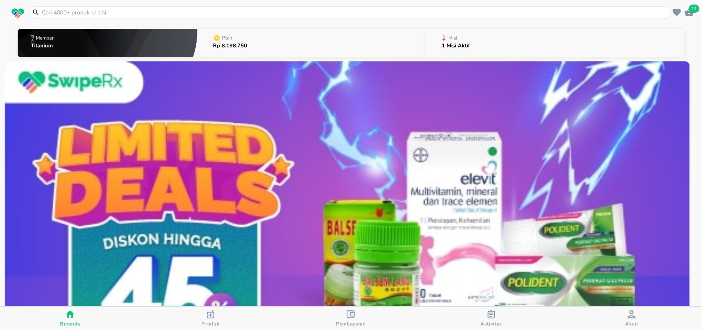
click at [50, 12] on input "text" at bounding box center [355, 12] width 628 height 9
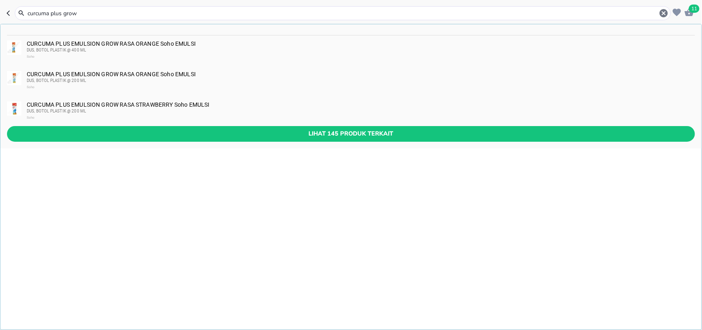
type input "curcuma plus grow"
click at [107, 69] on div "CURCUMA PLUS EMULSION GROW RASA ORANGE Soho EMULSI DUS, BOTOL PLASTIK @ 200 ML …" at bounding box center [350, 80] width 701 height 30
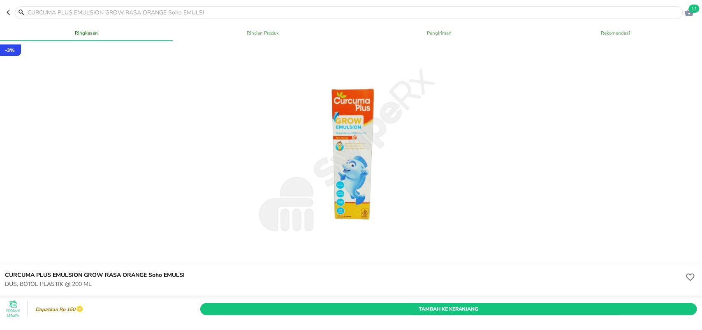
scroll to position [51, 0]
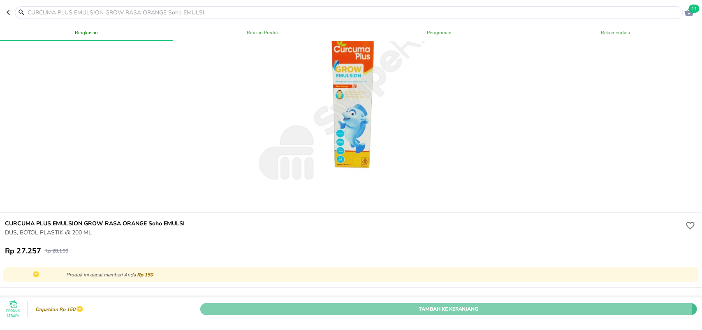
click at [392, 304] on span "Tambah Ke Keranjang" at bounding box center [449, 308] width 485 height 9
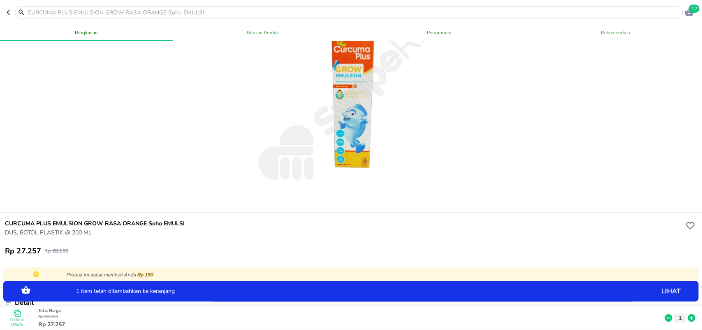
click at [688, 314] on icon at bounding box center [691, 317] width 7 height 7
click at [7, 14] on icon "button" at bounding box center [10, 12] width 7 height 7
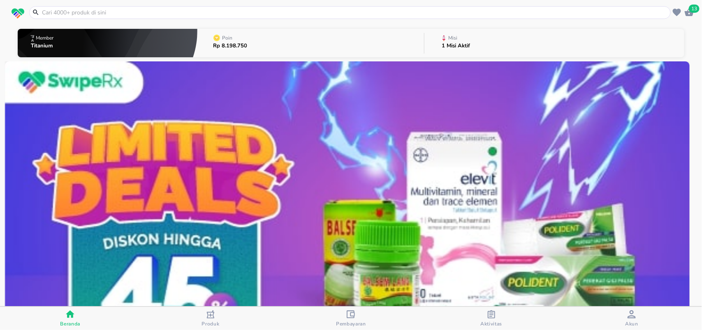
click at [76, 14] on input "text" at bounding box center [355, 12] width 628 height 9
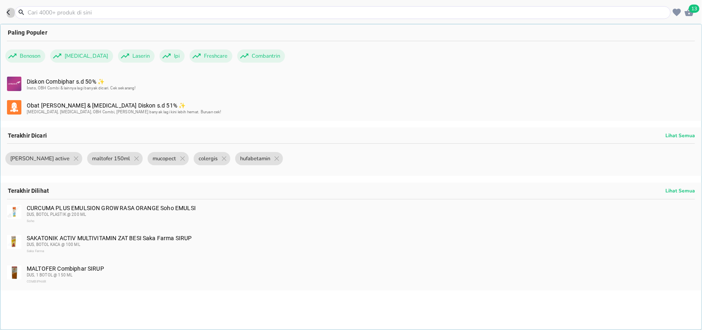
click at [7, 15] on icon "button" at bounding box center [10, 12] width 7 height 7
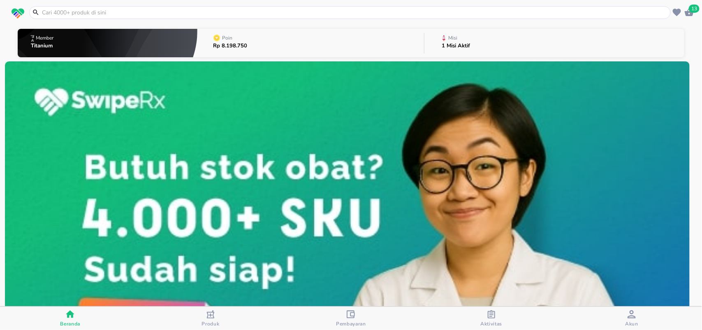
click at [51, 10] on input "text" at bounding box center [355, 12] width 628 height 9
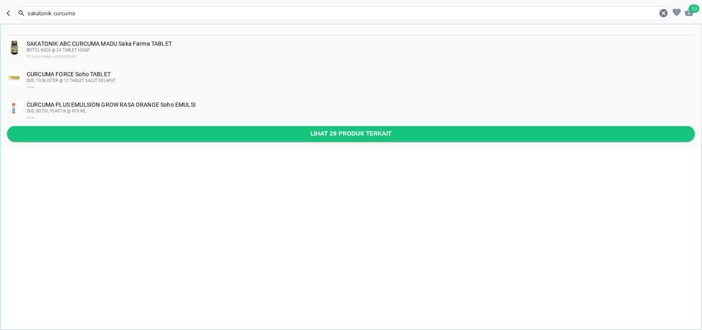
type input "sakatonik curcuma"
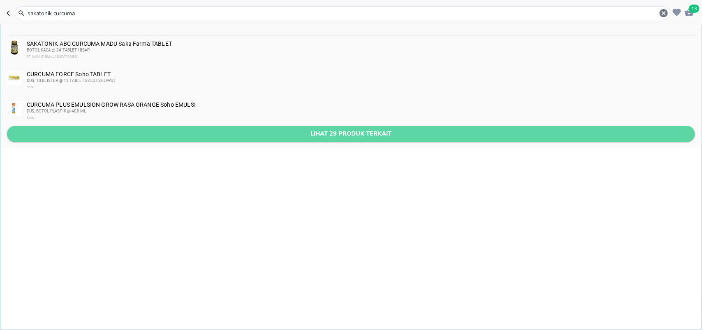
click at [165, 136] on span "Lihat 29 produk terkait" at bounding box center [351, 133] width 675 height 10
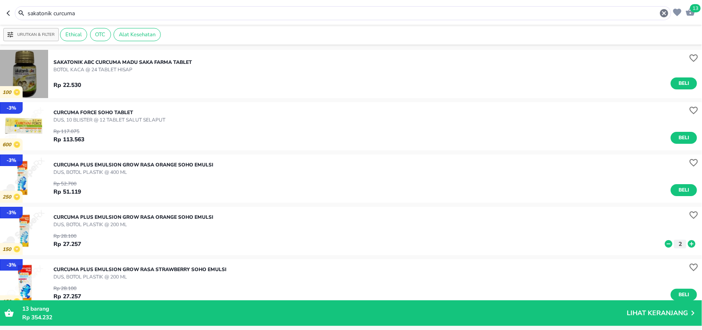
click at [36, 70] on img "button" at bounding box center [24, 74] width 48 height 48
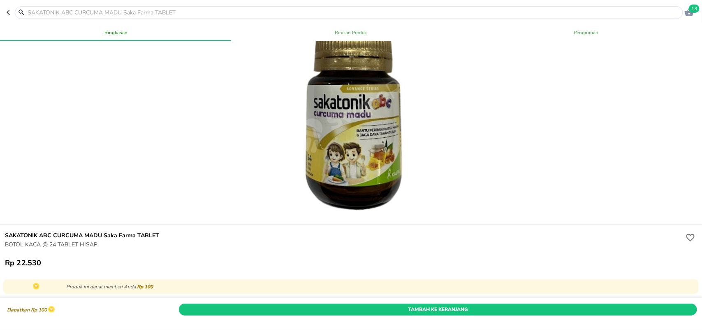
scroll to position [51, 0]
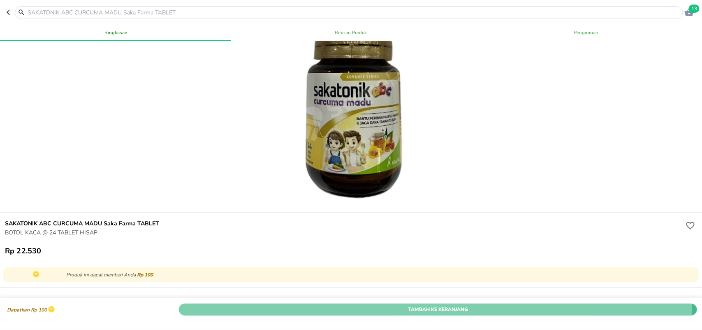
click at [379, 303] on button "Tambah Ke Keranjang" at bounding box center [438, 309] width 518 height 12
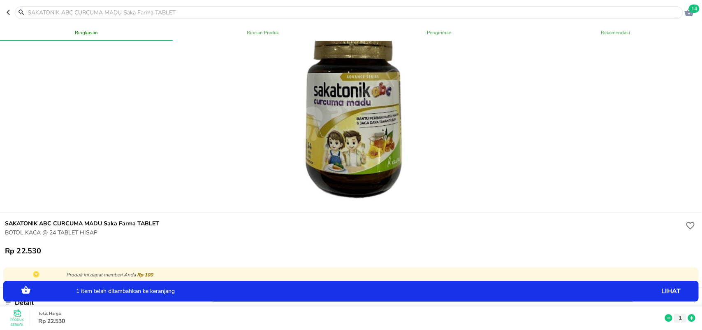
click at [688, 313] on icon at bounding box center [692, 317] width 11 height 9
click at [688, 314] on icon at bounding box center [691, 317] width 7 height 7
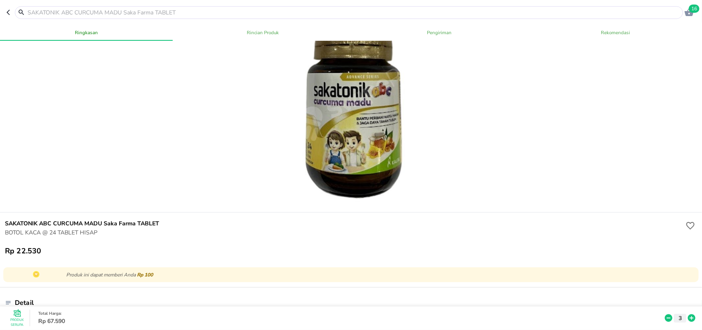
click at [36, 12] on input "text" at bounding box center [354, 12] width 654 height 9
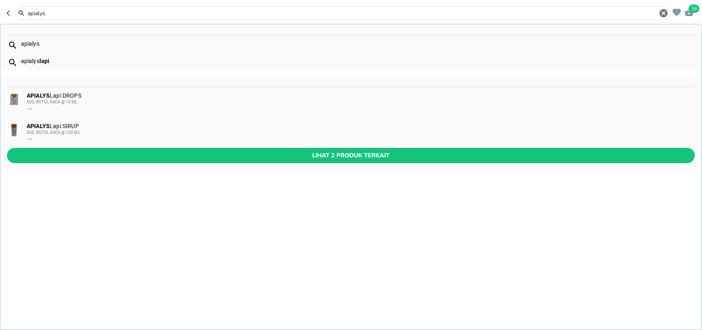
type input "apialys"
click at [114, 120] on div "APIALYS Lapi SIRUP DUS, BOTOL KACA @ 100 ML Lapi" at bounding box center [350, 132] width 701 height 30
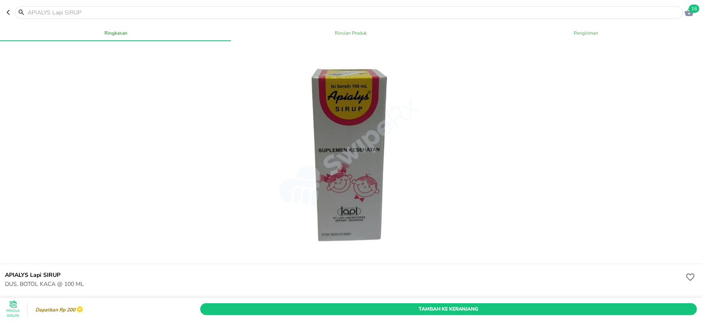
click at [432, 303] on button "Tambah Ke Keranjang" at bounding box center [448, 309] width 497 height 12
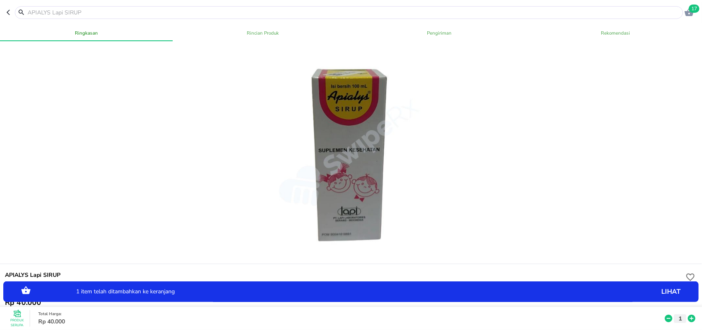
click at [688, 314] on icon at bounding box center [691, 317] width 7 height 7
click at [34, 7] on div at bounding box center [349, 12] width 668 height 13
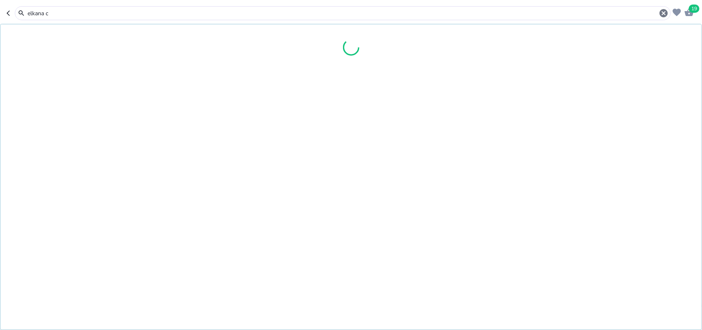
type input "elkana cl"
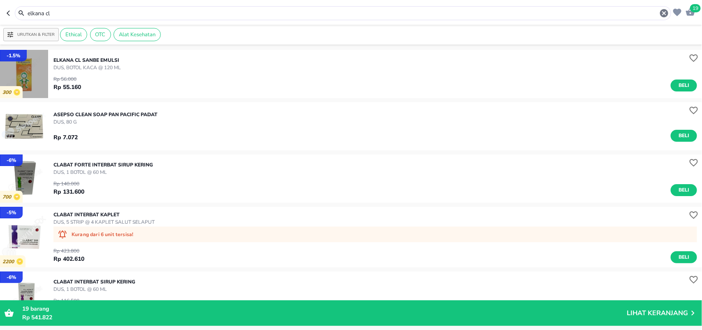
click at [25, 70] on img "button" at bounding box center [24, 74] width 48 height 48
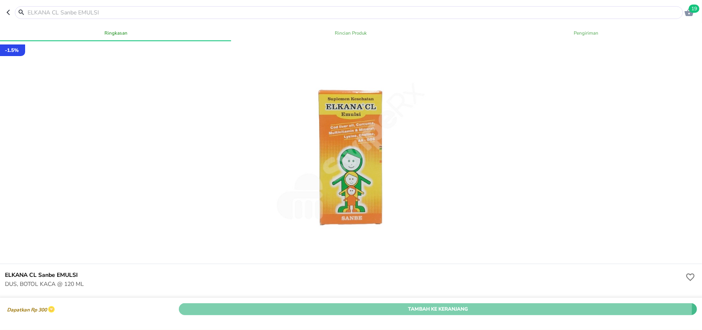
click at [424, 303] on button "Tambah Ke Keranjang" at bounding box center [438, 309] width 518 height 12
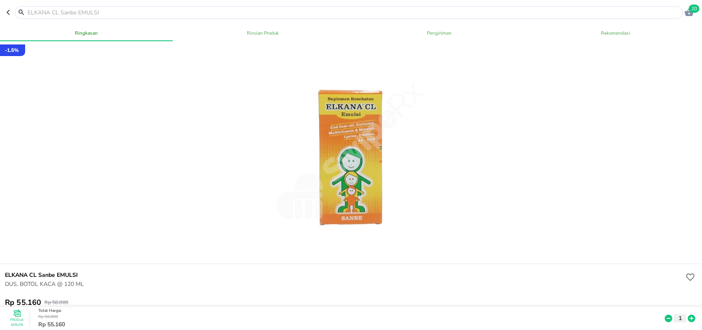
click at [688, 314] on icon at bounding box center [691, 317] width 7 height 7
click at [8, 11] on icon "button" at bounding box center [10, 12] width 7 height 7
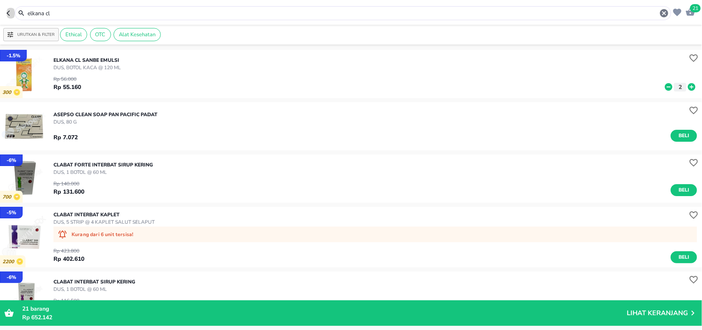
click at [11, 16] on icon "button" at bounding box center [10, 13] width 7 height 7
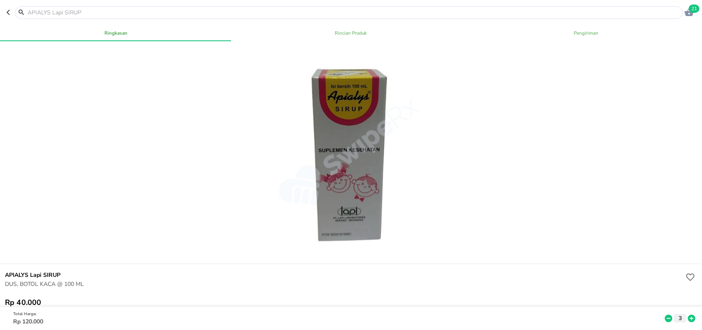
click at [5, 11] on header "21" at bounding box center [351, 12] width 702 height 25
click at [48, 13] on input "text" at bounding box center [354, 12] width 654 height 9
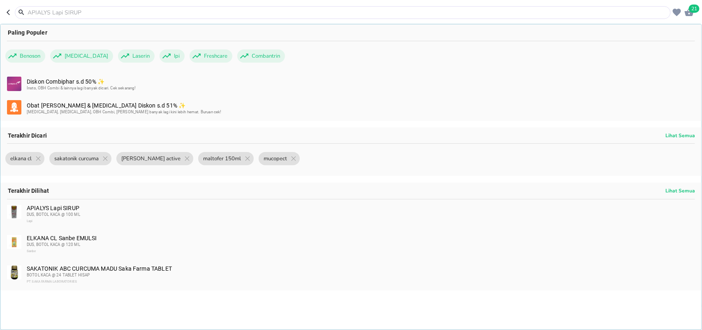
click at [10, 12] on icon "button" at bounding box center [10, 12] width 7 height 7
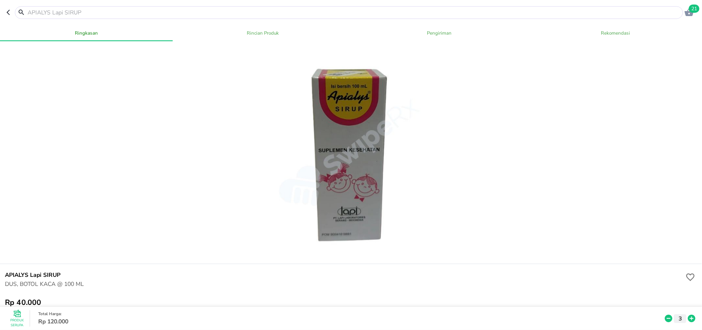
click at [10, 12] on icon "button" at bounding box center [10, 12] width 7 height 7
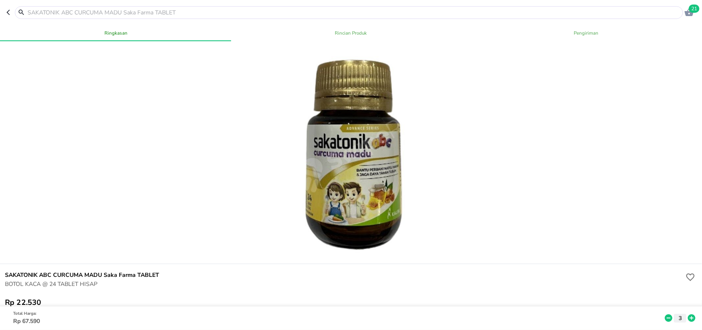
click at [10, 12] on icon "button" at bounding box center [10, 12] width 7 height 7
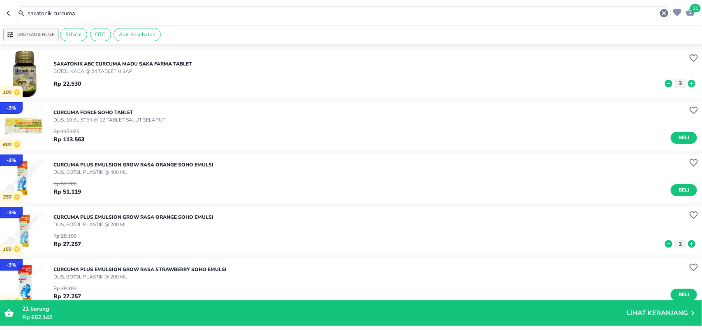
click at [9, 12] on icon "button" at bounding box center [10, 13] width 7 height 7
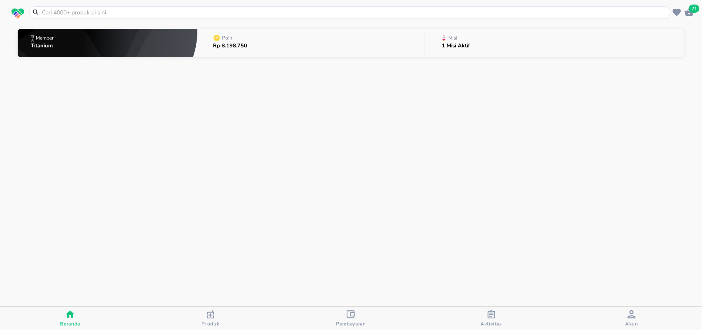
click at [44, 13] on input "text" at bounding box center [355, 12] width 628 height 9
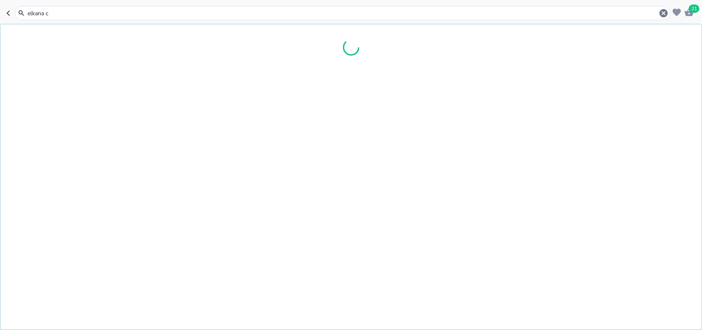
type input "elkana cl"
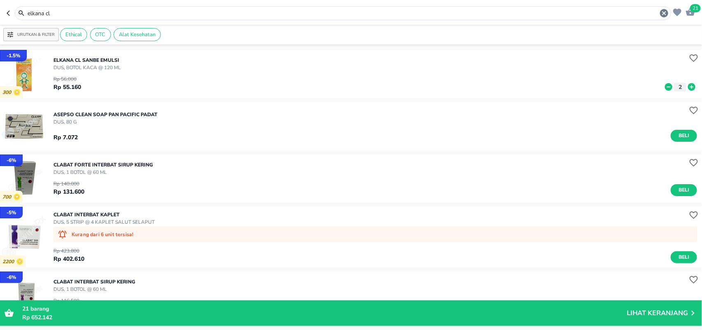
click at [12, 15] on icon "button" at bounding box center [10, 13] width 7 height 7
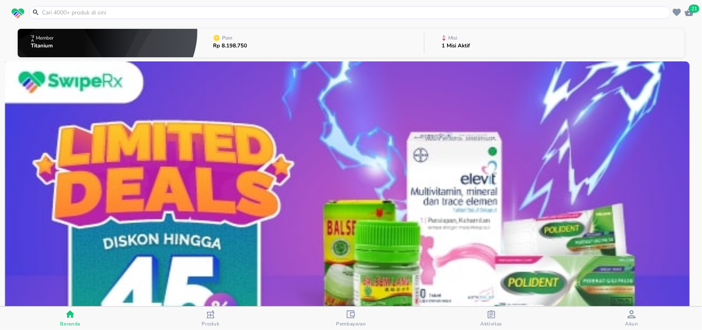
click at [46, 12] on input "text" at bounding box center [355, 12] width 628 height 9
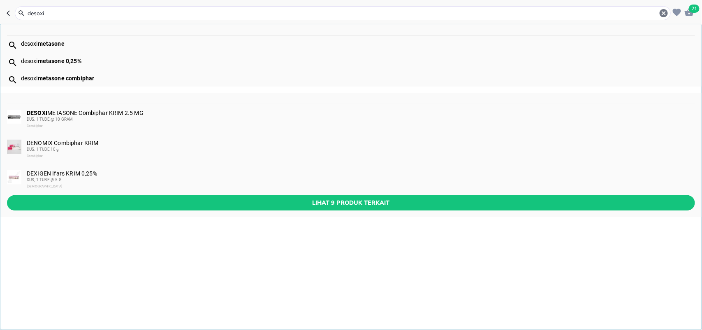
type input "desoxi"
click at [53, 43] on b "metasone" at bounding box center [51, 43] width 27 height 7
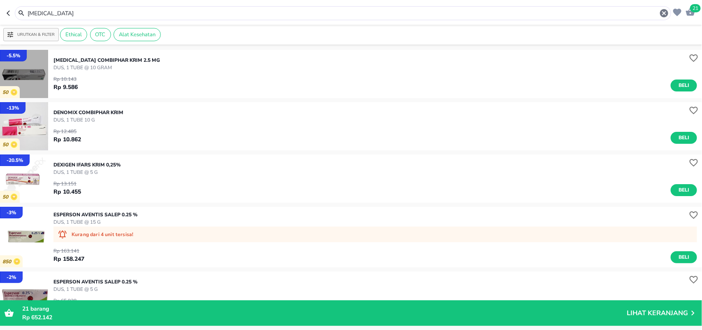
click at [25, 73] on img "button" at bounding box center [24, 74] width 48 height 48
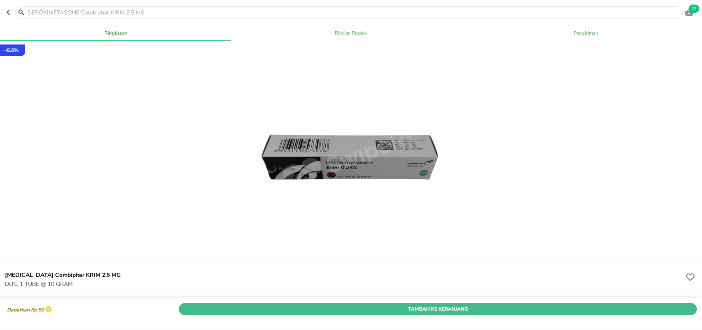
click at [397, 303] on button "Tambah Ke Keranjang" at bounding box center [438, 309] width 518 height 12
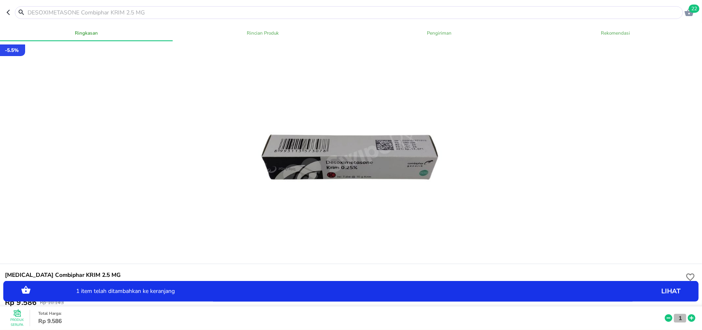
click at [677, 313] on p "1" at bounding box center [680, 317] width 7 height 9
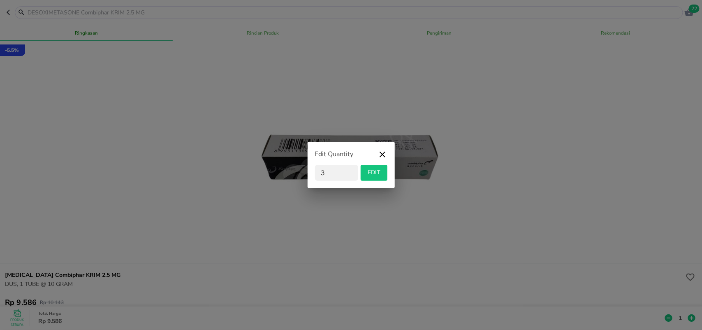
type input "3"
click at [368, 172] on span "EDIT" at bounding box center [374, 172] width 20 height 10
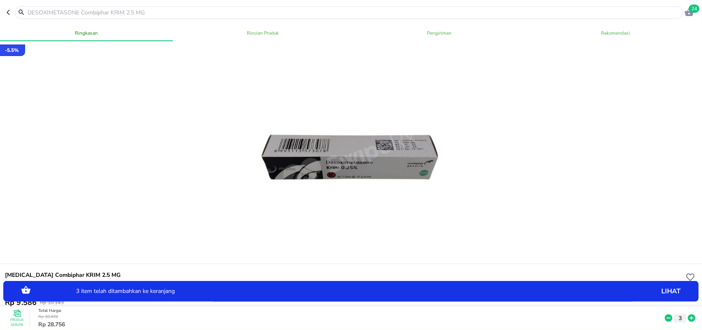
click at [10, 15] on icon "button" at bounding box center [10, 12] width 7 height 7
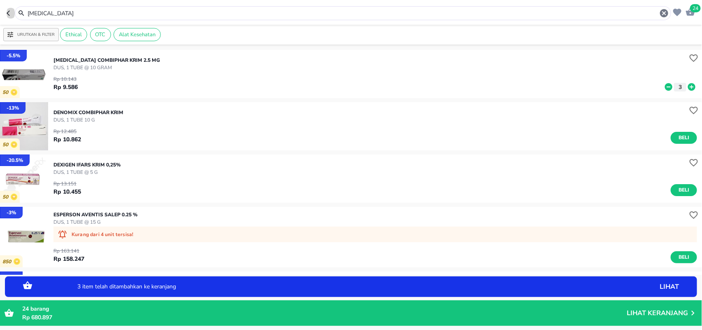
click at [9, 15] on icon "button" at bounding box center [10, 13] width 7 height 7
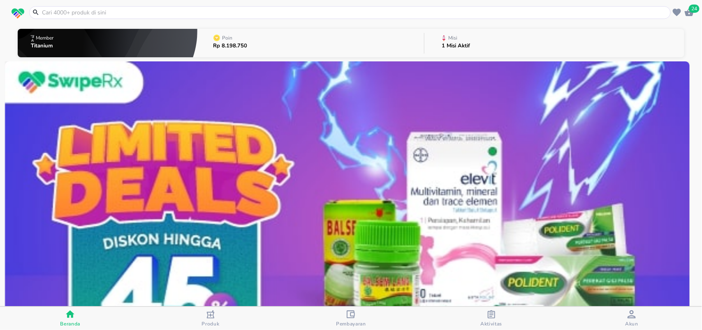
click at [71, 14] on input "text" at bounding box center [355, 12] width 628 height 9
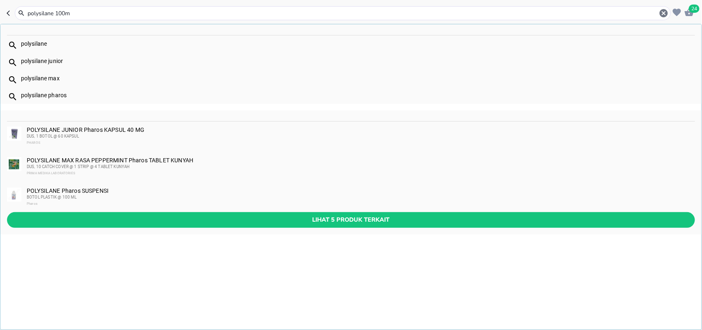
type input "polysilane 100ml"
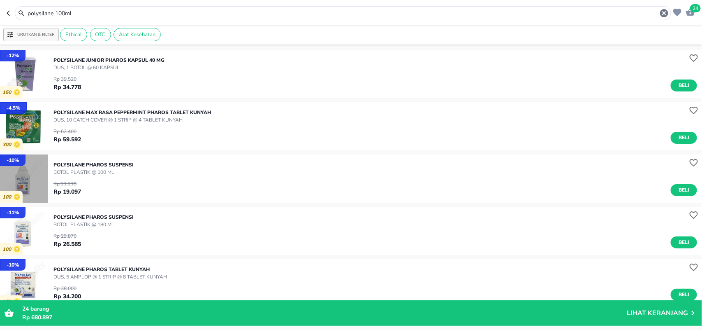
click at [29, 188] on img "button" at bounding box center [24, 178] width 48 height 48
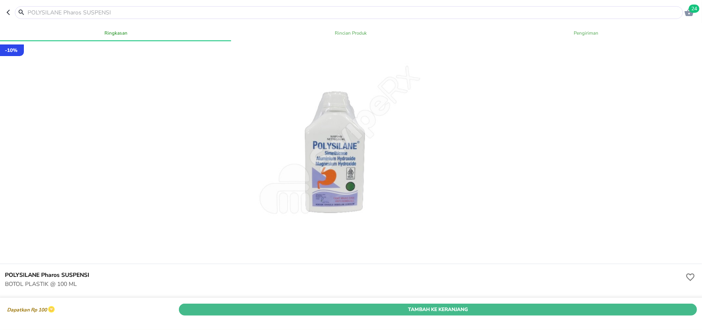
scroll to position [103, 0]
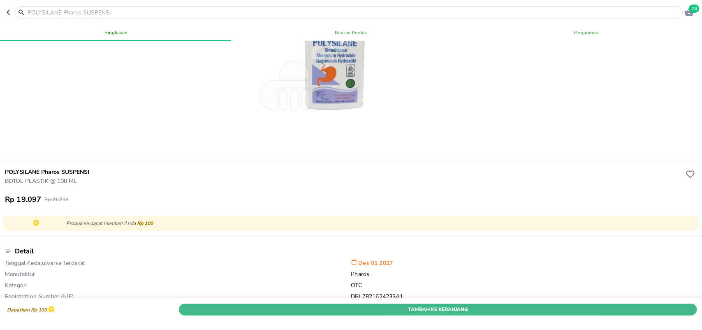
click at [420, 304] on span "Tambah Ke Keranjang" at bounding box center [438, 308] width 506 height 9
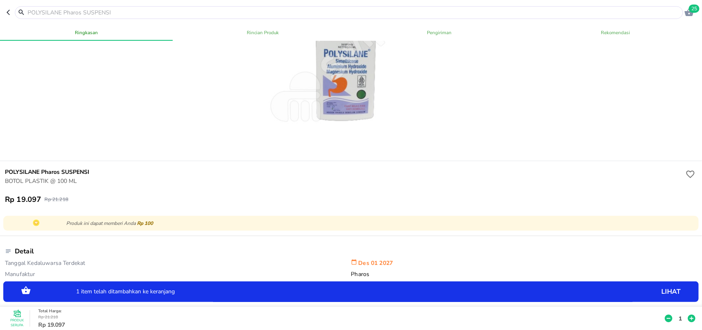
click at [677, 313] on p "1" at bounding box center [680, 317] width 7 height 9
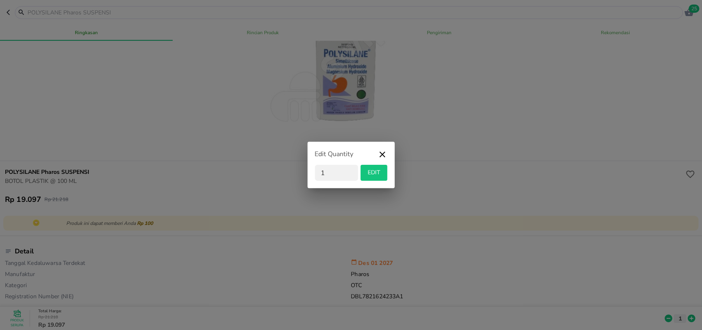
click at [673, 302] on div "Edit Quantity 1 EDIT" at bounding box center [351, 165] width 702 height 330
click at [336, 175] on input "1" at bounding box center [336, 173] width 43 height 16
type input "6"
click at [373, 174] on span "EDIT" at bounding box center [374, 172] width 20 height 10
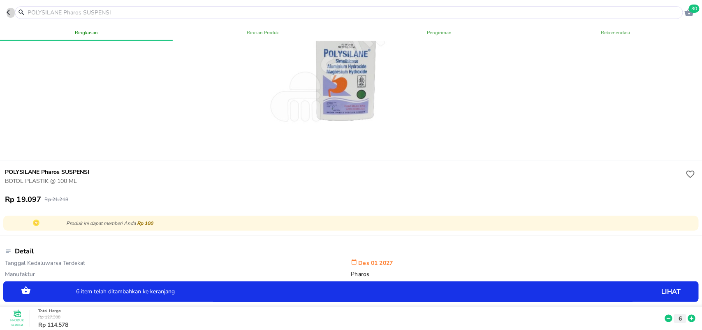
click at [9, 13] on icon "button" at bounding box center [10, 12] width 7 height 7
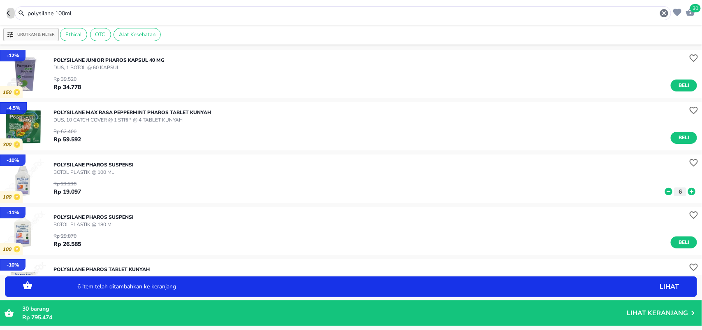
click at [9, 12] on icon "button" at bounding box center [10, 13] width 7 height 7
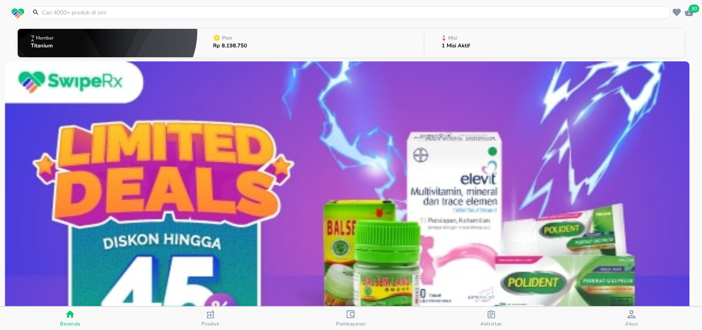
click at [48, 11] on input "text" at bounding box center [355, 12] width 628 height 9
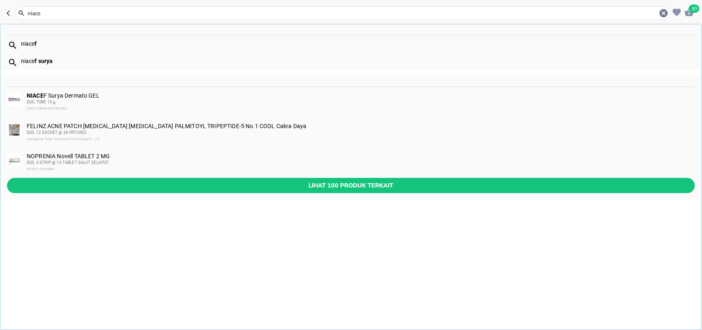
type input "niacef"
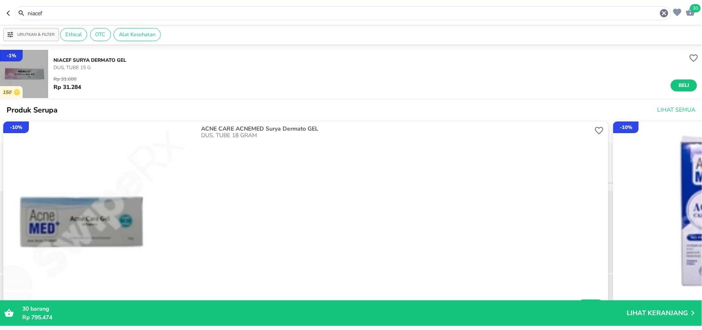
click at [39, 69] on img "button" at bounding box center [24, 74] width 48 height 48
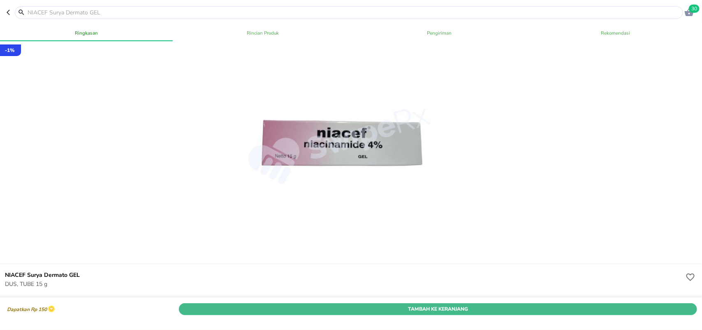
click at [398, 304] on span "Tambah Ke Keranjang" at bounding box center [438, 308] width 506 height 9
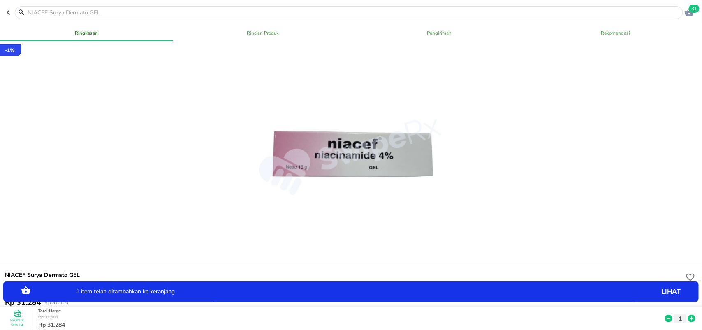
click at [688, 314] on icon at bounding box center [691, 317] width 7 height 7
click at [9, 13] on icon "button" at bounding box center [10, 12] width 7 height 7
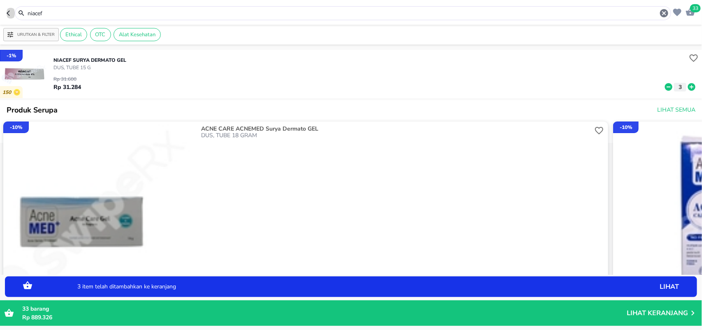
click at [9, 14] on icon "button" at bounding box center [10, 13] width 7 height 7
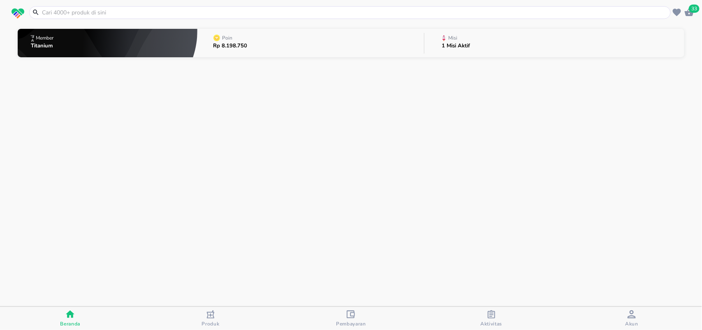
click at [47, 14] on input "text" at bounding box center [355, 12] width 628 height 9
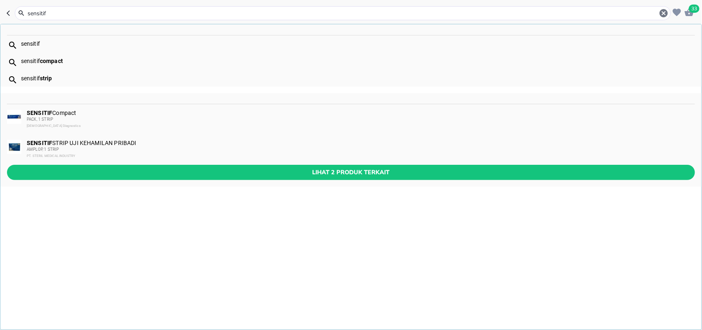
type input "sensitif"
click at [106, 146] on div "SENSITIF STRIP UJI KEHAMILAN PRIBADI AMPLOP, 1 STRIP PT. STERIL MEDICAL INDUSTRY" at bounding box center [361, 149] width 668 height 20
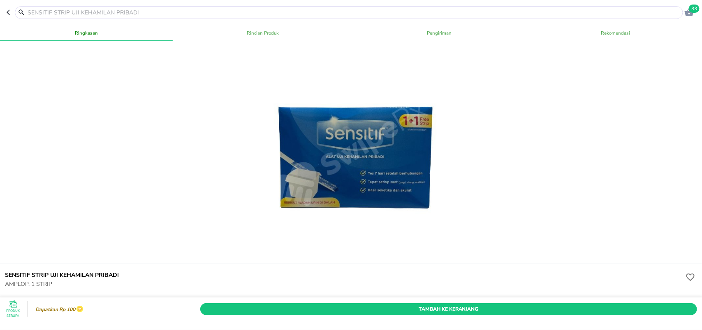
scroll to position [103, 0]
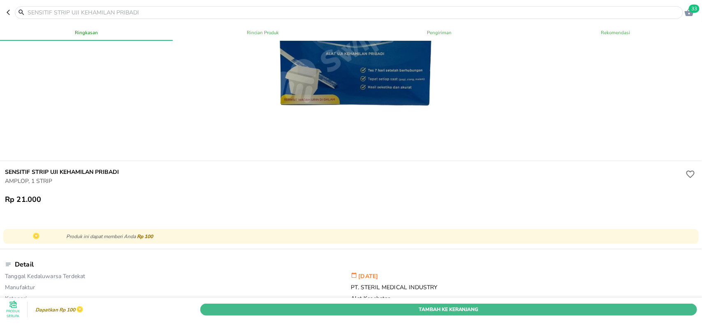
click at [406, 304] on span "Tambah Ke Keranjang" at bounding box center [449, 308] width 485 height 9
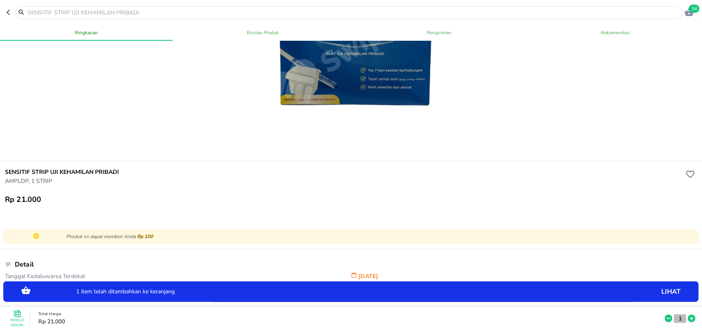
click at [677, 313] on p "1" at bounding box center [680, 317] width 7 height 9
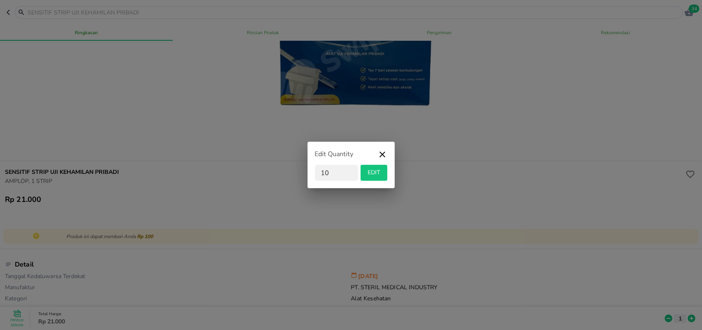
type input "10"
drag, startPoint x: 375, startPoint y: 175, endPoint x: 365, endPoint y: 167, distance: 12.3
click at [365, 167] on span "EDIT" at bounding box center [374, 172] width 20 height 10
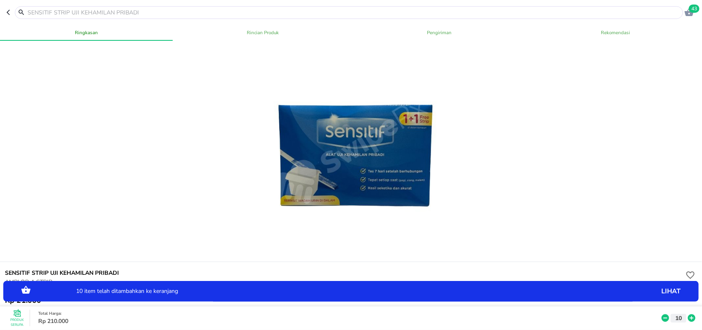
scroll to position [0, 0]
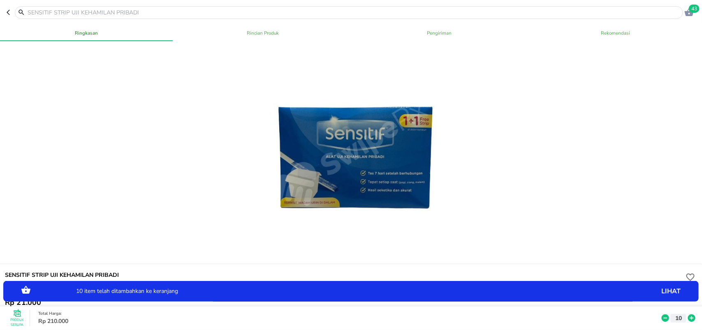
click at [9, 16] on button "button" at bounding box center [11, 12] width 8 height 13
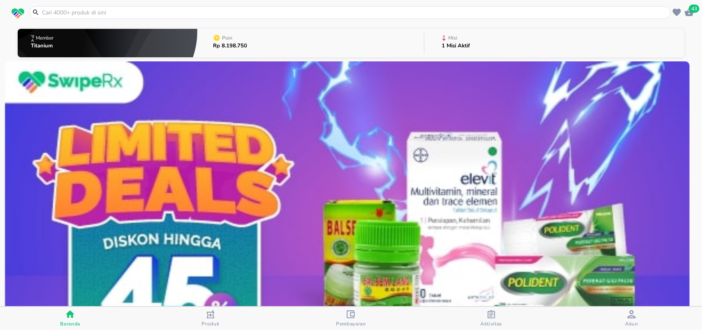
click at [67, 12] on input "text" at bounding box center [355, 12] width 628 height 9
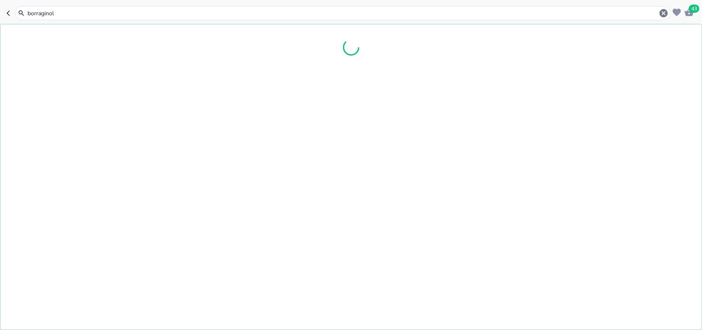
type input "borraginol s"
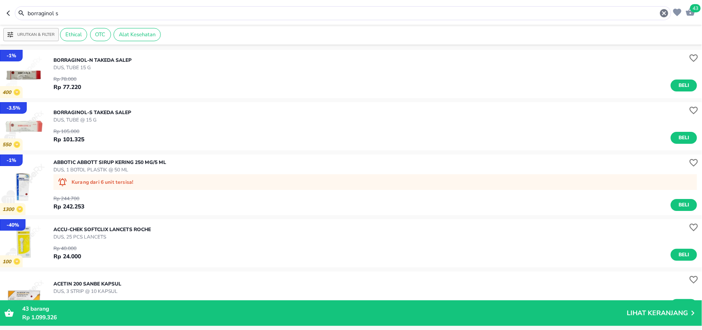
click at [98, 124] on div "Rp 105.000 Rp 101.325 Beli" at bounding box center [375, 133] width 644 height 20
click at [92, 123] on div "Rp 105.000 Rp 101.325 Beli" at bounding box center [375, 133] width 644 height 20
click at [50, 128] on div "- 3.5 % 550 BORRAGINOL-S Takeda SALEP DUS, TUBE @ 15 G Rp 105.000 Rp 101.325 Be…" at bounding box center [351, 126] width 702 height 48
click at [83, 117] on p "DUS, TUBE @ 15 G" at bounding box center [92, 119] width 78 height 7
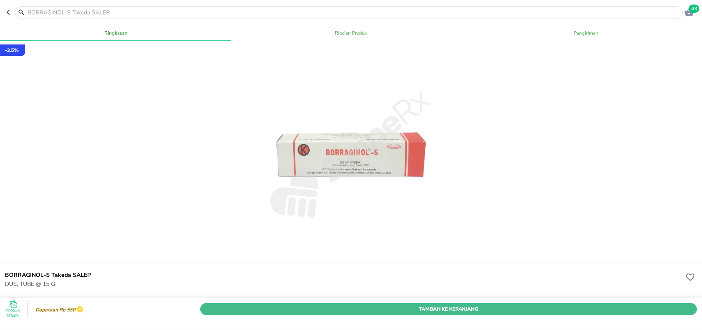
click at [309, 304] on span "Tambah Ke Keranjang" at bounding box center [449, 308] width 485 height 9
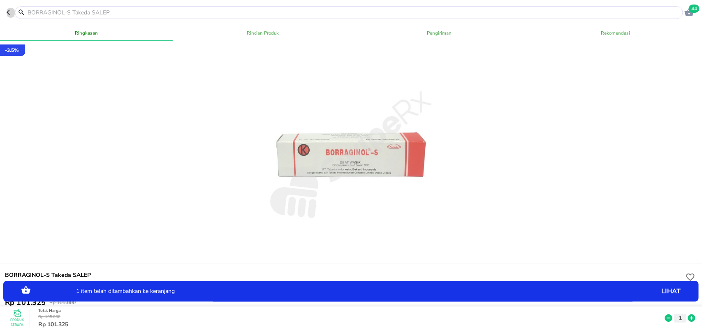
click at [8, 12] on icon "button" at bounding box center [10, 12] width 7 height 7
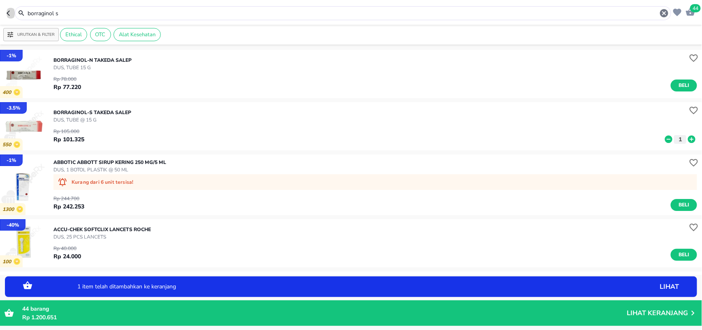
click at [8, 12] on icon "button" at bounding box center [8, 12] width 3 height 5
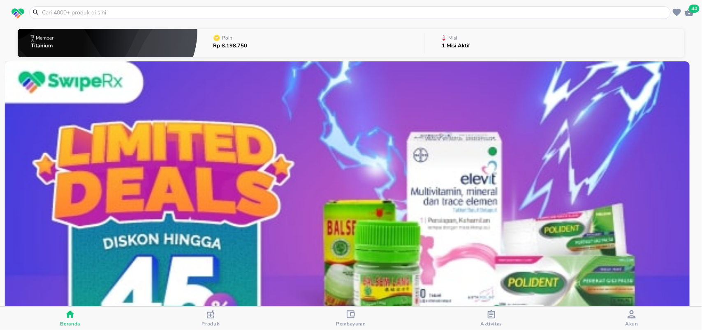
click at [62, 16] on input "text" at bounding box center [355, 12] width 628 height 9
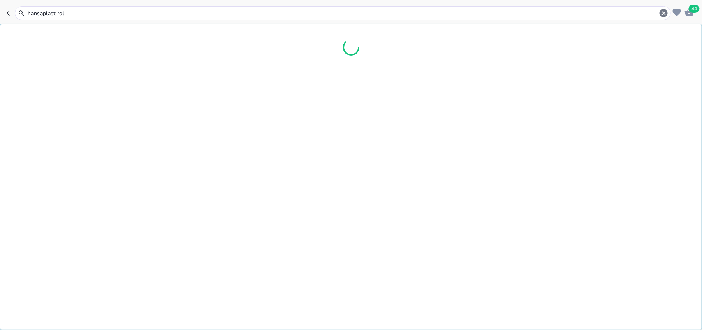
type input "hansaplast roll"
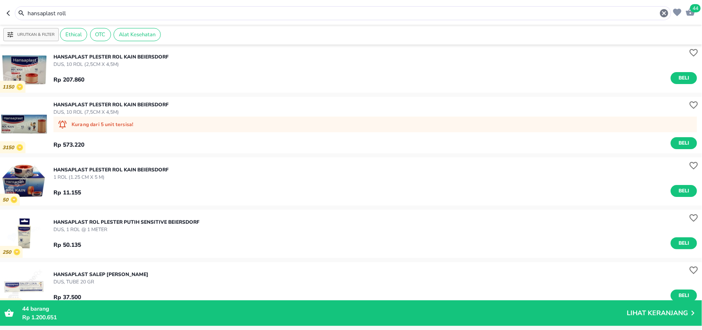
scroll to position [1440, 0]
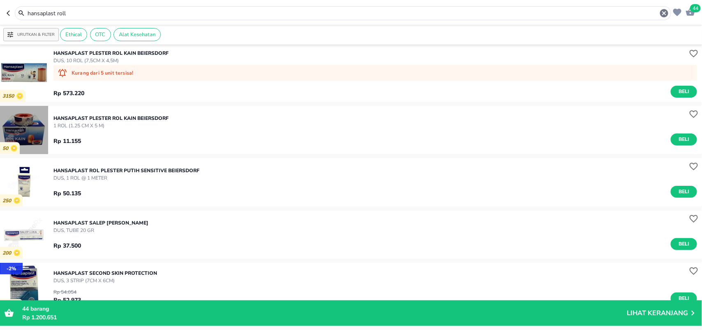
click at [37, 134] on img "button" at bounding box center [24, 130] width 48 height 48
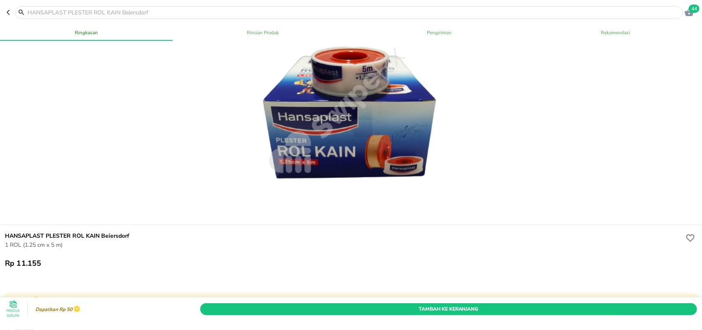
scroll to position [51, 0]
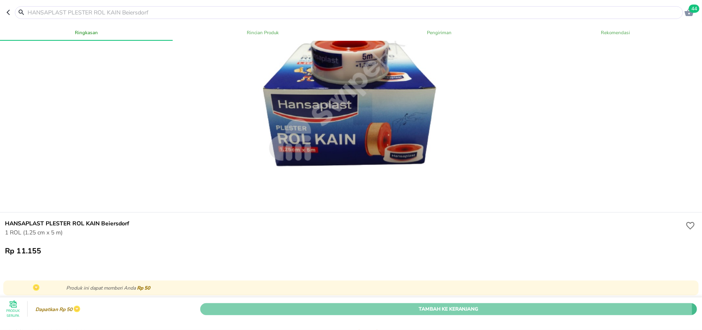
click at [347, 304] on span "Tambah Ke Keranjang" at bounding box center [449, 308] width 485 height 9
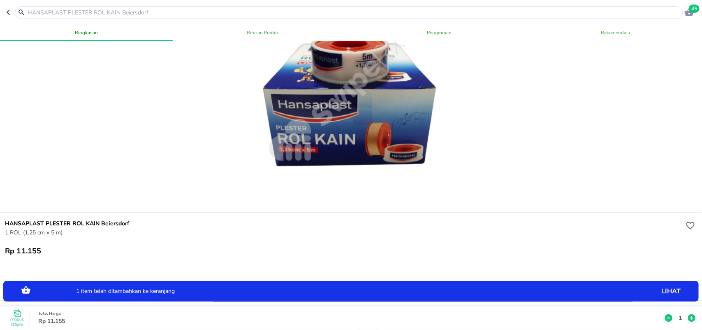
click at [677, 313] on p "1" at bounding box center [680, 317] width 7 height 9
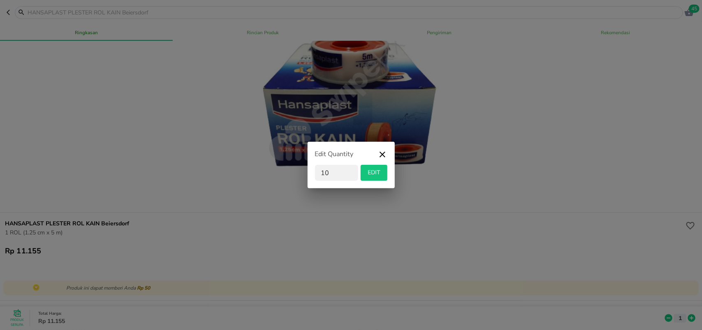
type input "10"
click at [379, 173] on span "EDIT" at bounding box center [374, 172] width 20 height 10
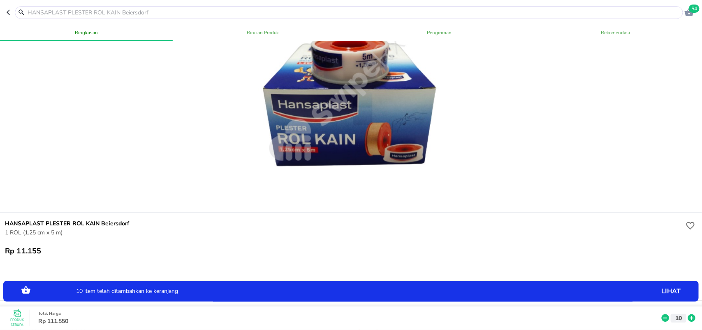
click at [7, 14] on icon "button" at bounding box center [10, 12] width 7 height 7
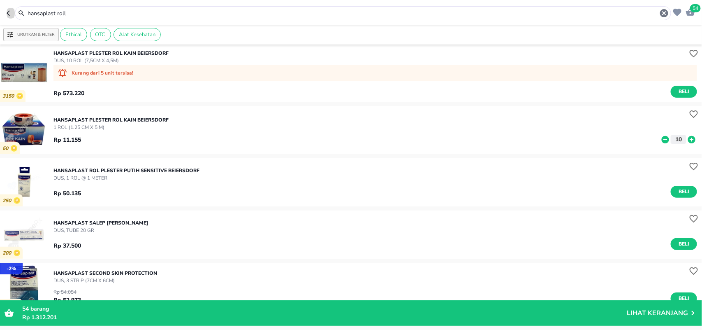
click at [12, 16] on icon "button" at bounding box center [10, 13] width 7 height 7
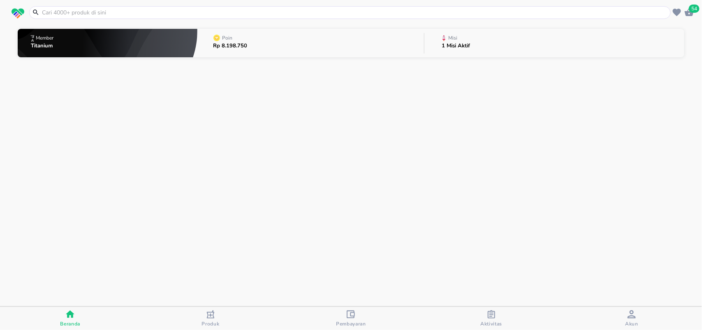
click at [58, 15] on input "text" at bounding box center [355, 12] width 628 height 9
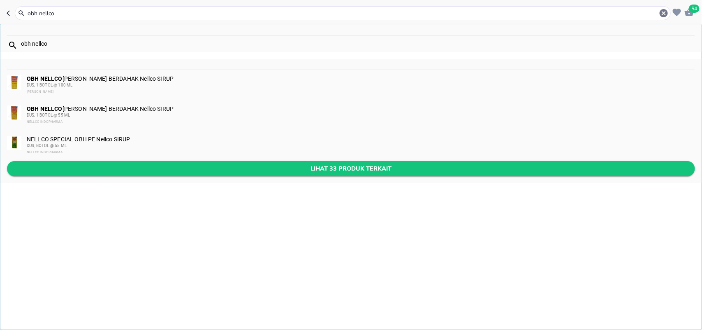
type input "obh nellco"
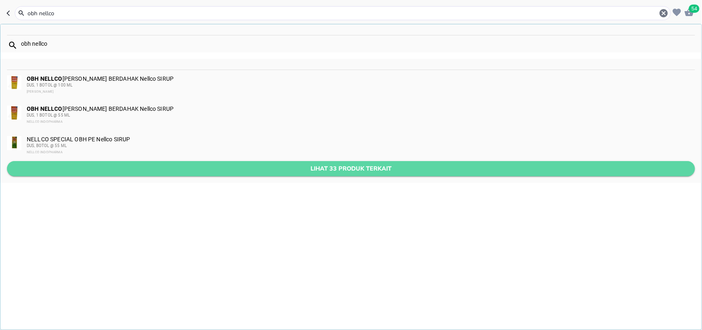
click at [349, 164] on span "Lihat 33 produk terkait" at bounding box center [351, 168] width 675 height 10
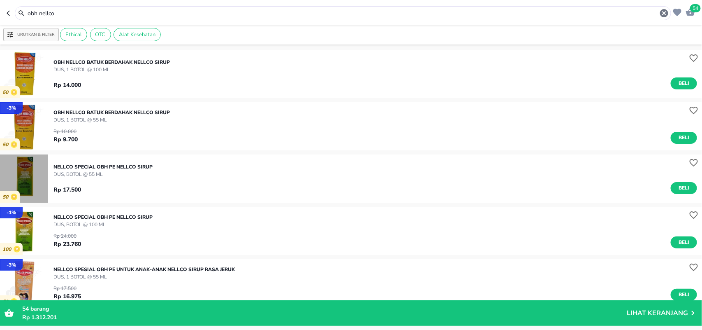
click at [34, 175] on img "button" at bounding box center [24, 178] width 48 height 48
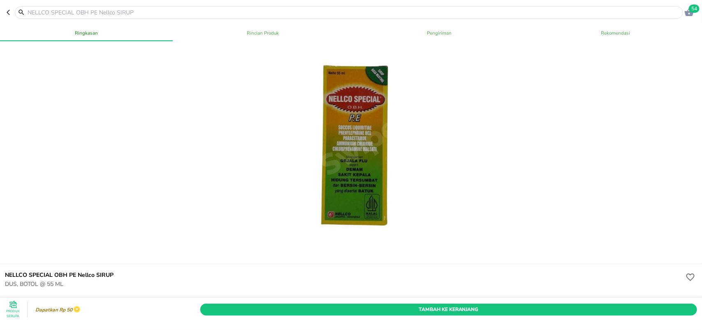
scroll to position [51, 0]
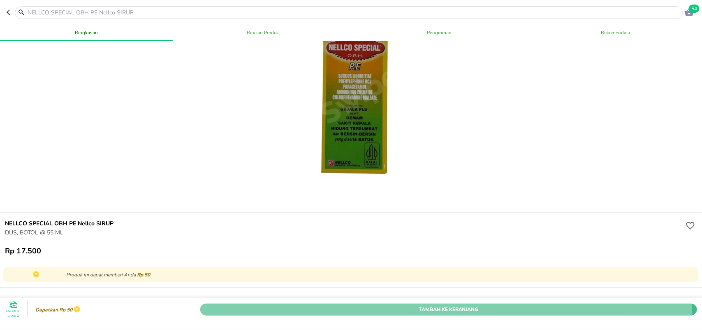
click at [436, 304] on span "Tambah Ke Keranjang" at bounding box center [449, 308] width 485 height 9
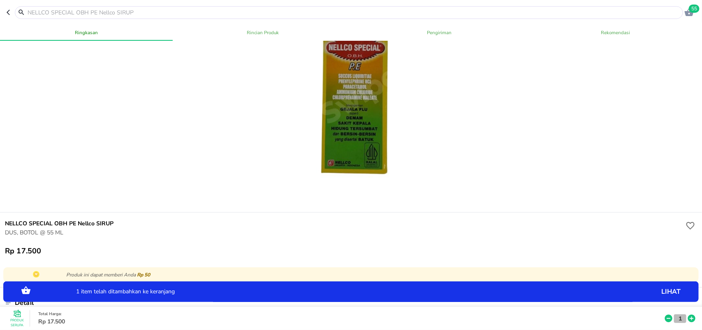
click at [677, 313] on p "1" at bounding box center [680, 317] width 7 height 9
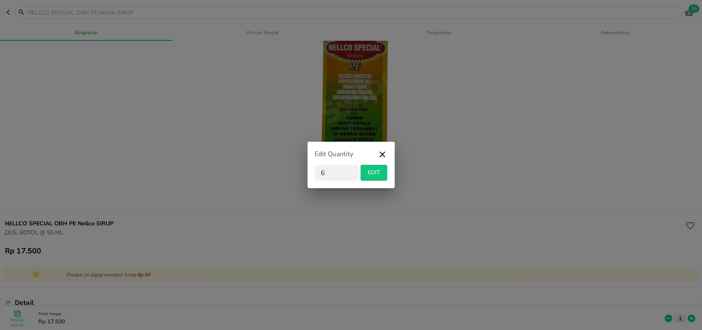
type input "6"
click at [379, 167] on span "EDIT" at bounding box center [374, 172] width 20 height 10
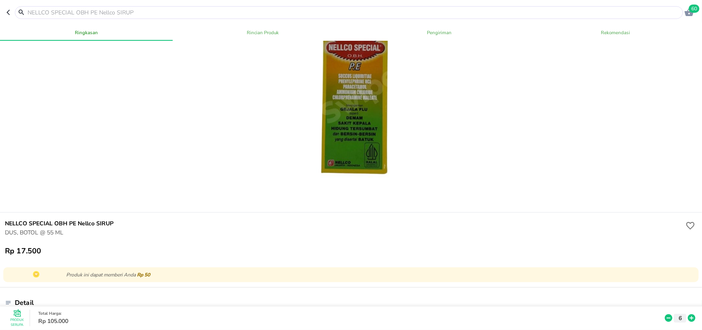
click at [9, 12] on icon "button" at bounding box center [10, 12] width 7 height 7
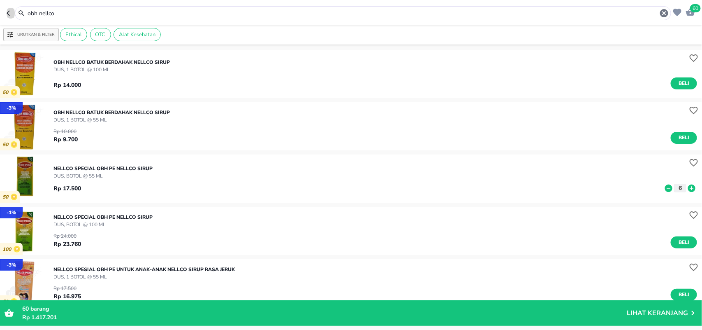
click at [9, 12] on icon "button" at bounding box center [10, 13] width 7 height 7
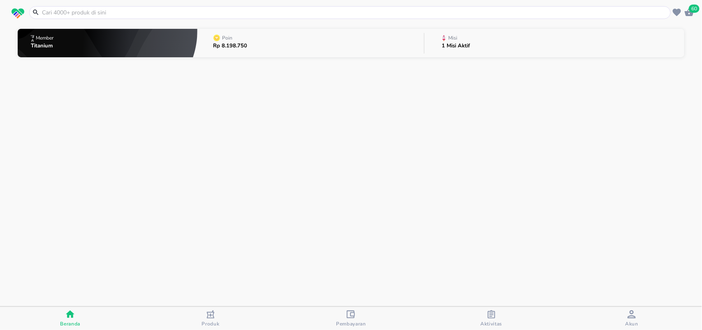
click at [50, 15] on input "text" at bounding box center [355, 12] width 628 height 9
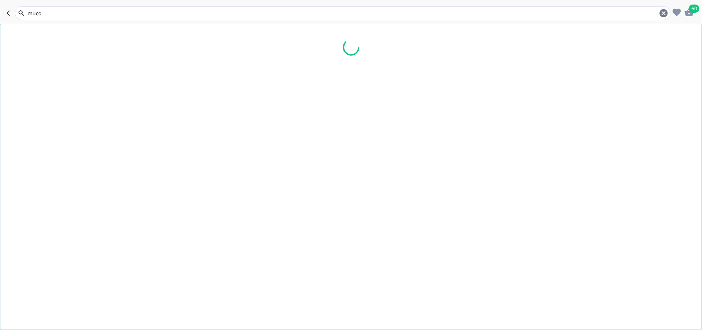
type input "mucos"
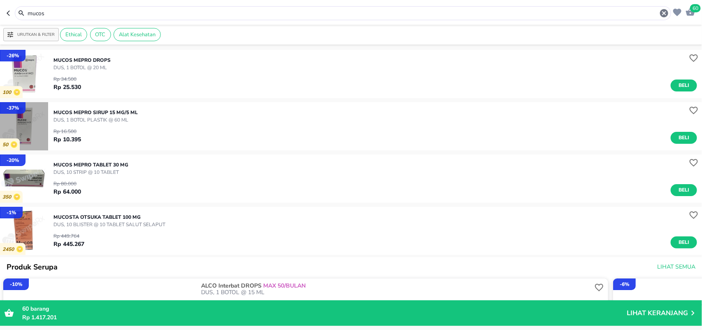
click at [42, 124] on img "button" at bounding box center [24, 126] width 48 height 48
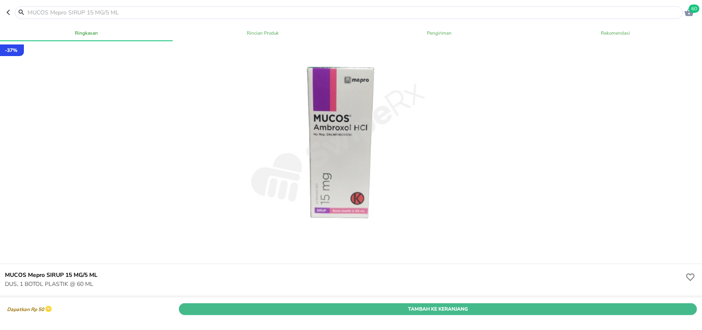
click at [361, 304] on span "Tambah Ke Keranjang" at bounding box center [438, 308] width 506 height 9
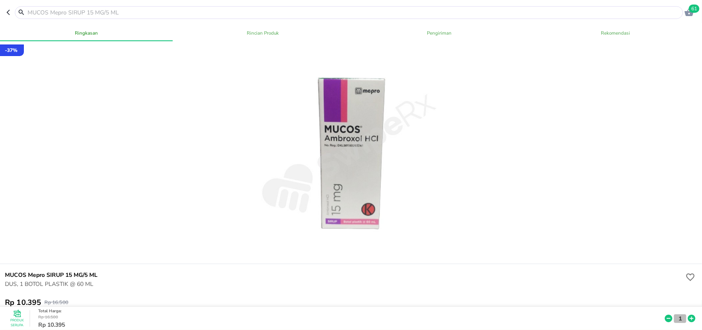
click at [677, 313] on p "1" at bounding box center [680, 317] width 7 height 9
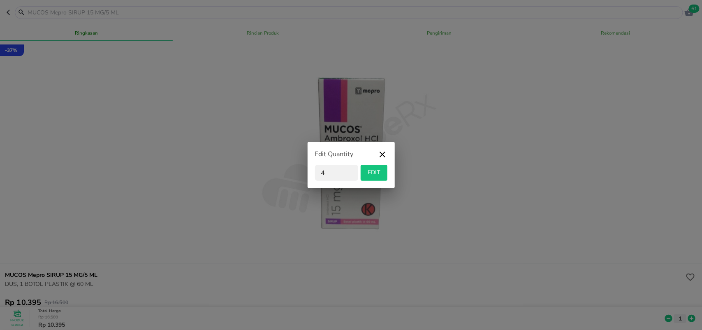
type input "4"
click at [370, 176] on span "EDIT" at bounding box center [374, 172] width 20 height 10
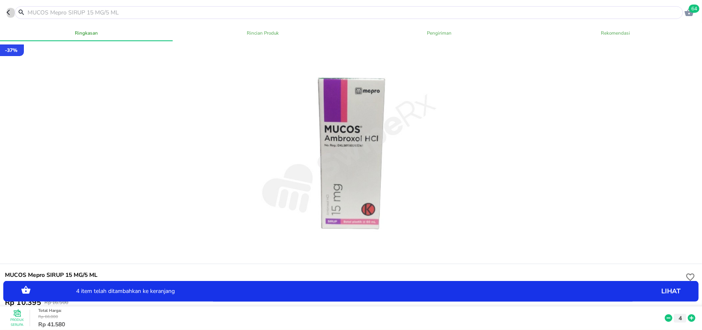
click at [7, 15] on icon "button" at bounding box center [10, 12] width 7 height 7
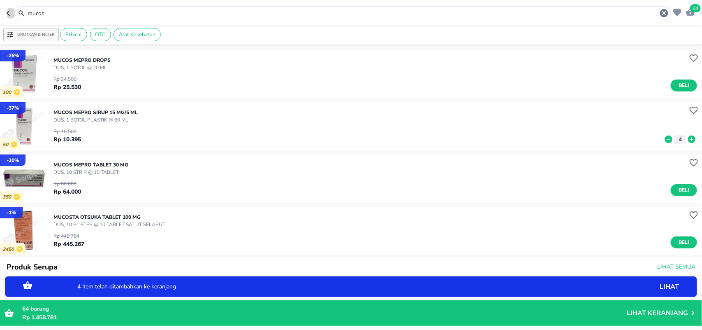
click at [10, 15] on icon "button" at bounding box center [10, 13] width 7 height 7
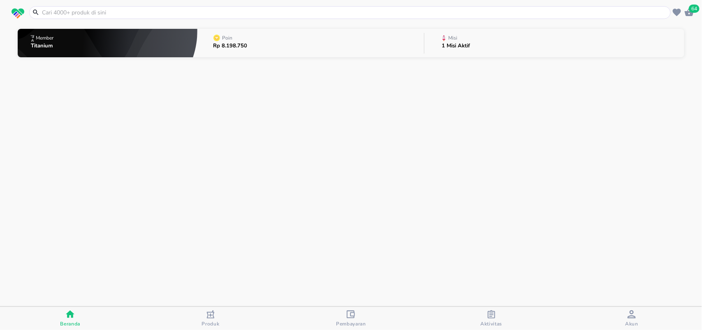
click at [65, 11] on input "text" at bounding box center [355, 12] width 628 height 9
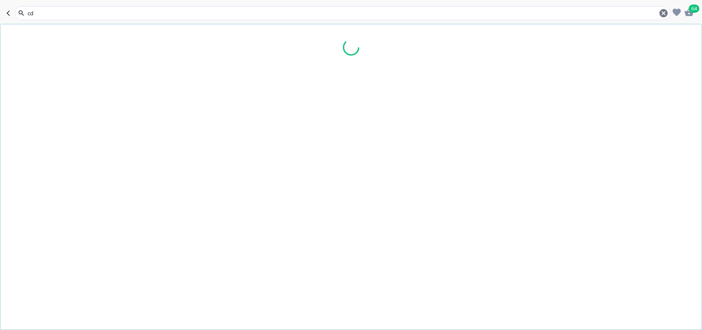
type input "cdr"
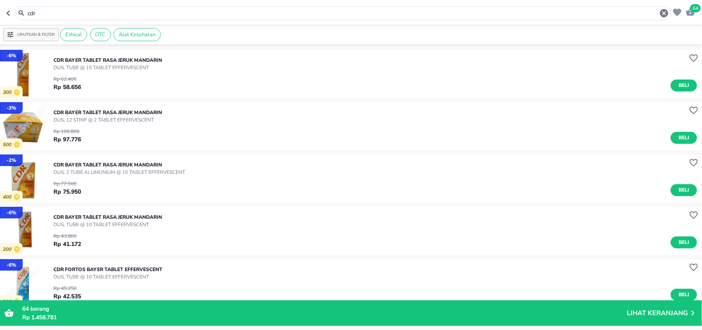
click at [16, 108] on p "- 3 %" at bounding box center [11, 107] width 9 height 7
click at [24, 116] on img "button" at bounding box center [24, 126] width 48 height 48
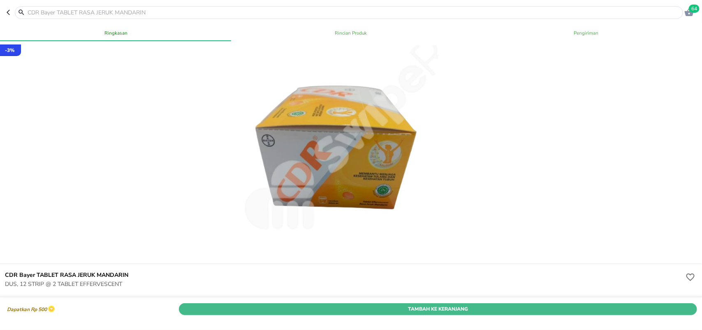
click at [369, 304] on span "Tambah Ke Keranjang" at bounding box center [438, 308] width 506 height 9
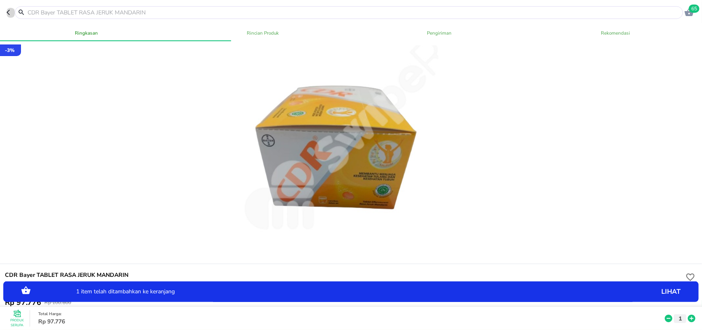
click at [7, 12] on icon "button" at bounding box center [8, 12] width 3 height 5
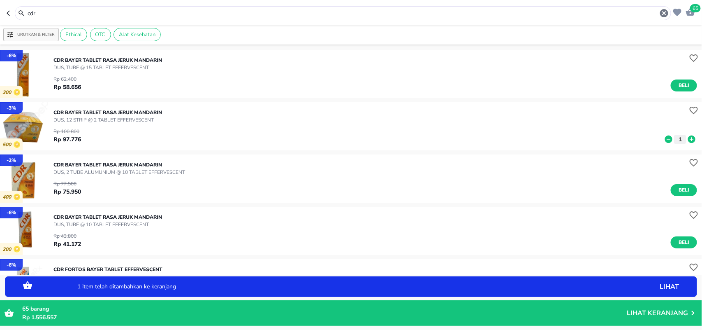
click at [9, 13] on icon "button" at bounding box center [10, 13] width 7 height 7
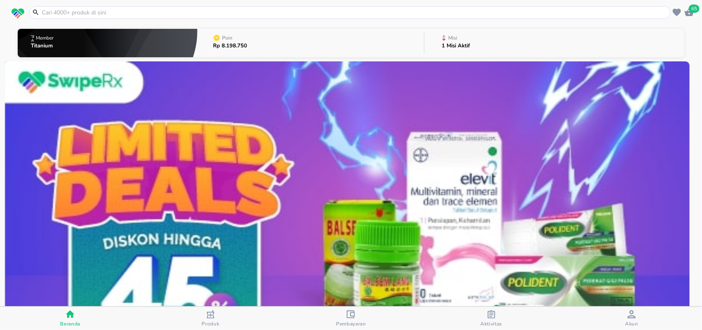
click at [48, 13] on input "text" at bounding box center [355, 12] width 628 height 9
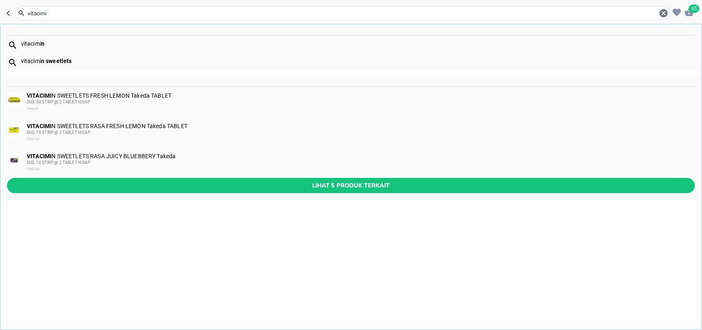
type input "vitacimin"
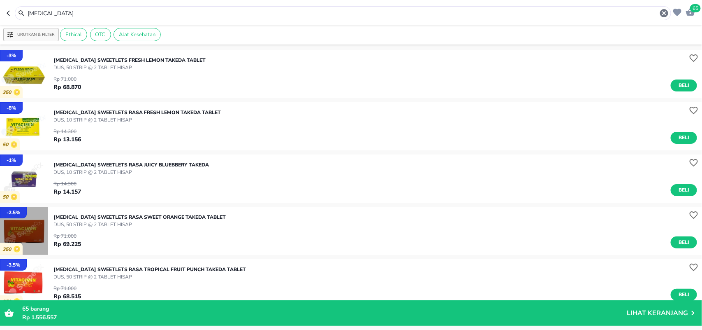
click at [44, 235] on img "button" at bounding box center [24, 231] width 48 height 48
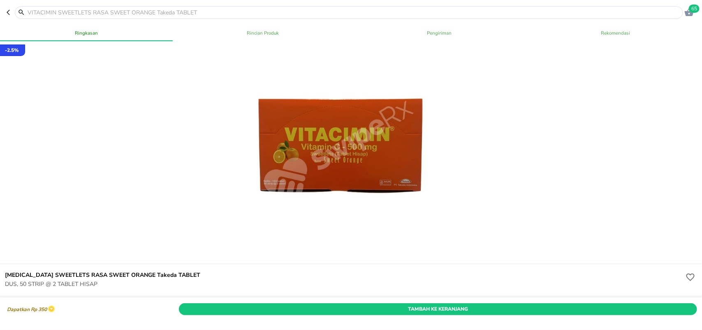
click at [408, 304] on span "Tambah Ke Keranjang" at bounding box center [438, 308] width 506 height 9
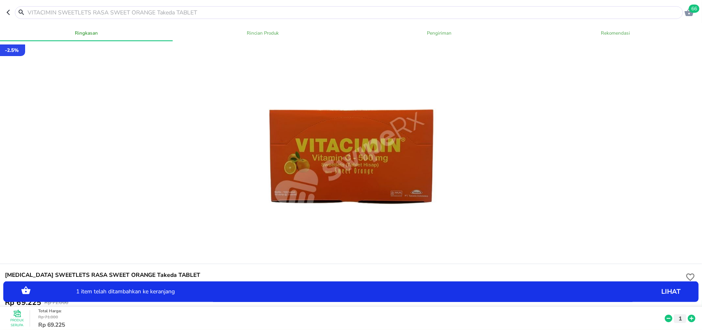
click at [9, 14] on icon "button" at bounding box center [10, 12] width 7 height 7
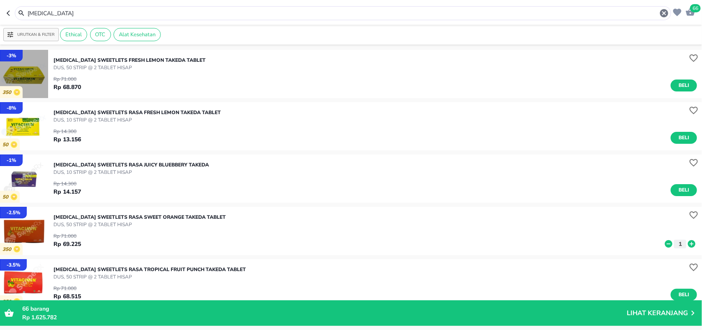
click at [42, 83] on img "button" at bounding box center [24, 74] width 48 height 48
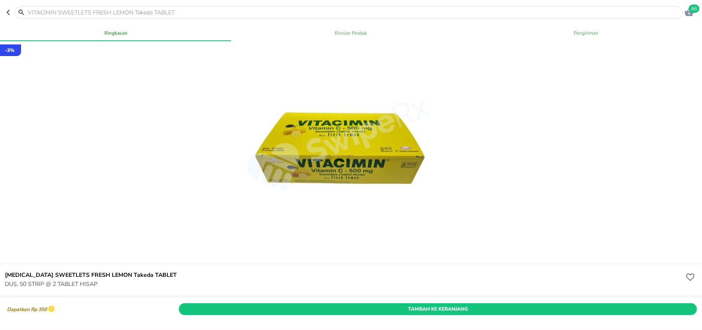
click at [433, 304] on span "Tambah Ke Keranjang" at bounding box center [438, 308] width 506 height 9
click at [9, 12] on icon "button" at bounding box center [10, 12] width 7 height 7
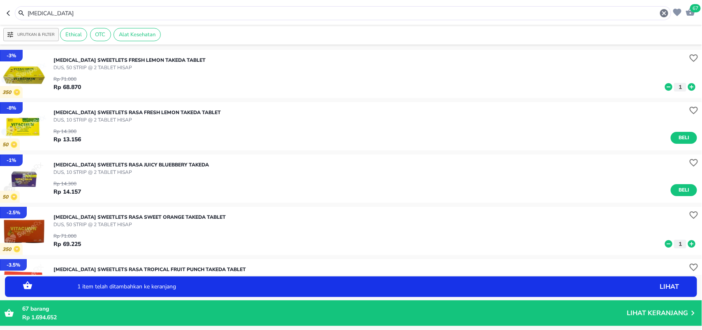
click at [5, 12] on header "67 vitacimin" at bounding box center [351, 12] width 702 height 25
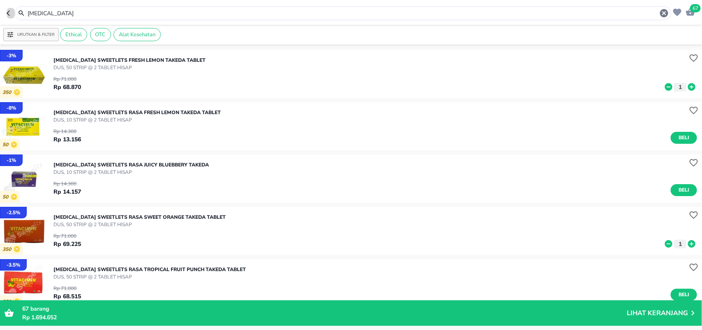
click at [7, 12] on icon "button" at bounding box center [10, 13] width 7 height 7
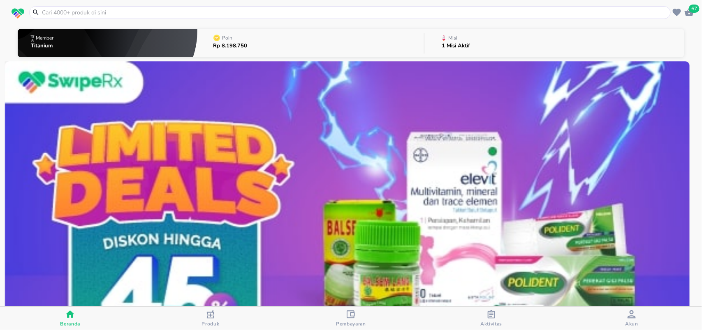
click at [49, 15] on input "text" at bounding box center [355, 12] width 628 height 9
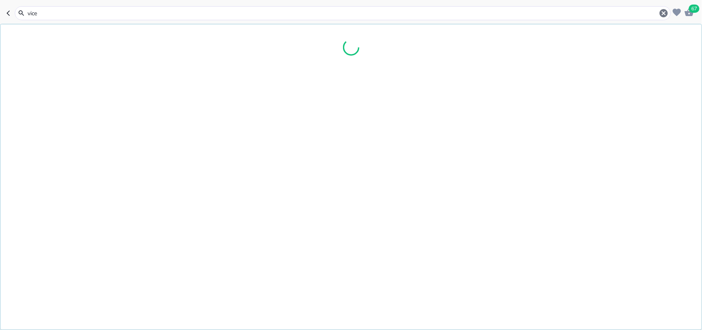
type input "vicee"
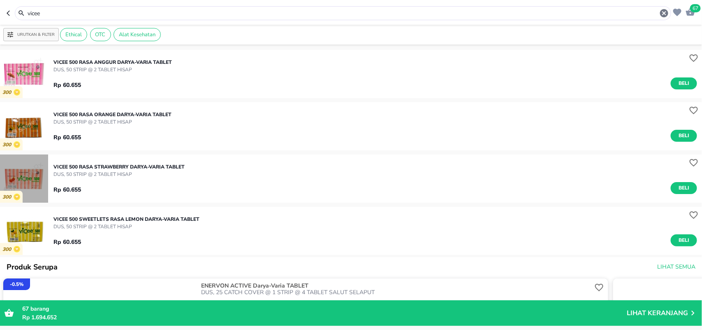
click at [26, 178] on img "button" at bounding box center [24, 178] width 48 height 48
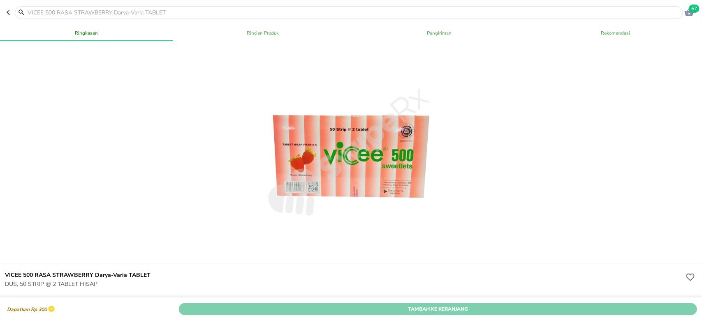
click at [453, 304] on span "Tambah Ke Keranjang" at bounding box center [438, 308] width 506 height 9
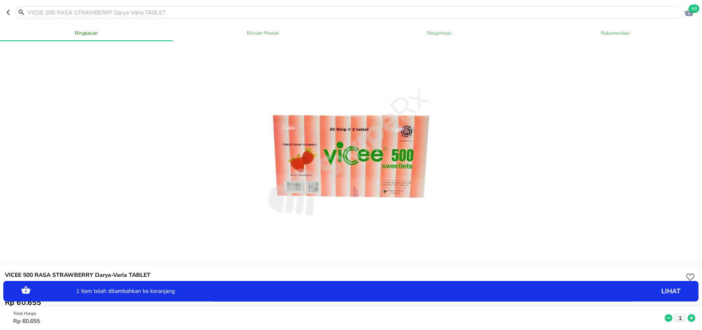
click at [8, 14] on icon "button" at bounding box center [8, 12] width 3 height 5
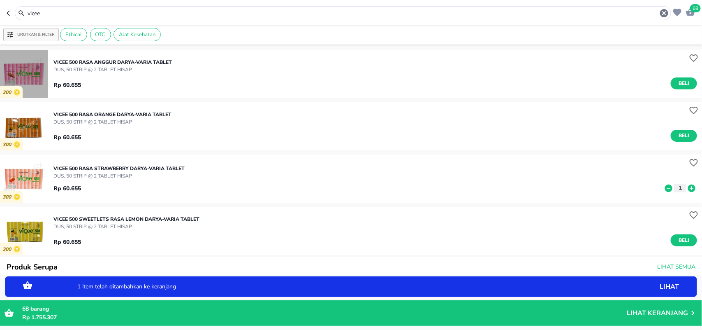
click at [46, 71] on img "button" at bounding box center [24, 74] width 48 height 48
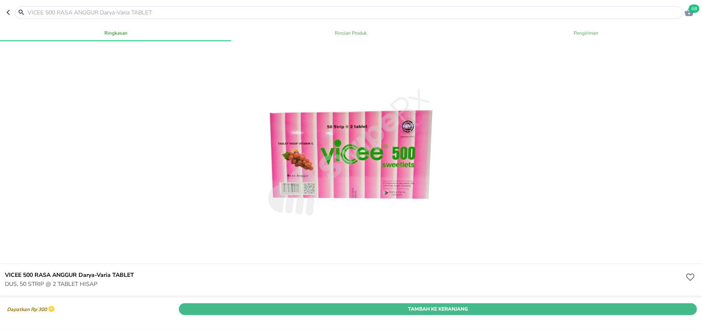
click at [461, 304] on span "Tambah Ke Keranjang" at bounding box center [438, 308] width 506 height 9
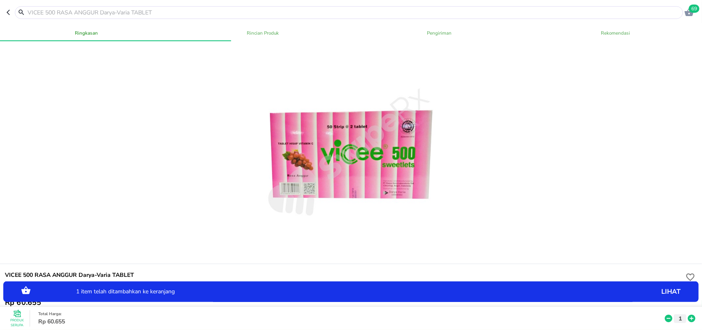
click at [10, 9] on icon "button" at bounding box center [10, 12] width 7 height 7
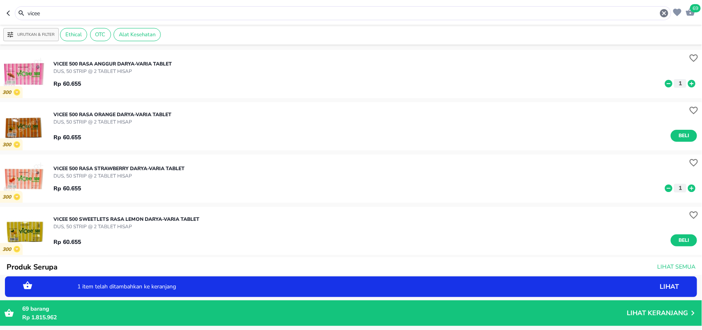
click at [9, 15] on icon "button" at bounding box center [10, 13] width 7 height 7
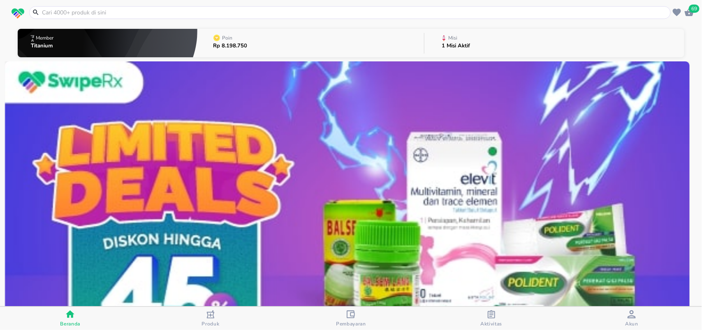
click at [50, 14] on input "text" at bounding box center [355, 12] width 628 height 9
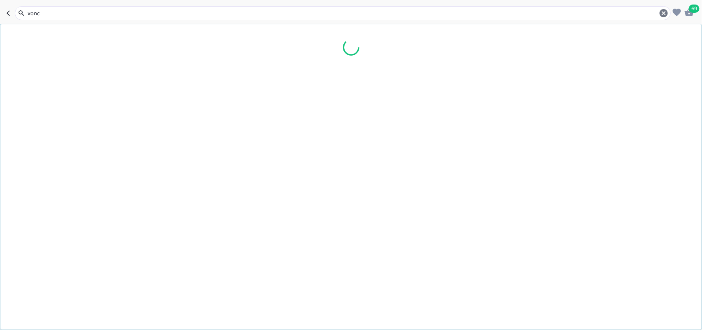
type input "xonce"
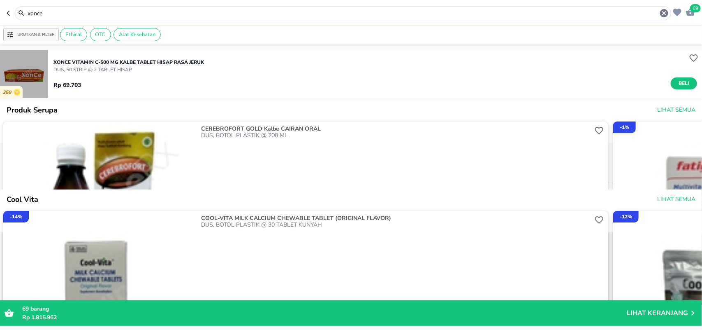
click at [44, 64] on img "button" at bounding box center [24, 74] width 48 height 48
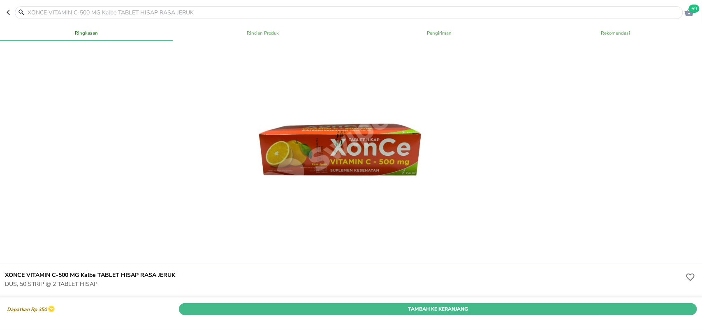
click at [337, 304] on span "Tambah Ke Keranjang" at bounding box center [438, 308] width 506 height 9
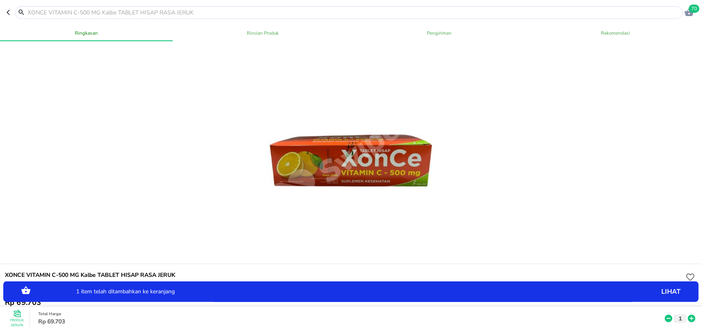
click at [7, 16] on div at bounding box center [345, 12] width 677 height 13
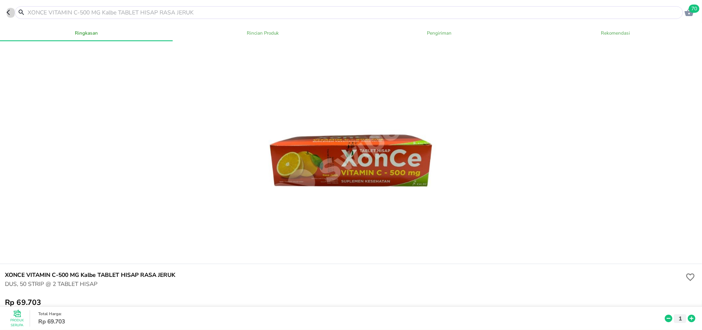
click at [9, 13] on icon "button" at bounding box center [10, 12] width 7 height 7
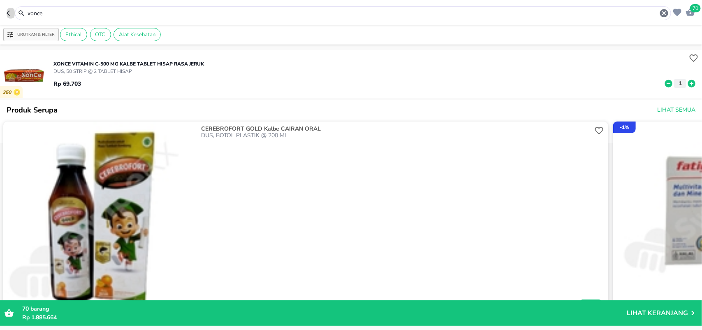
click at [9, 14] on icon "button" at bounding box center [10, 13] width 7 height 7
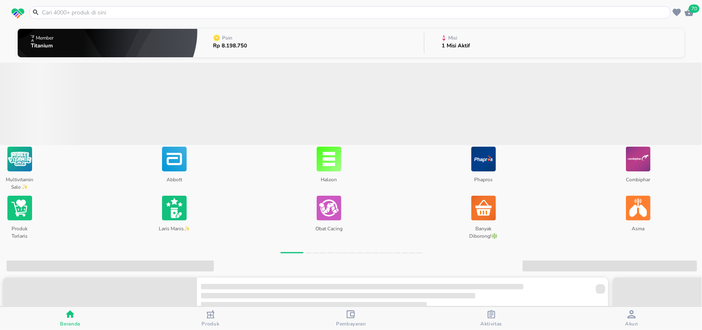
click at [63, 14] on input "text" at bounding box center [355, 12] width 628 height 9
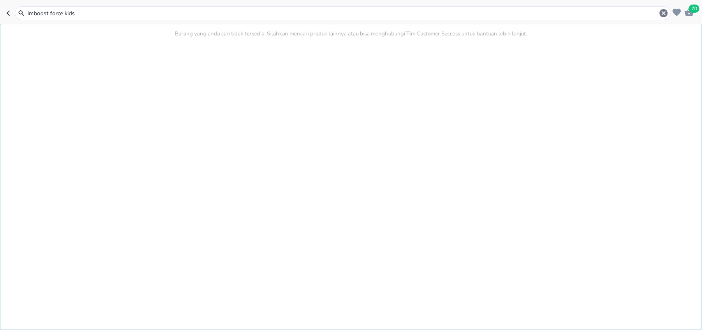
type input "imboost force kids"
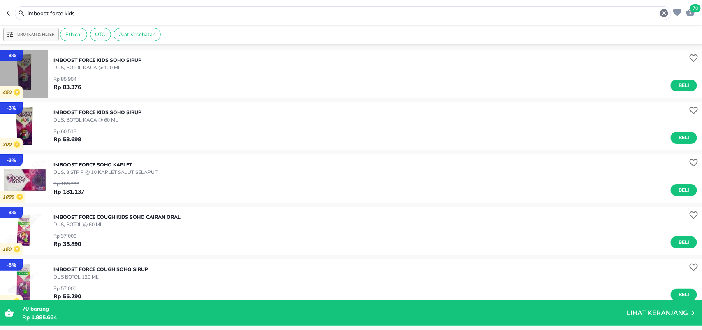
click at [44, 74] on img "button" at bounding box center [24, 74] width 48 height 48
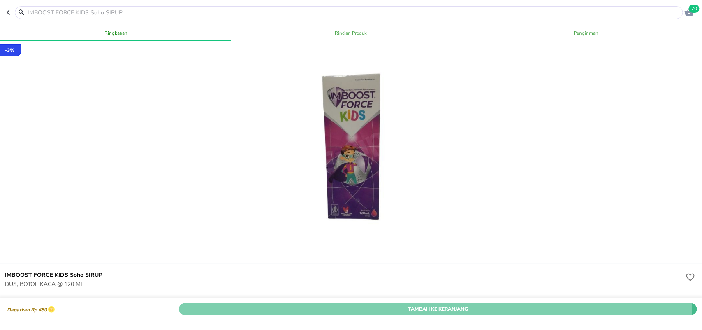
click at [267, 304] on span "Tambah Ke Keranjang" at bounding box center [438, 308] width 506 height 9
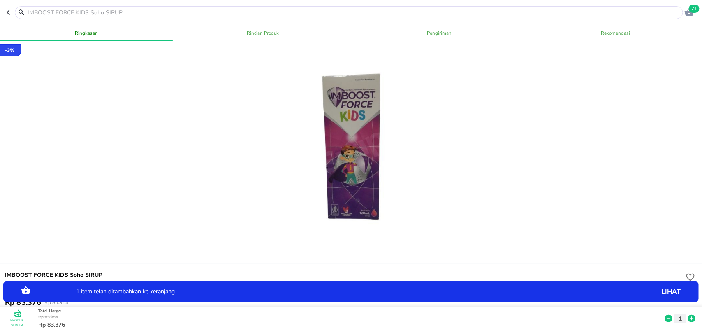
click at [186, 7] on div at bounding box center [349, 12] width 668 height 13
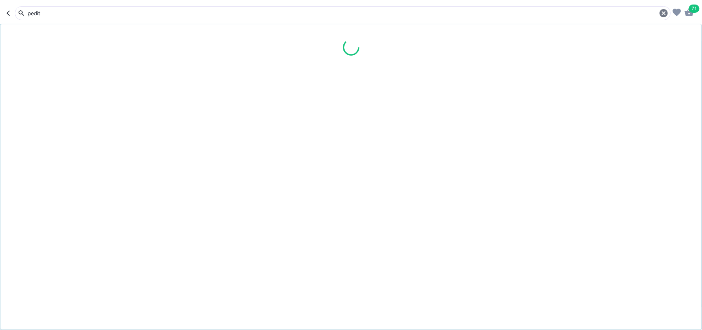
type input "pedito"
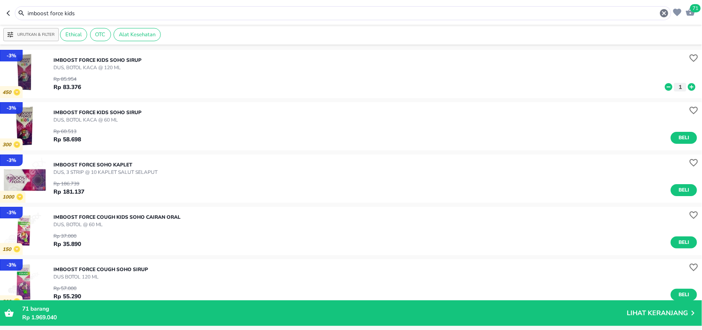
type input "peditox"
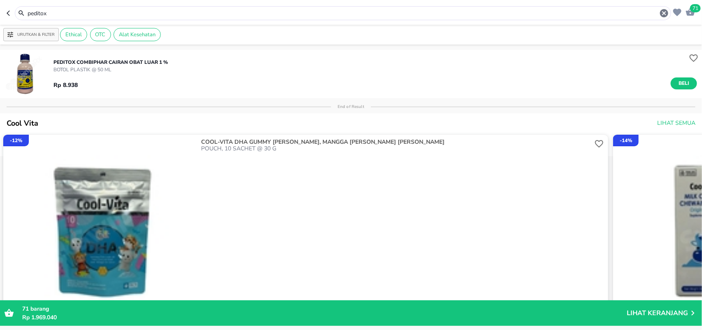
click at [42, 75] on img "button" at bounding box center [24, 74] width 48 height 48
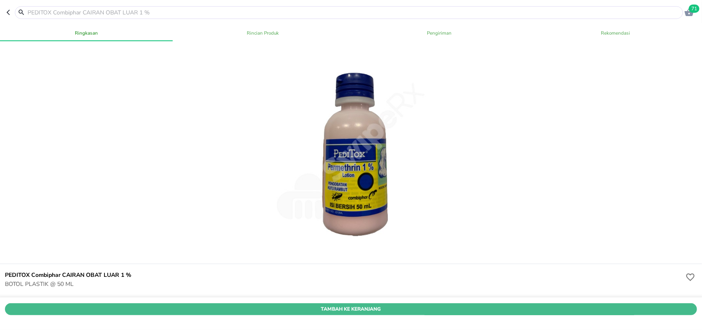
click at [505, 304] on span "Tambah Ke Keranjang" at bounding box center [351, 308] width 680 height 9
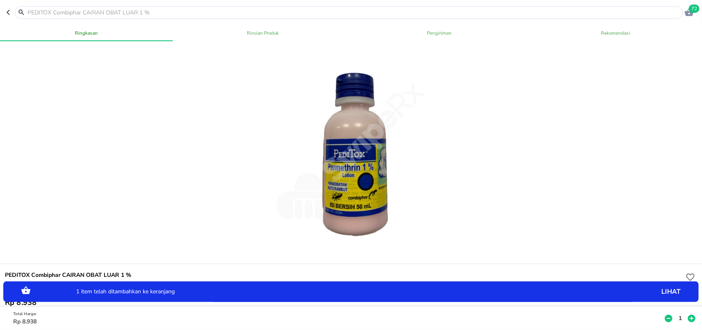
click at [677, 313] on p "1" at bounding box center [680, 317] width 7 height 9
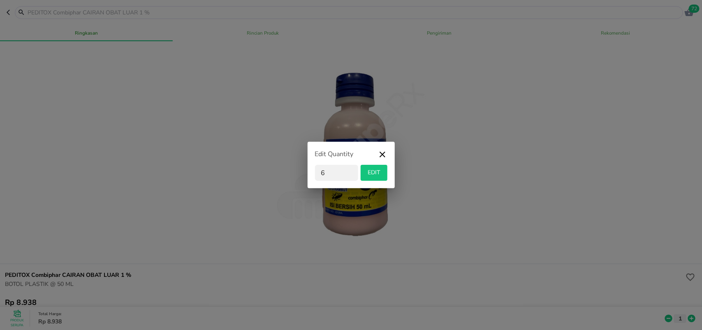
type input "6"
click at [378, 172] on span "EDIT" at bounding box center [374, 172] width 20 height 10
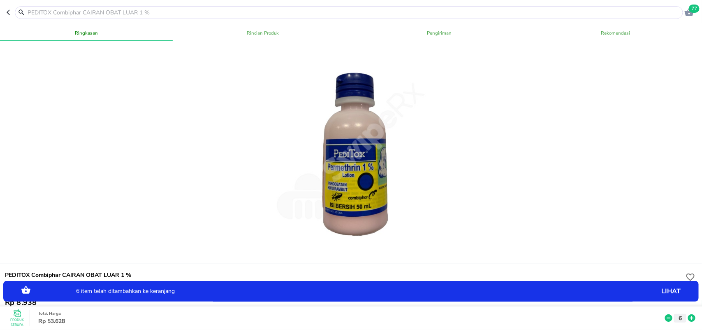
click at [12, 14] on icon "button" at bounding box center [10, 12] width 7 height 7
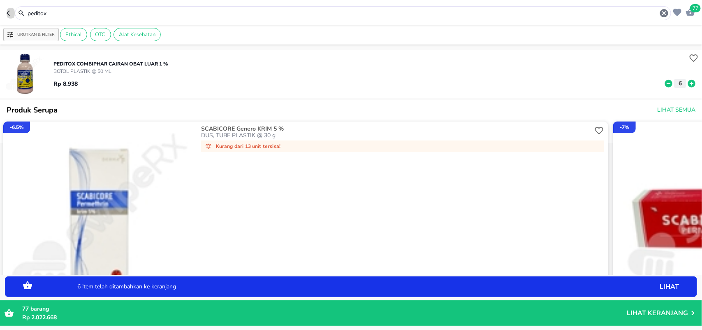
click at [11, 13] on icon "button" at bounding box center [10, 13] width 7 height 7
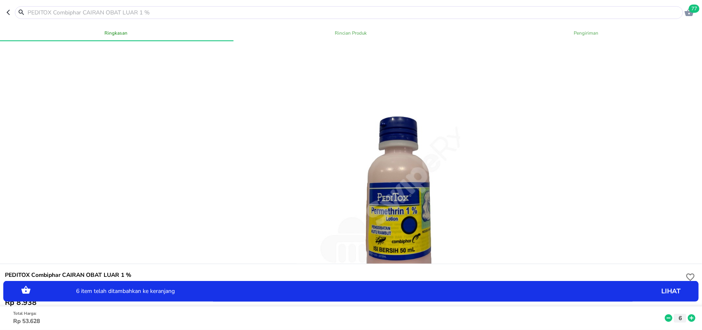
type input "imboost force kids"
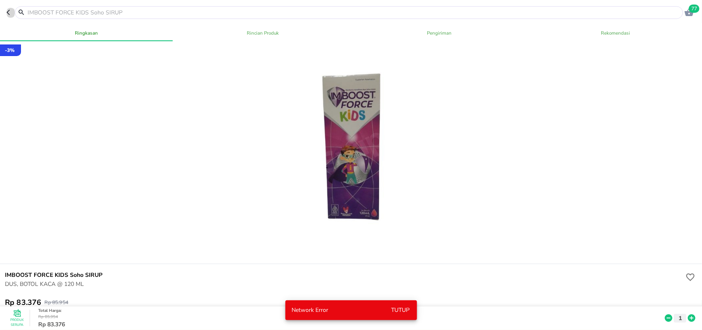
click at [8, 9] on icon "button" at bounding box center [10, 12] width 7 height 7
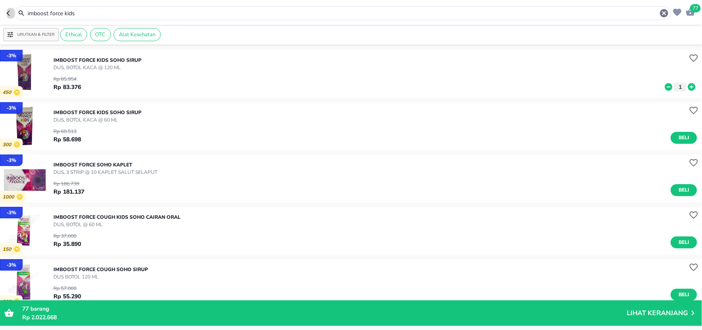
click at [8, 10] on icon "button" at bounding box center [10, 13] width 7 height 7
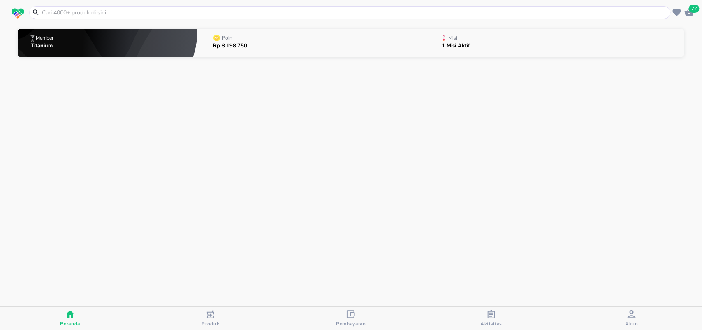
click at [56, 11] on input "text" at bounding box center [355, 12] width 628 height 9
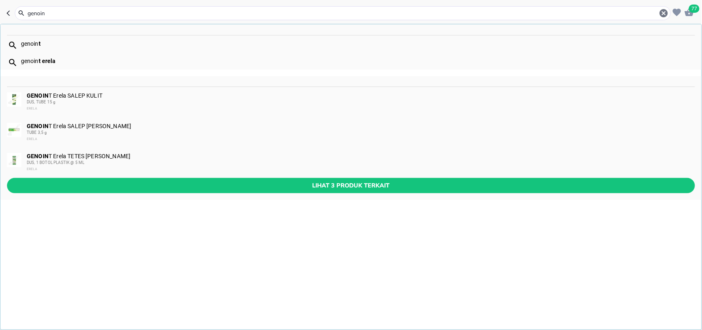
type input "genoint"
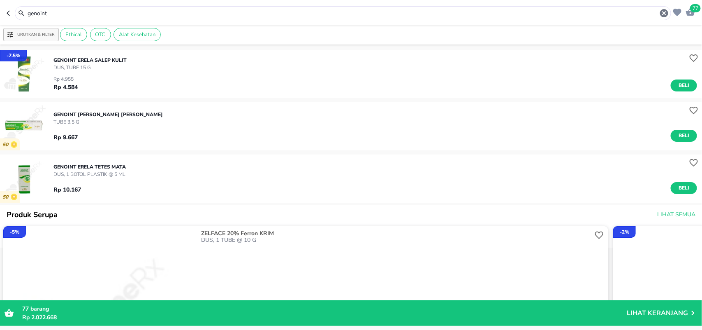
click at [34, 83] on img "button" at bounding box center [24, 74] width 48 height 48
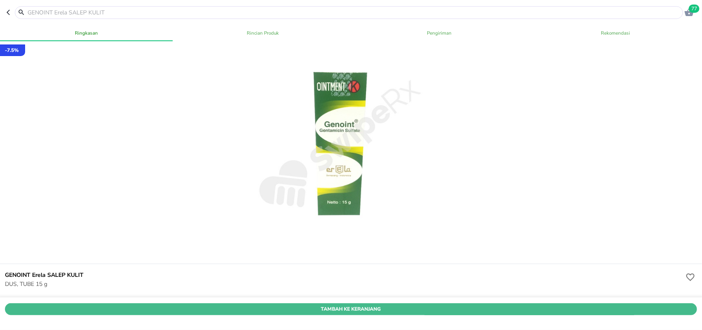
click at [478, 303] on button "Tambah Ke Keranjang" at bounding box center [351, 309] width 692 height 12
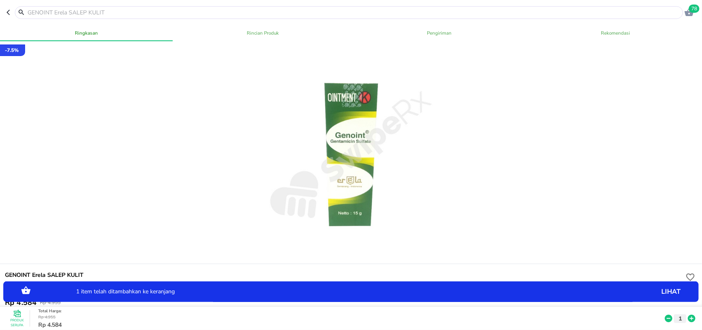
click at [687, 313] on icon at bounding box center [692, 317] width 11 height 9
click at [8, 11] on icon "button" at bounding box center [8, 12] width 3 height 5
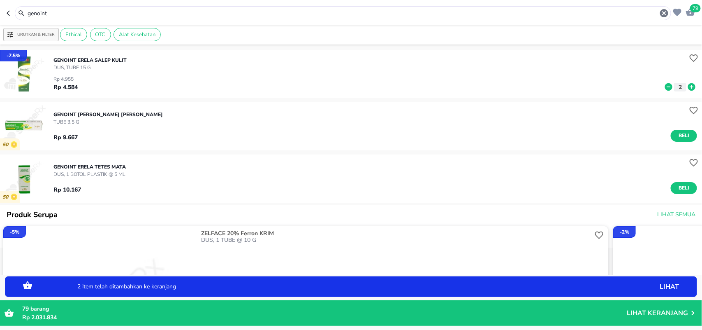
click at [8, 15] on icon "button" at bounding box center [10, 13] width 7 height 7
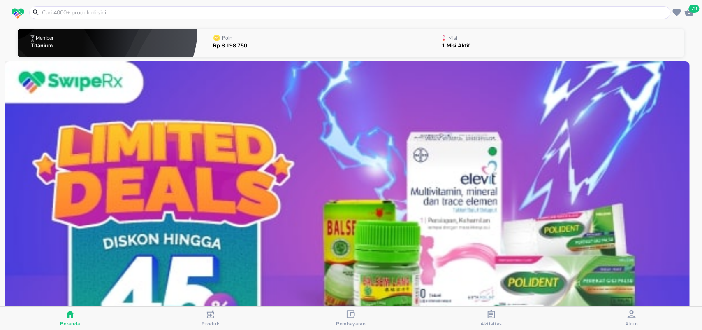
click at [71, 13] on input "text" at bounding box center [355, 12] width 628 height 9
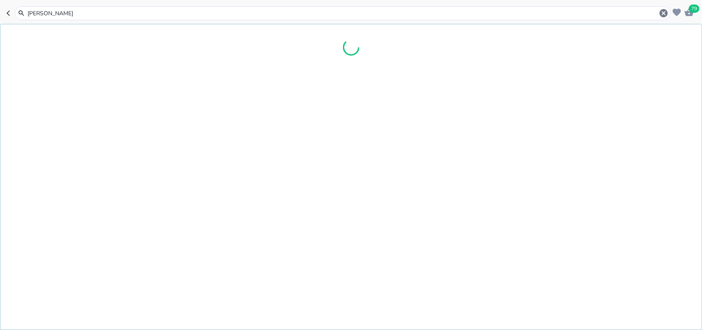
type input "balsem lang"
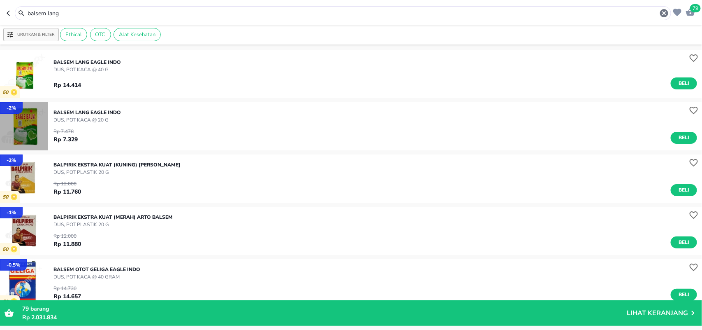
click at [29, 135] on img "button" at bounding box center [24, 126] width 48 height 48
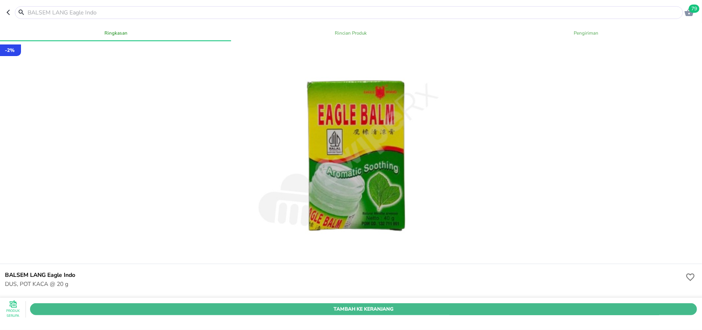
click at [404, 304] on span "Tambah Ke Keranjang" at bounding box center [363, 308] width 655 height 9
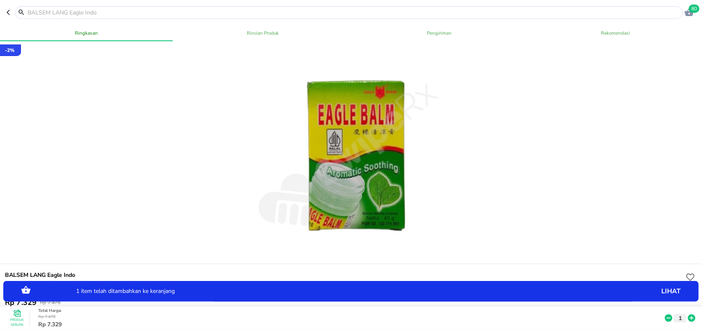
click at [687, 313] on icon at bounding box center [692, 317] width 11 height 9
click at [9, 12] on icon "button" at bounding box center [10, 12] width 7 height 7
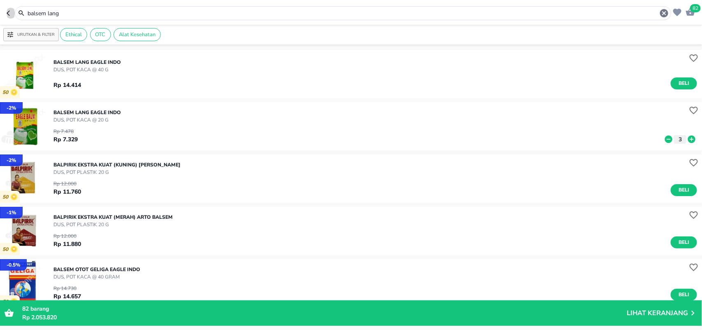
click at [10, 14] on icon "button" at bounding box center [10, 13] width 7 height 7
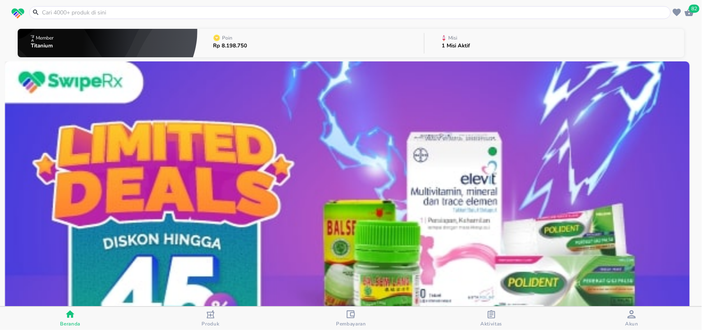
click at [44, 9] on input "text" at bounding box center [355, 12] width 628 height 9
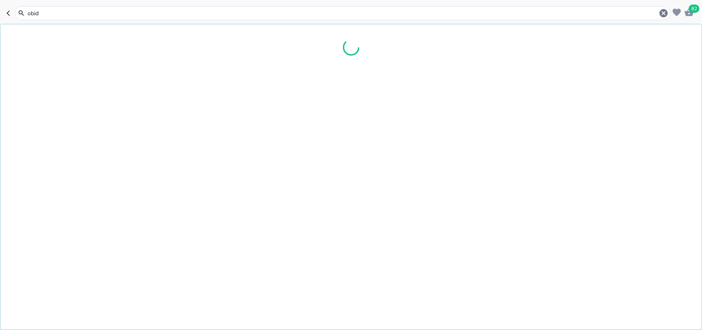
type input "obida"
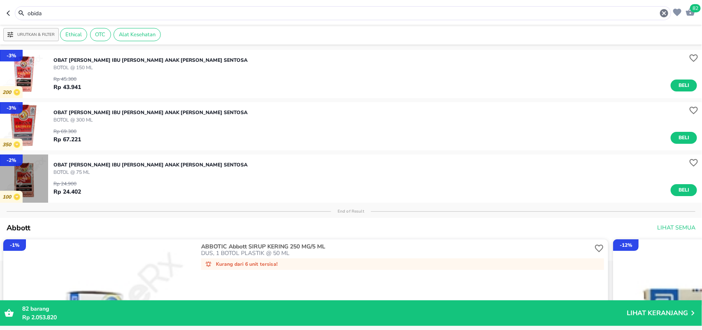
click at [37, 180] on img "button" at bounding box center [24, 178] width 48 height 48
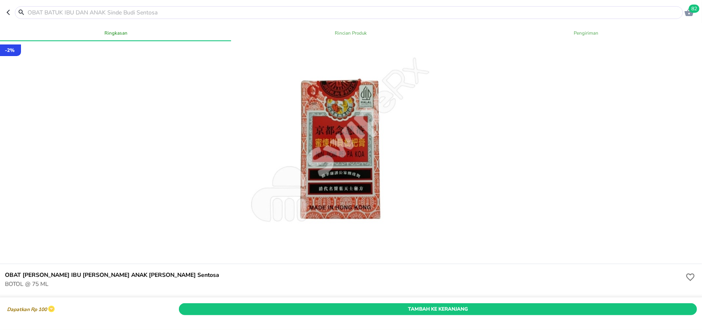
click at [408, 303] on button "Tambah Ke Keranjang" at bounding box center [438, 309] width 518 height 12
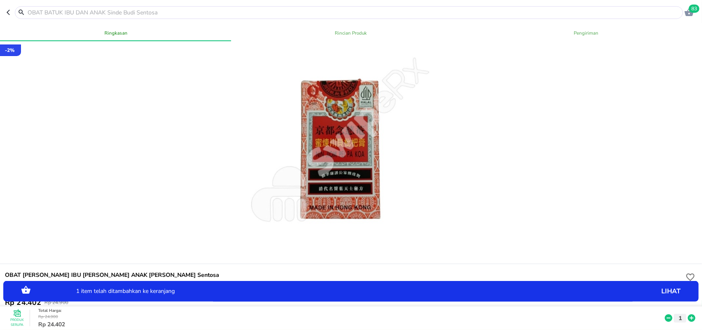
click at [687, 313] on icon at bounding box center [692, 317] width 11 height 9
click at [688, 314] on icon at bounding box center [691, 317] width 7 height 7
click at [665, 314] on icon at bounding box center [668, 317] width 7 height 7
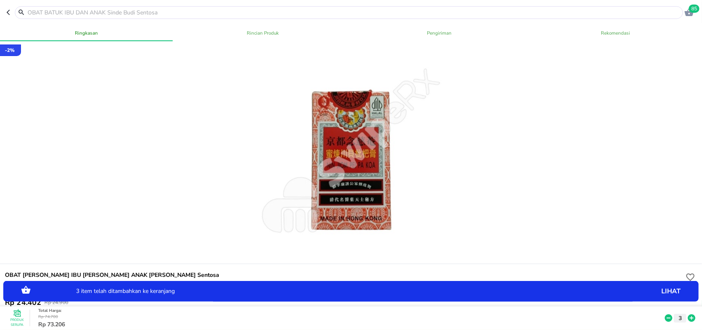
drag, startPoint x: 28, startPoint y: 9, endPoint x: 62, endPoint y: 1, distance: 34.9
click at [29, 9] on input "text" at bounding box center [354, 12] width 654 height 9
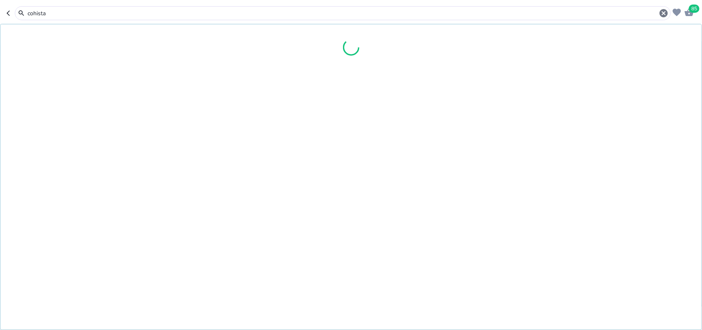
type input "cohistan"
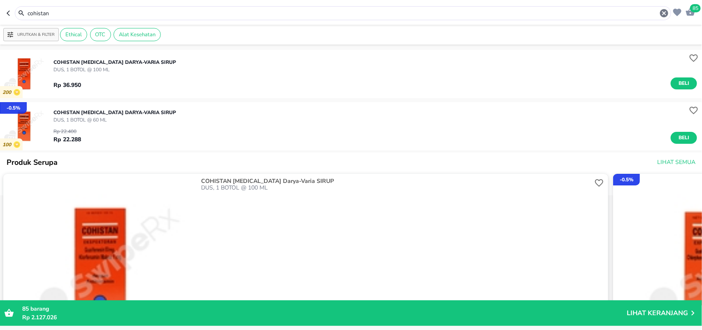
click at [34, 128] on img "button" at bounding box center [24, 126] width 48 height 48
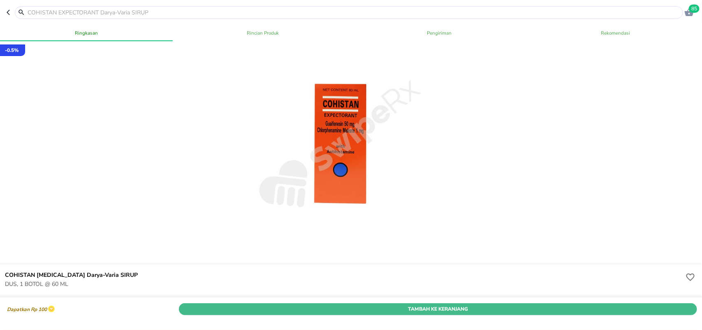
click at [399, 304] on span "Tambah Ke Keranjang" at bounding box center [438, 308] width 506 height 9
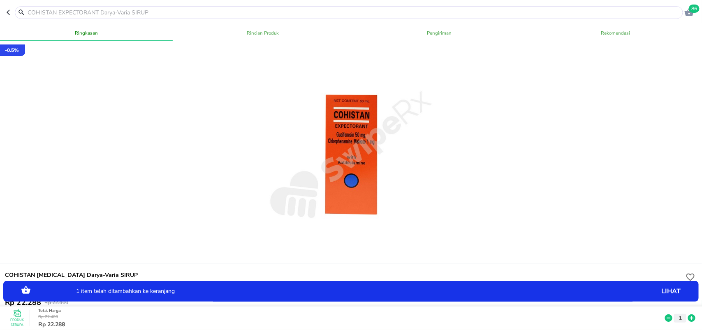
click at [688, 314] on icon at bounding box center [691, 317] width 7 height 7
click at [696, 9] on span "88" at bounding box center [694, 9] width 11 height 8
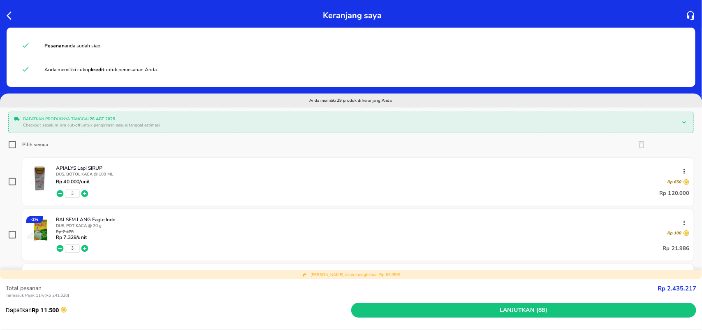
click at [216, 129] on div "Dapatkan produknya tanggal 26 Agt 2025 Checkout sebelum jam cut-off untuk pengi…" at bounding box center [351, 122] width 681 height 16
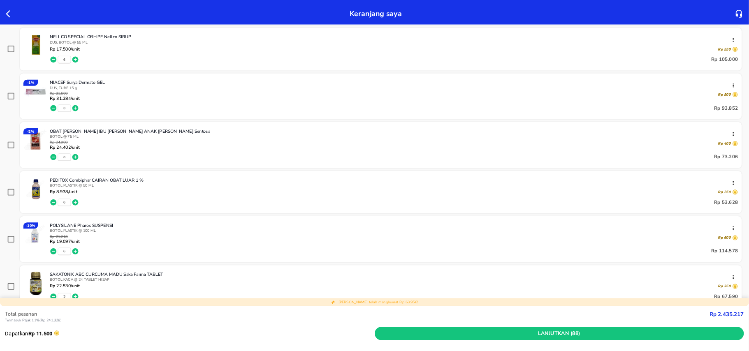
scroll to position [1200, 0]
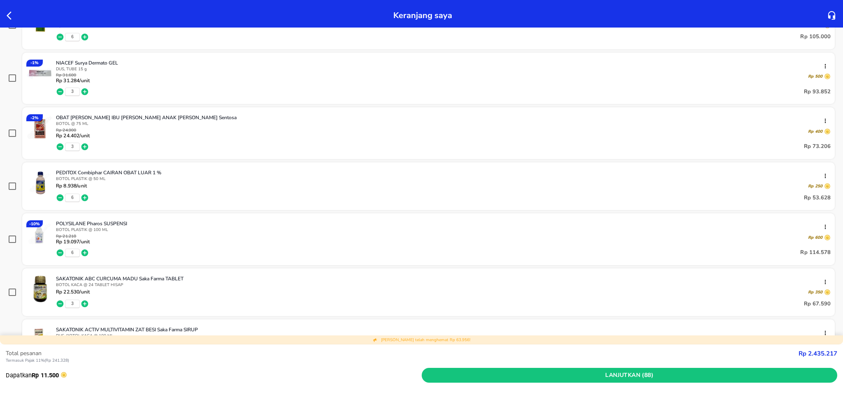
click at [697, 236] on div "Rp 21.218 Rp 19.097 /unit Rp 600" at bounding box center [443, 239] width 775 height 10
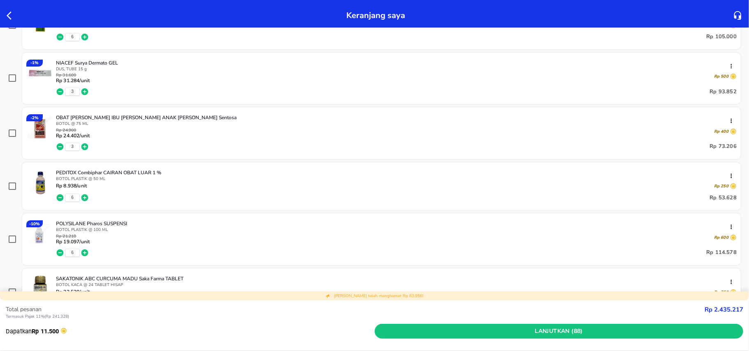
click at [10, 10] on div at bounding box center [12, 15] width 15 height 13
click at [5, 12] on div at bounding box center [12, 15] width 15 height 13
click at [9, 16] on icon "button" at bounding box center [9, 16] width 5 height 8
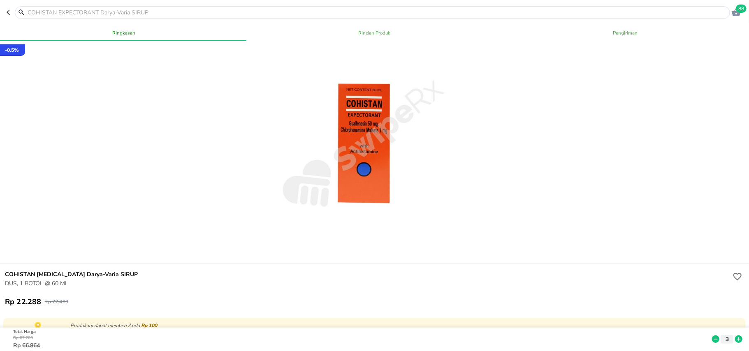
click at [127, 12] on input "text" at bounding box center [377, 12] width 701 height 9
click at [135, 14] on input "text" at bounding box center [377, 12] width 701 height 9
click at [141, 10] on input "text" at bounding box center [377, 12] width 701 height 9
click at [146, 14] on input "text" at bounding box center [377, 12] width 701 height 9
click at [147, 12] on input "text" at bounding box center [377, 12] width 701 height 9
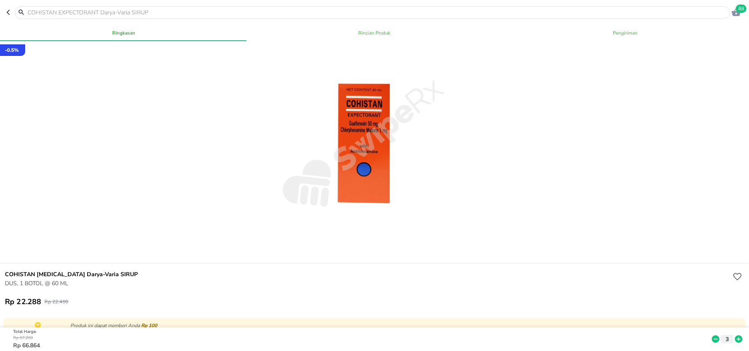
click at [170, 15] on input "text" at bounding box center [377, 12] width 701 height 9
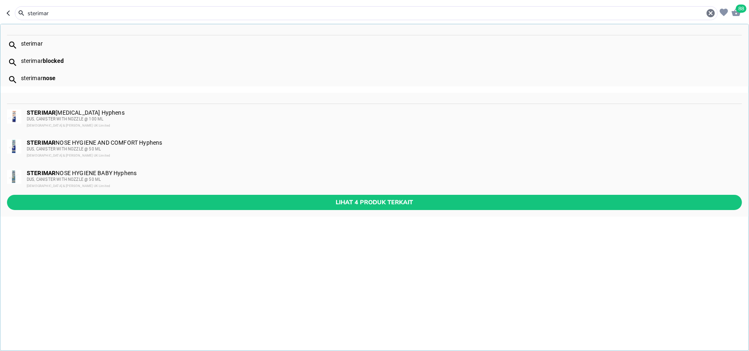
type input "sterimar"
click at [151, 177] on div "DUS, CANISTER WITH NOZZLE @ 50 ML" at bounding box center [384, 179] width 715 height 7
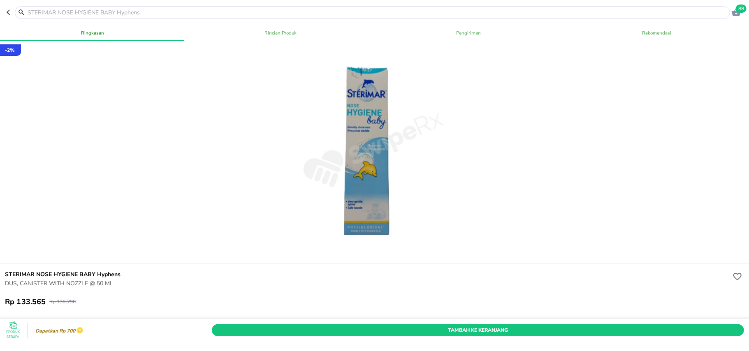
scroll to position [109, 0]
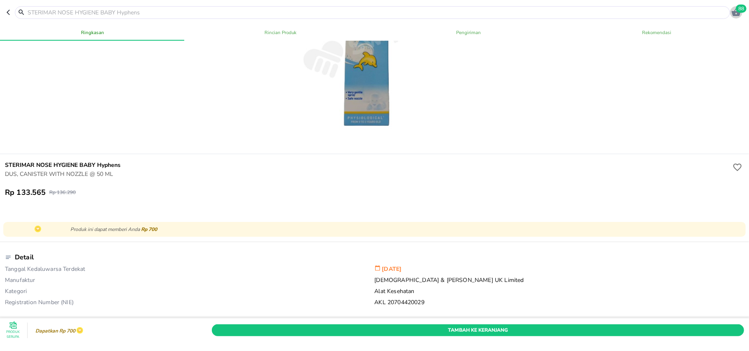
click at [741, 10] on span "88" at bounding box center [741, 9] width 11 height 8
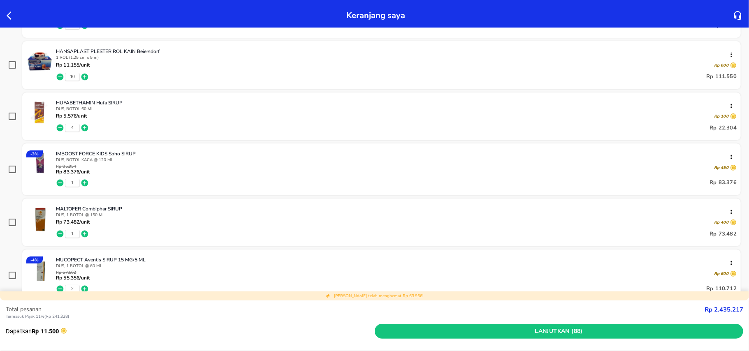
scroll to position [768, 0]
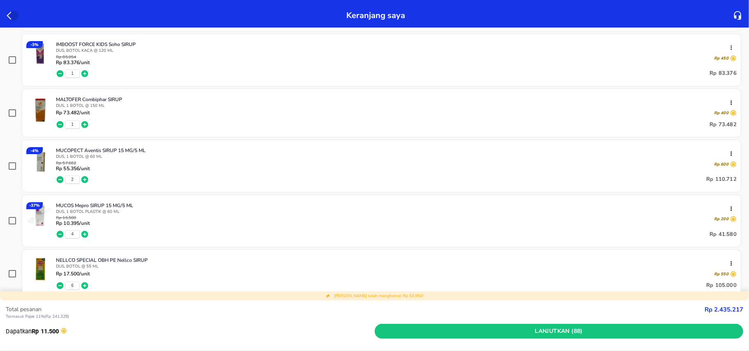
click at [9, 17] on icon "button" at bounding box center [9, 16] width 5 height 8
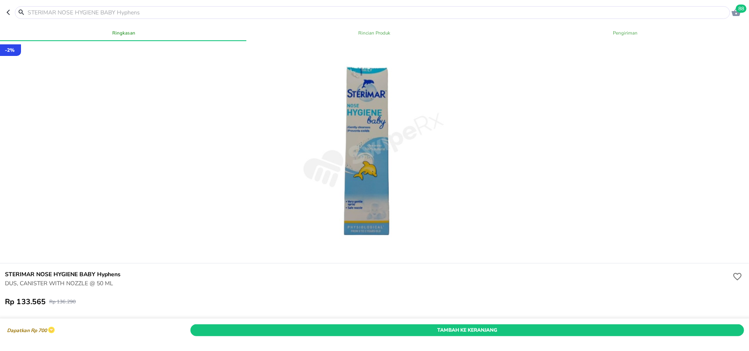
click at [65, 14] on input "text" at bounding box center [377, 12] width 701 height 9
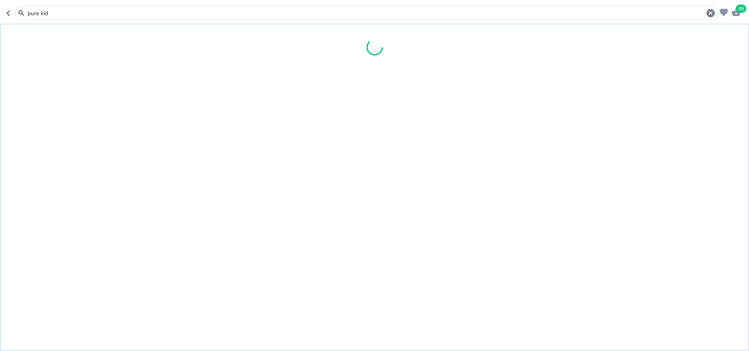
type input "pure kids"
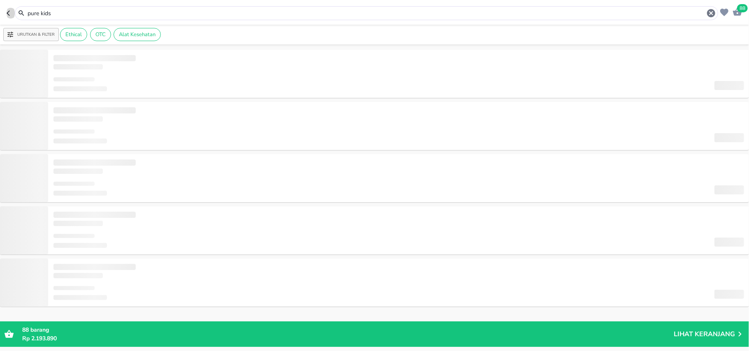
click at [10, 13] on icon "button" at bounding box center [10, 13] width 7 height 7
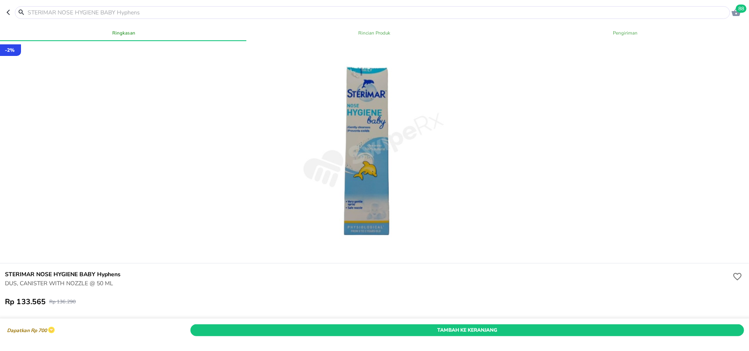
click at [10, 13] on icon "button" at bounding box center [10, 12] width 7 height 7
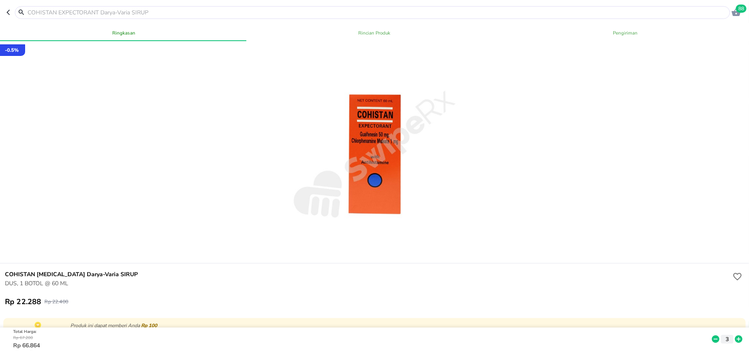
click at [43, 13] on input "text" at bounding box center [377, 12] width 701 height 9
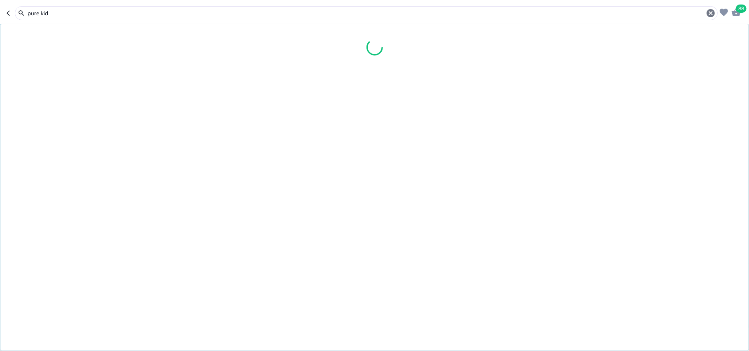
type input "pure kids"
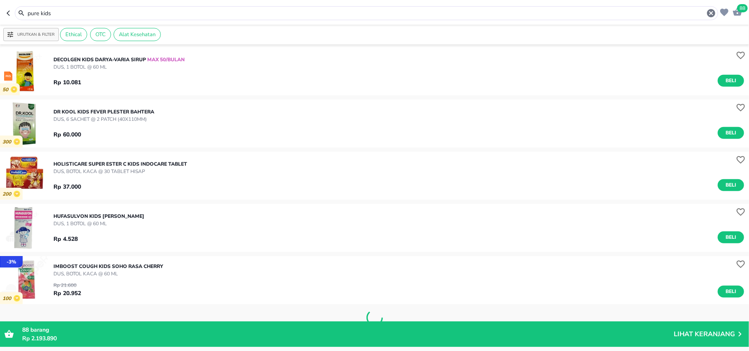
scroll to position [552, 0]
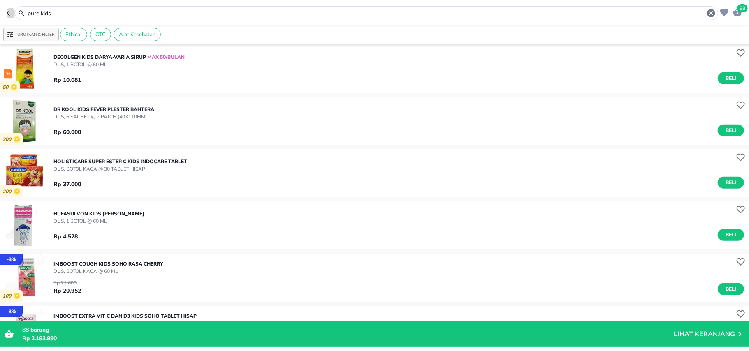
click at [7, 11] on icon "button" at bounding box center [10, 13] width 7 height 7
type input "cohistan"
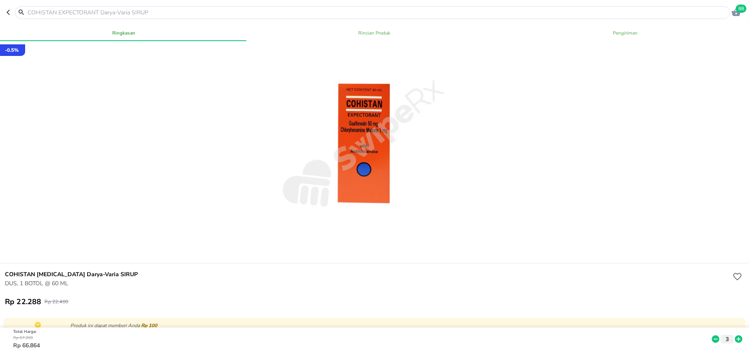
click at [9, 12] on icon "button" at bounding box center [10, 12] width 7 height 7
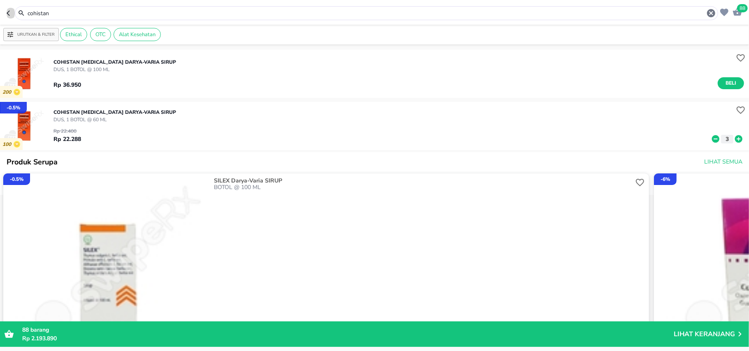
click at [9, 12] on icon "button" at bounding box center [8, 12] width 3 height 5
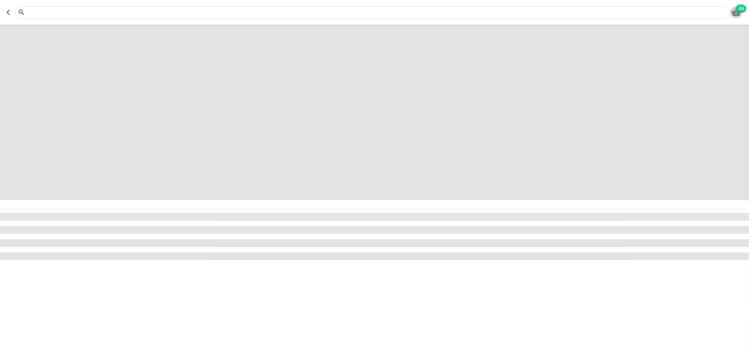
click at [736, 10] on span "88" at bounding box center [741, 9] width 11 height 8
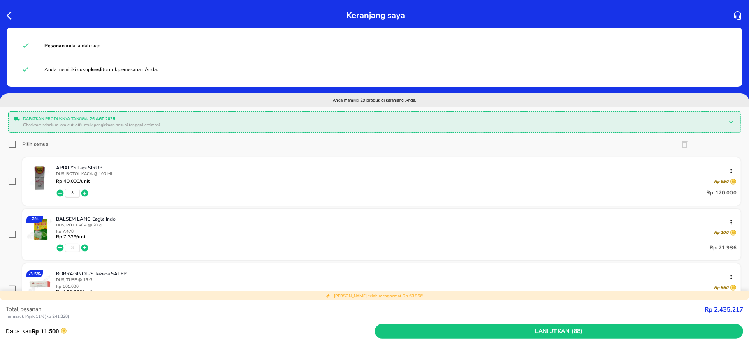
click at [363, 124] on p "Checkout sebelum jam cut-off untuk pengiriman sesuai tanggal estimasi" at bounding box center [373, 125] width 700 height 6
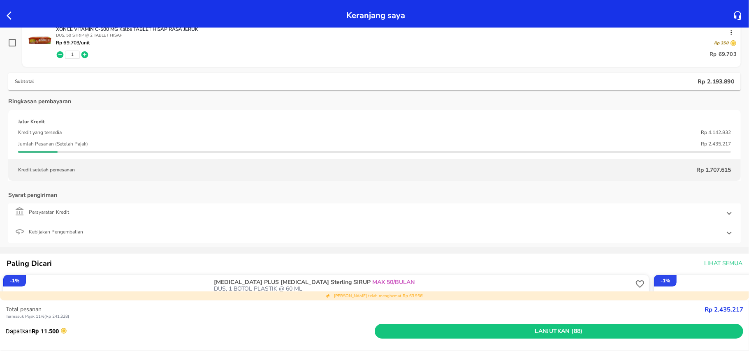
scroll to position [1700, 0]
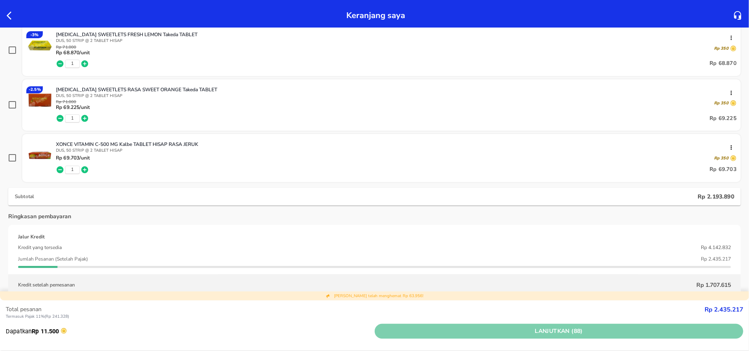
click at [620, 332] on span "Lanjutkan (88)" at bounding box center [559, 332] width 362 height 10
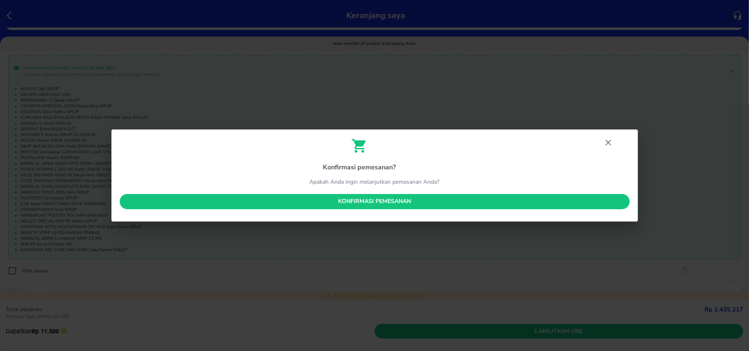
scroll to position [219, 0]
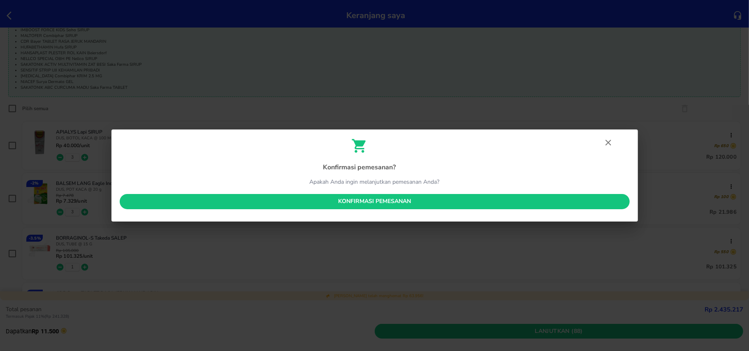
click at [537, 197] on span "Konfirmasi pemesanan" at bounding box center [374, 202] width 497 height 10
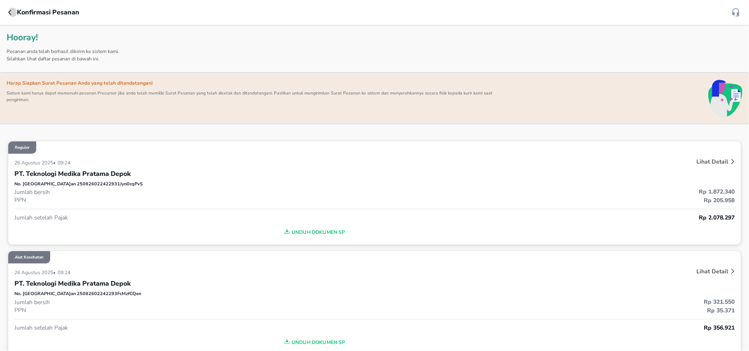
click at [12, 15] on icon "button" at bounding box center [11, 12] width 7 height 7
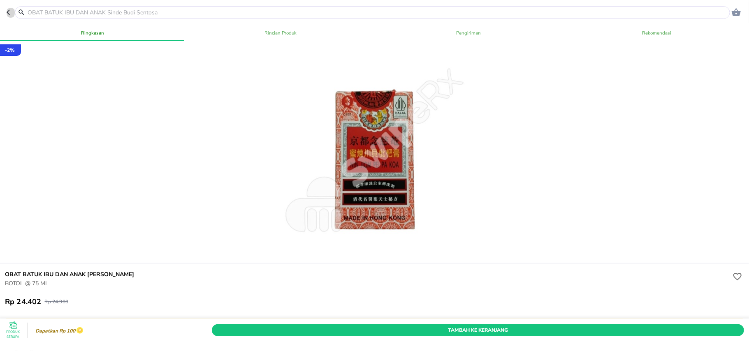
drag, startPoint x: 9, startPoint y: 13, endPoint x: 61, endPoint y: 24, distance: 52.9
click at [9, 13] on icon "button" at bounding box center [10, 12] width 7 height 7
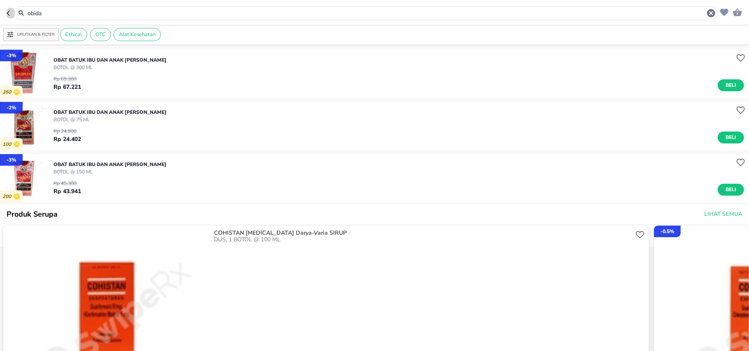
click at [10, 9] on button "button" at bounding box center [11, 13] width 8 height 14
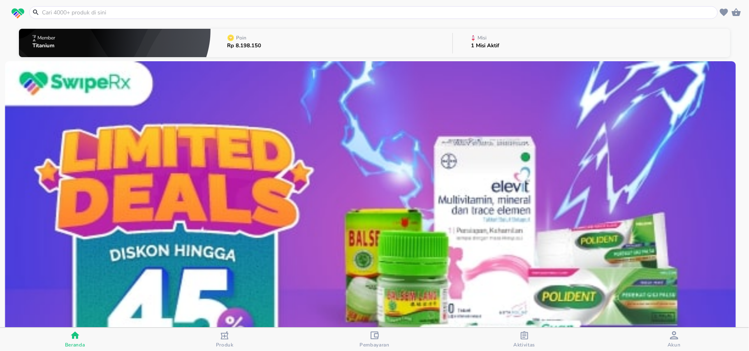
click at [542, 341] on span "Aktivitas" at bounding box center [524, 340] width 145 height 17
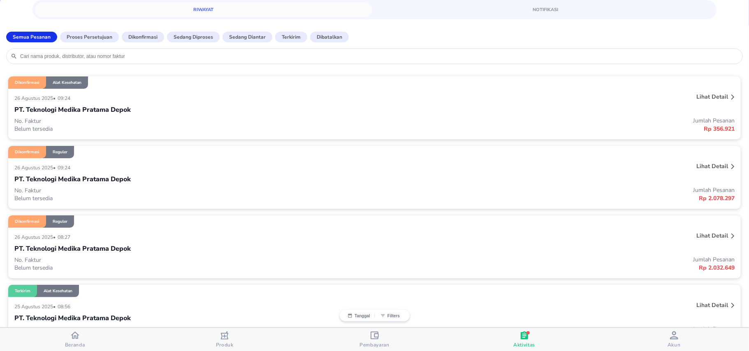
scroll to position [55, 0]
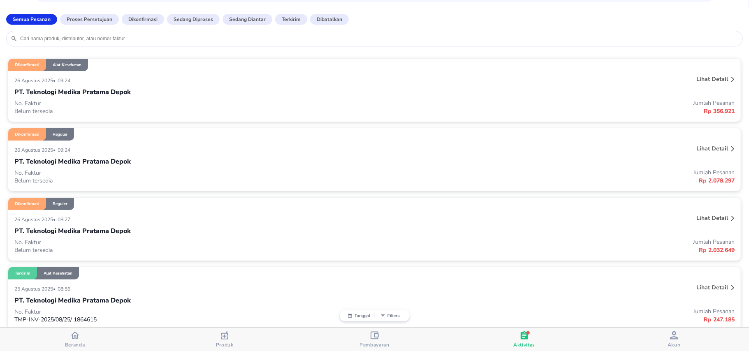
click at [286, 220] on div "26 Agustus 2025 • 08:27" at bounding box center [224, 219] width 420 height 10
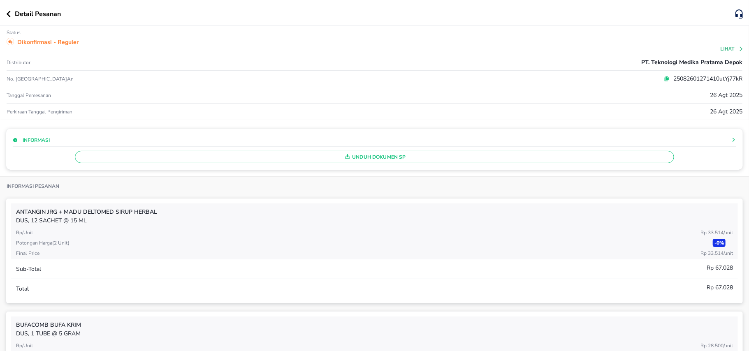
click at [348, 159] on span "Unduh Dokumen SP" at bounding box center [375, 157] width 592 height 11
click at [9, 14] on icon "button" at bounding box center [8, 14] width 5 height 7
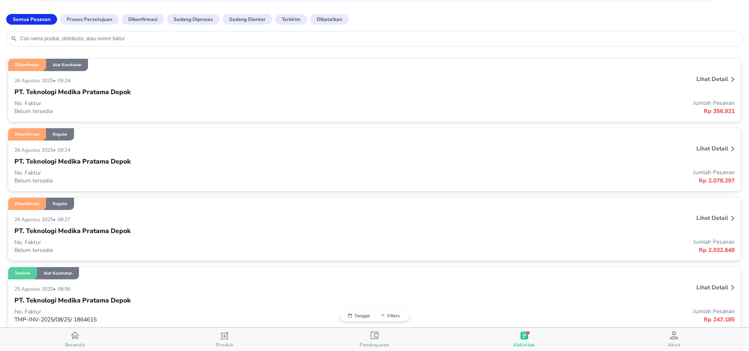
click at [331, 149] on div "26 Agustus 2025 • 09:24" at bounding box center [224, 150] width 420 height 10
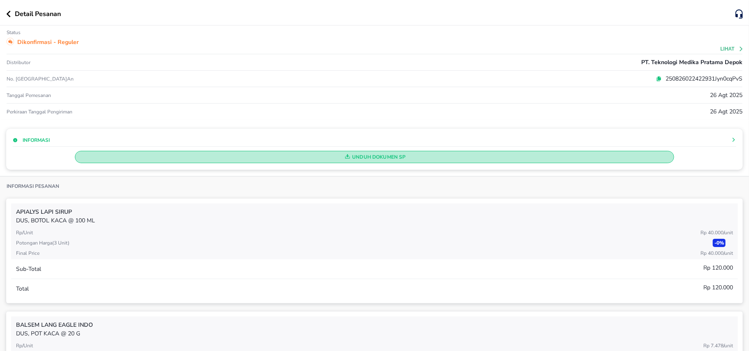
click at [382, 155] on span "Unduh Dokumen SP" at bounding box center [375, 157] width 592 height 11
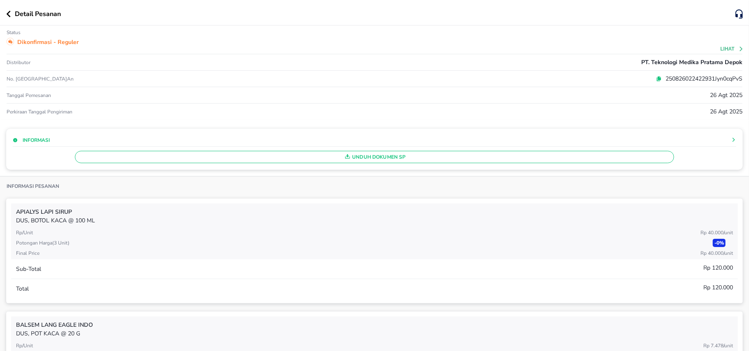
click at [10, 14] on icon "button" at bounding box center [8, 14] width 5 height 7
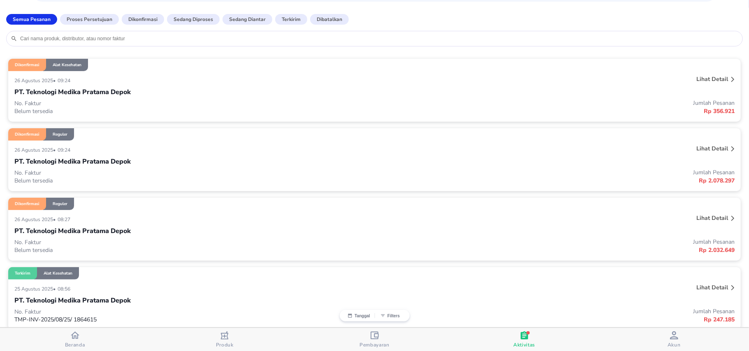
click at [99, 91] on p "PT. Teknologi Medika Pratama Depok" at bounding box center [72, 92] width 116 height 10
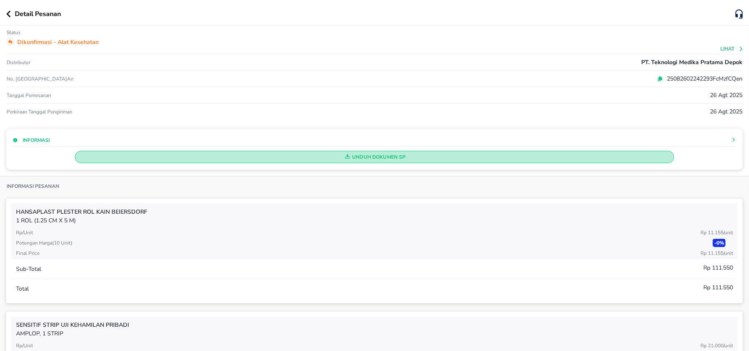
click at [332, 157] on span "Unduh Dokumen SP" at bounding box center [375, 157] width 592 height 11
